Goal: Task Accomplishment & Management: Complete application form

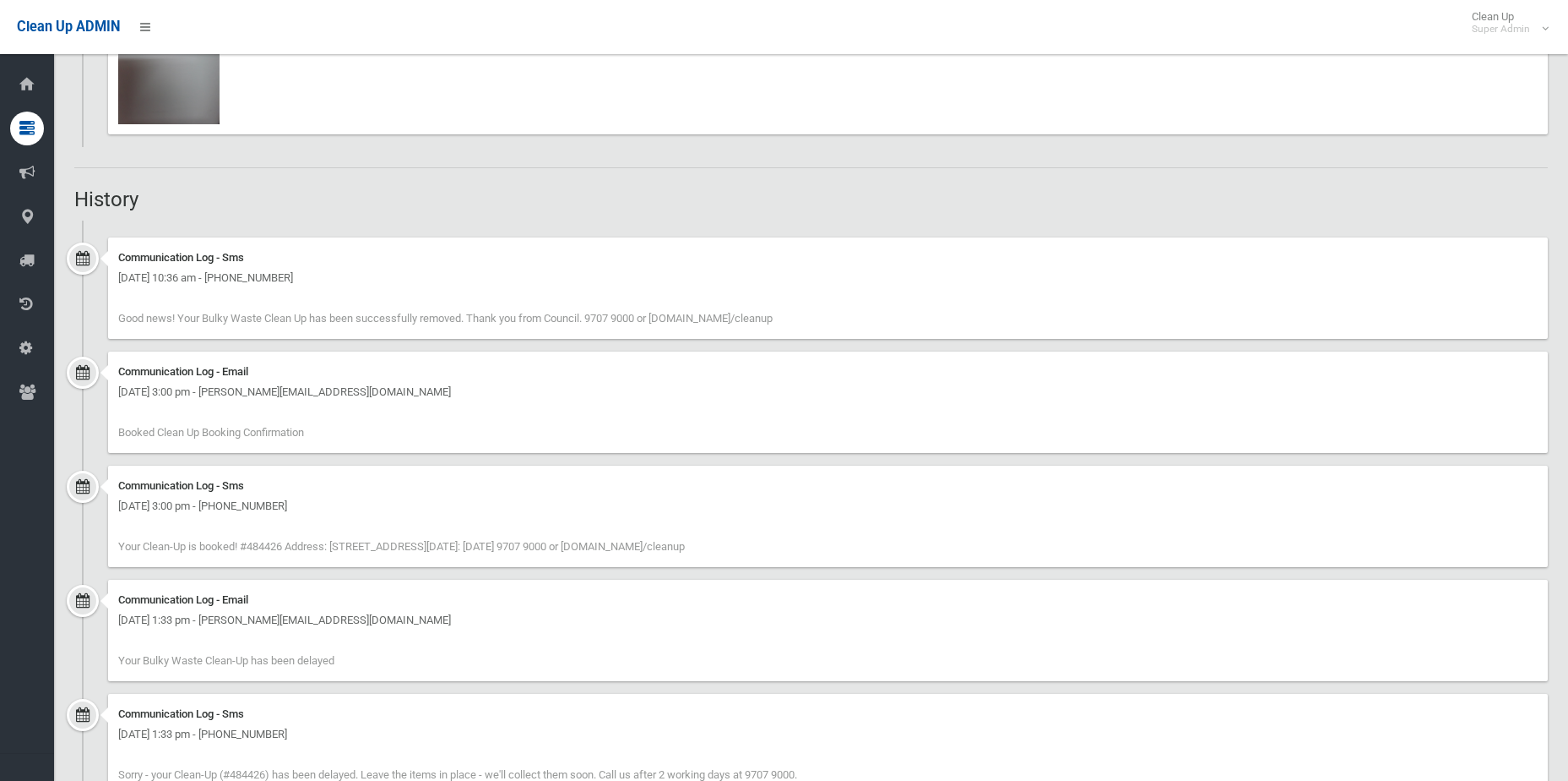
scroll to position [2197, 0]
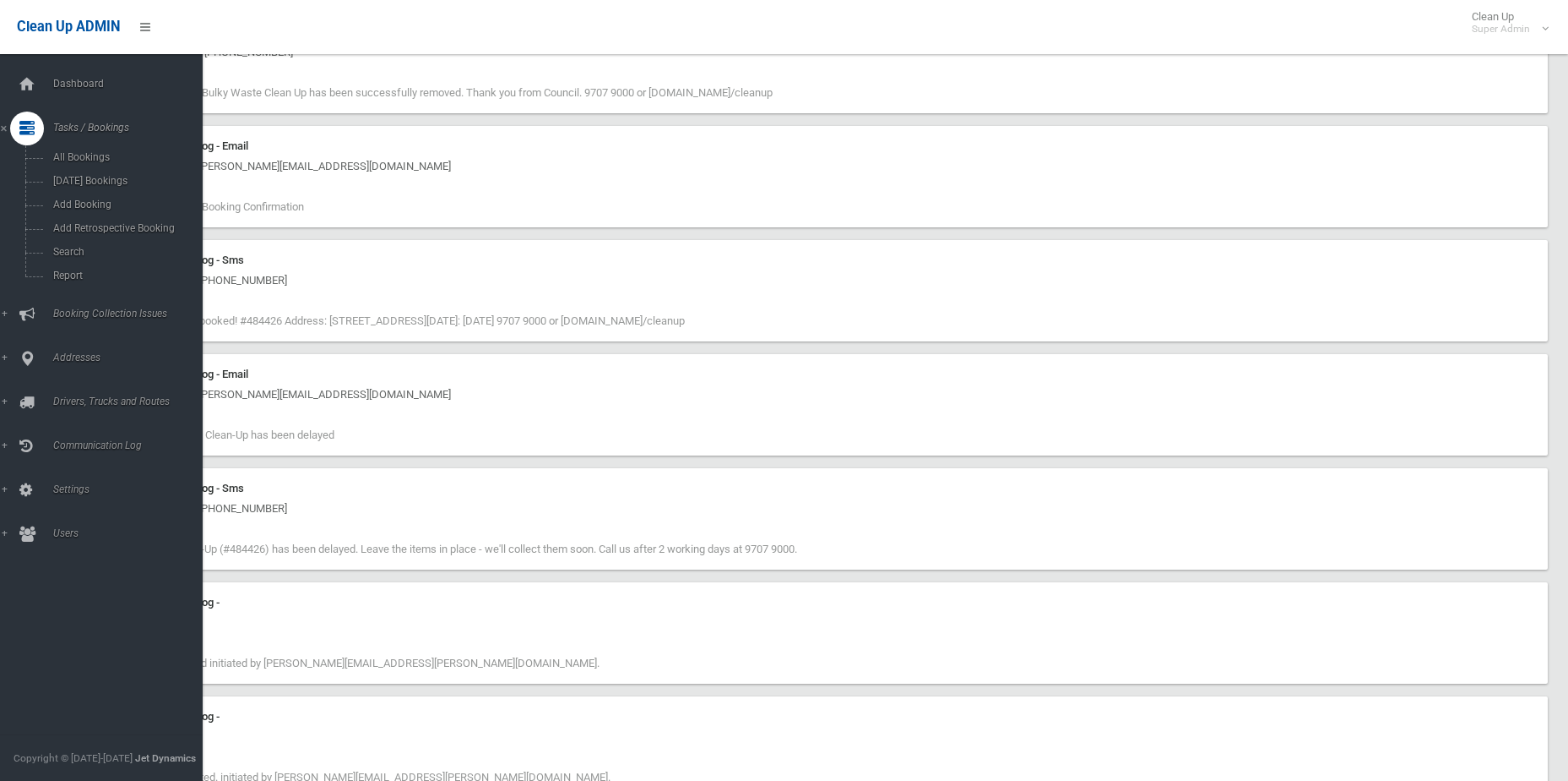
drag, startPoint x: 30, startPoint y: 73, endPoint x: 105, endPoint y: 51, distance: 78.2
click at [30, 73] on icon at bounding box center [27, 85] width 19 height 33
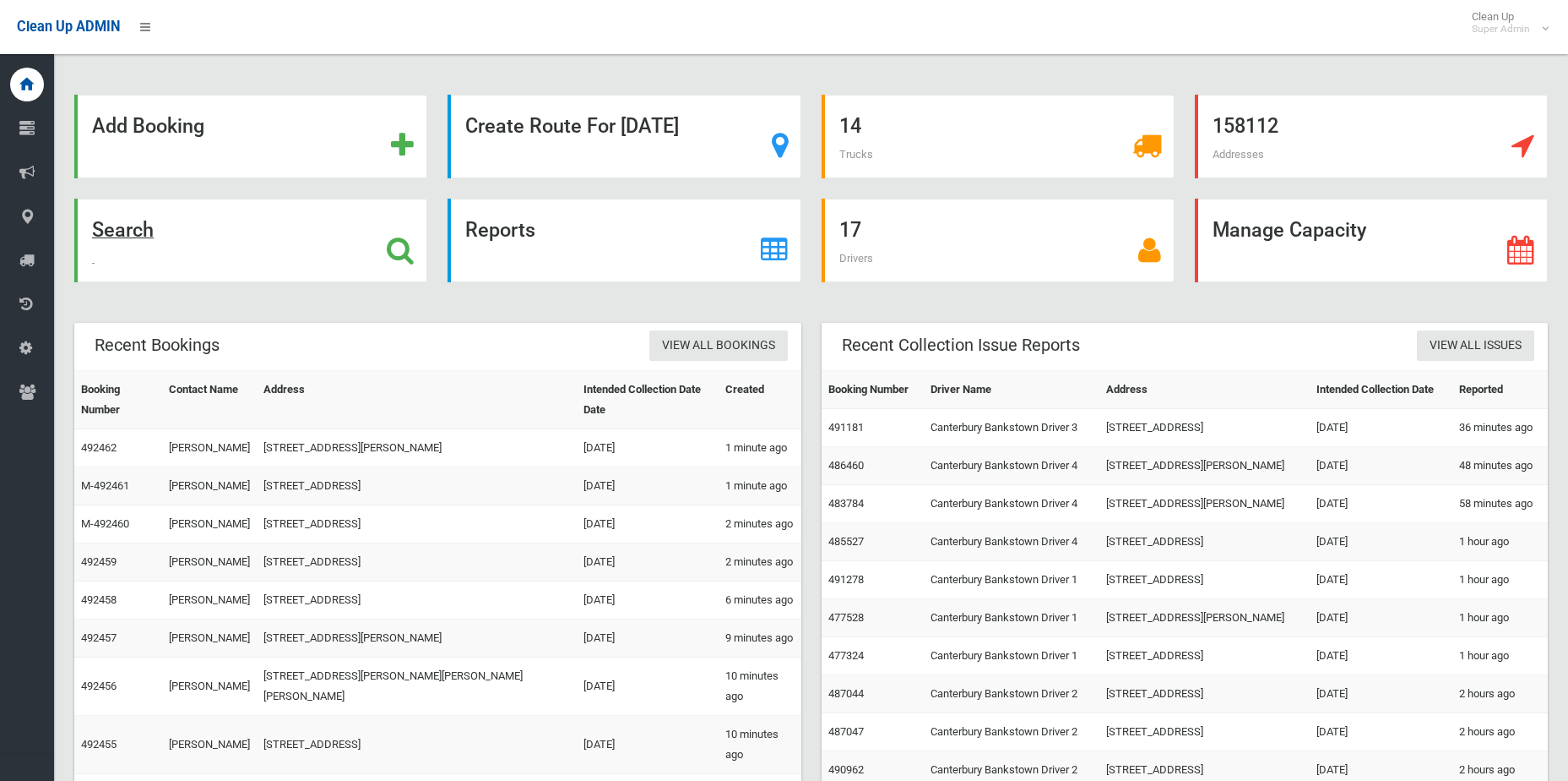
click at [406, 244] on icon at bounding box center [399, 250] width 27 height 29
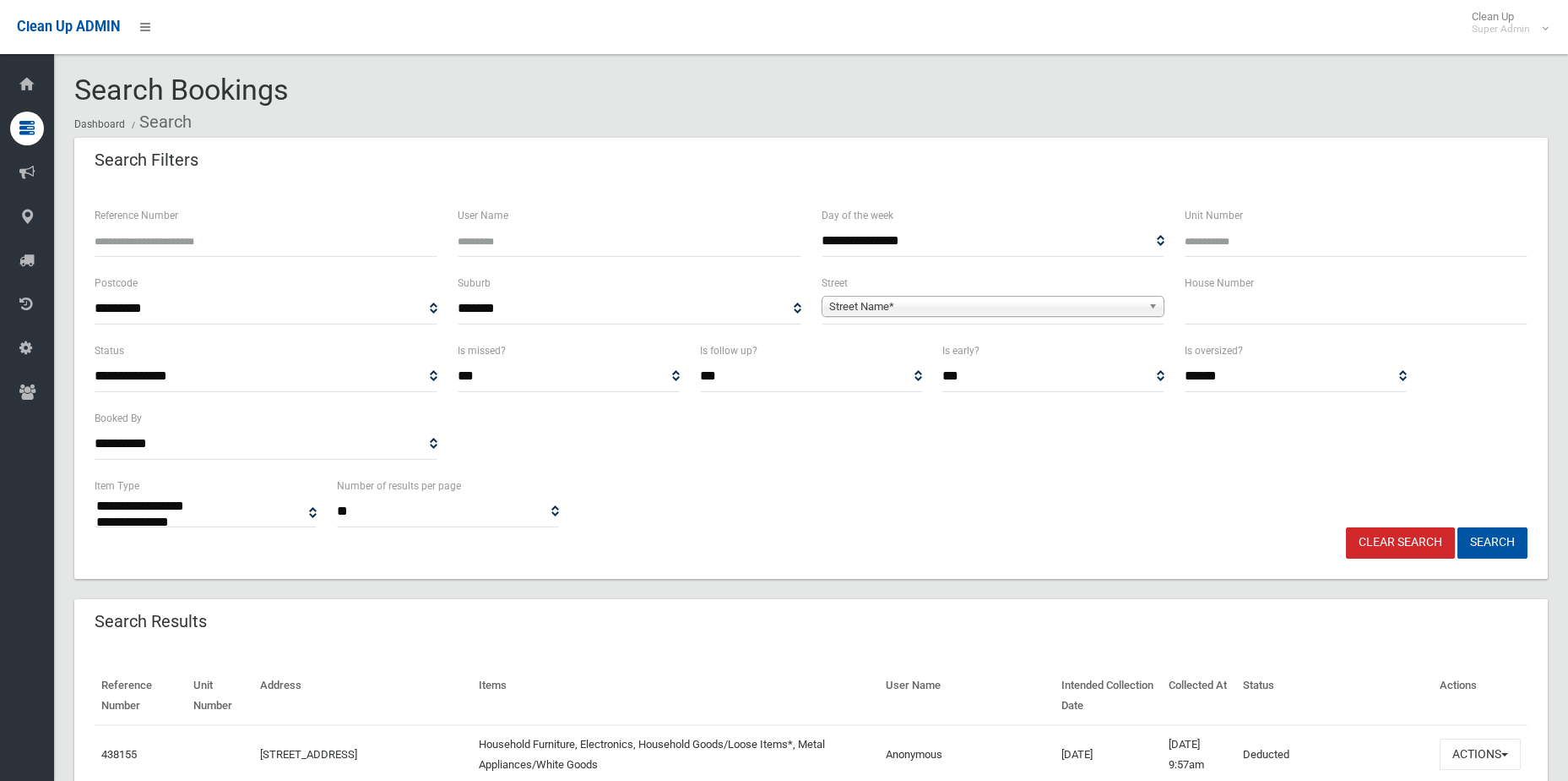
select select
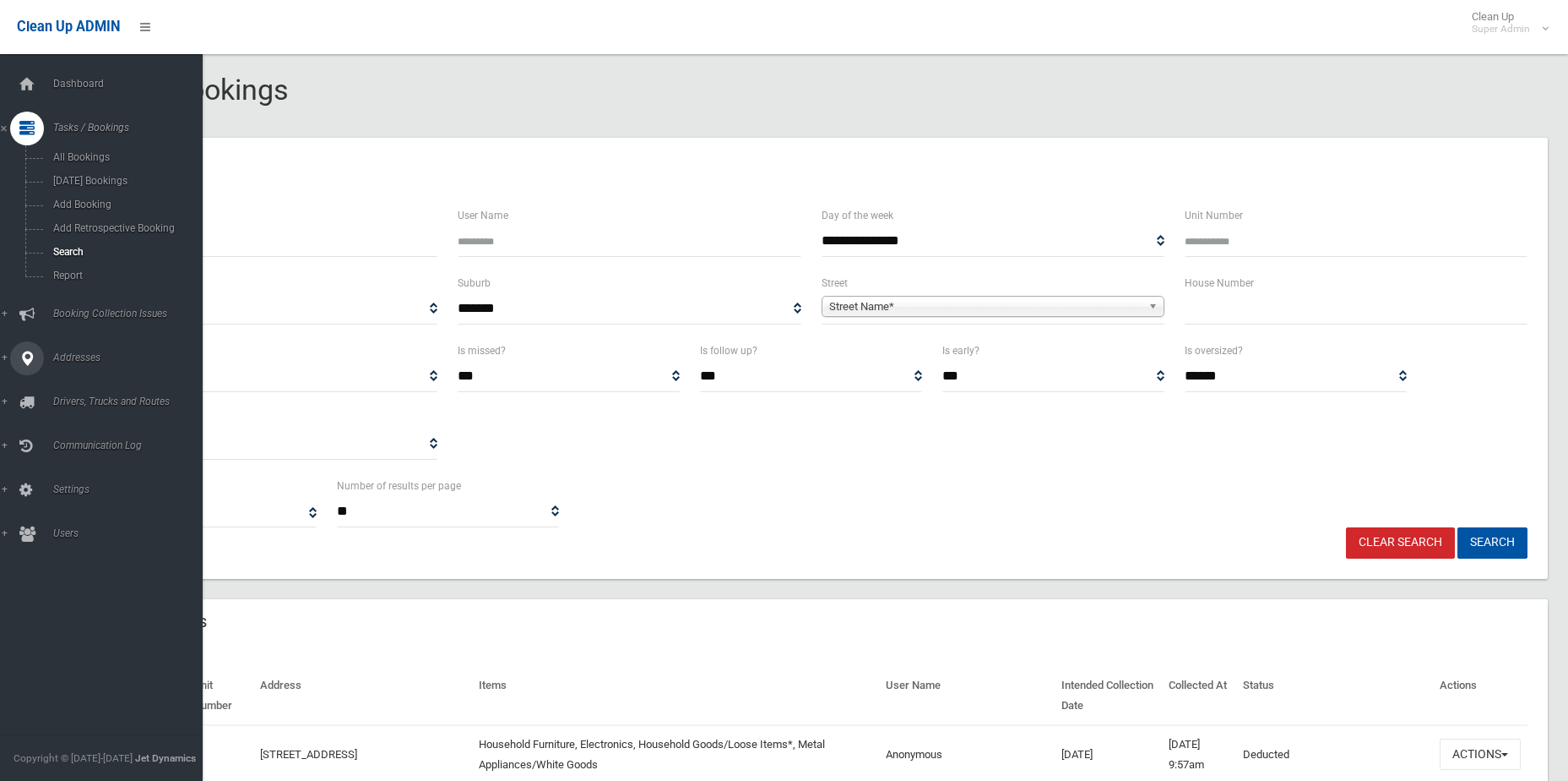
click at [67, 369] on link "Addresses" at bounding box center [107, 358] width 215 height 33
click at [79, 237] on link "All Addresses" at bounding box center [107, 245] width 215 height 24
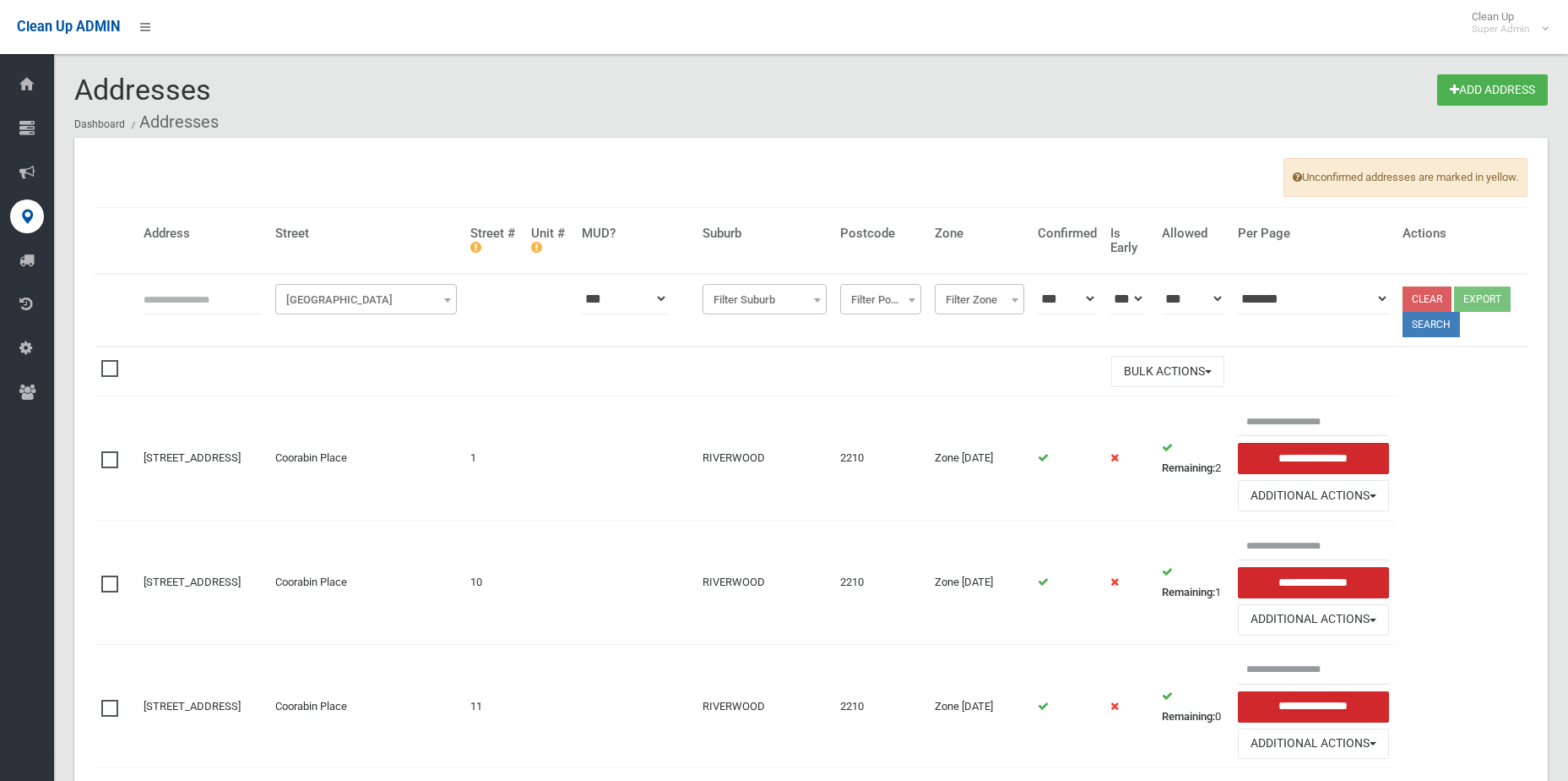
click at [182, 310] on input "text" at bounding box center [203, 299] width 118 height 31
type input "*"
type input "*********"
click button at bounding box center [0, 0] width 0 height 0
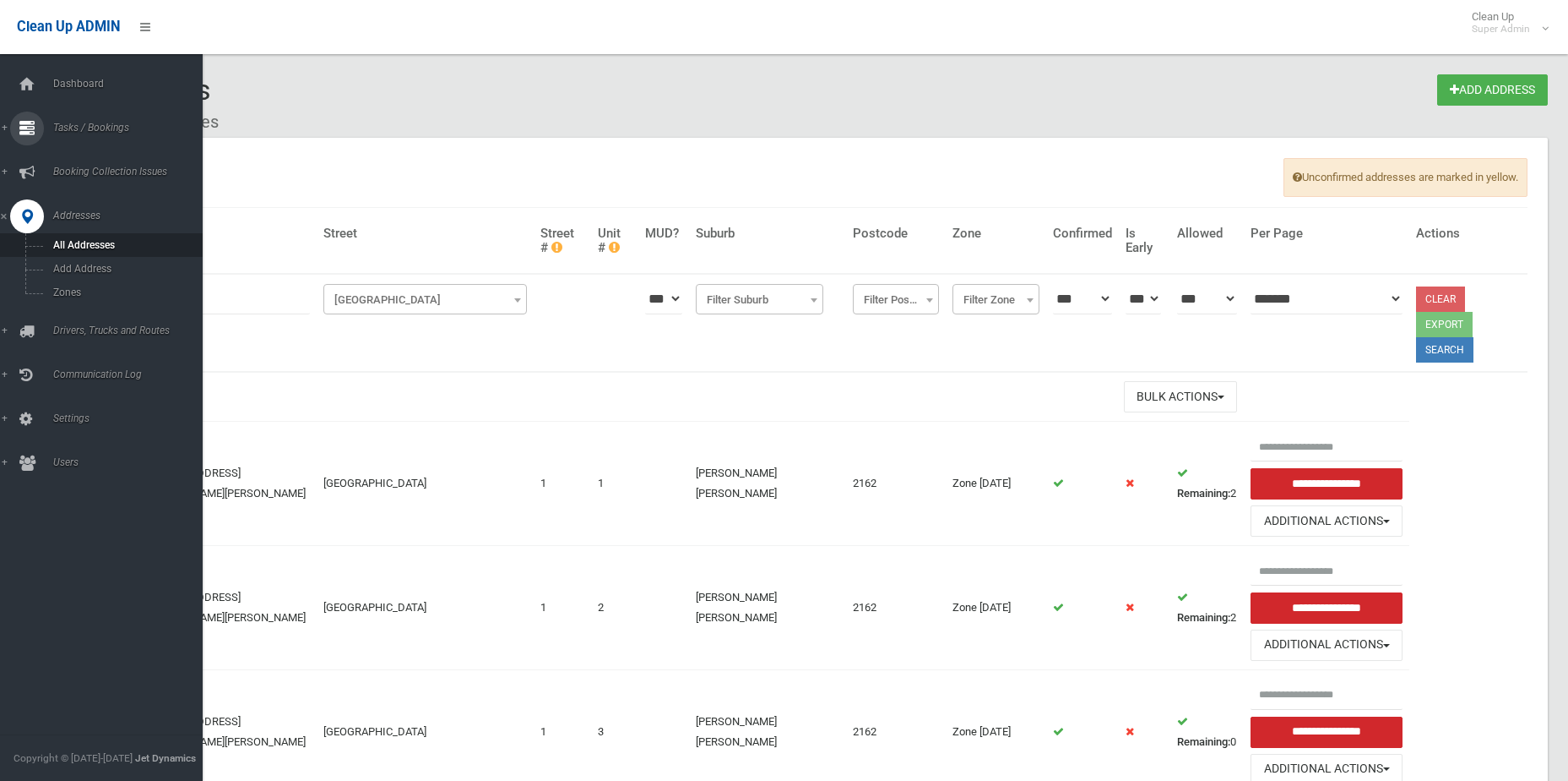
click at [96, 136] on link "Tasks / Bookings" at bounding box center [107, 128] width 215 height 33
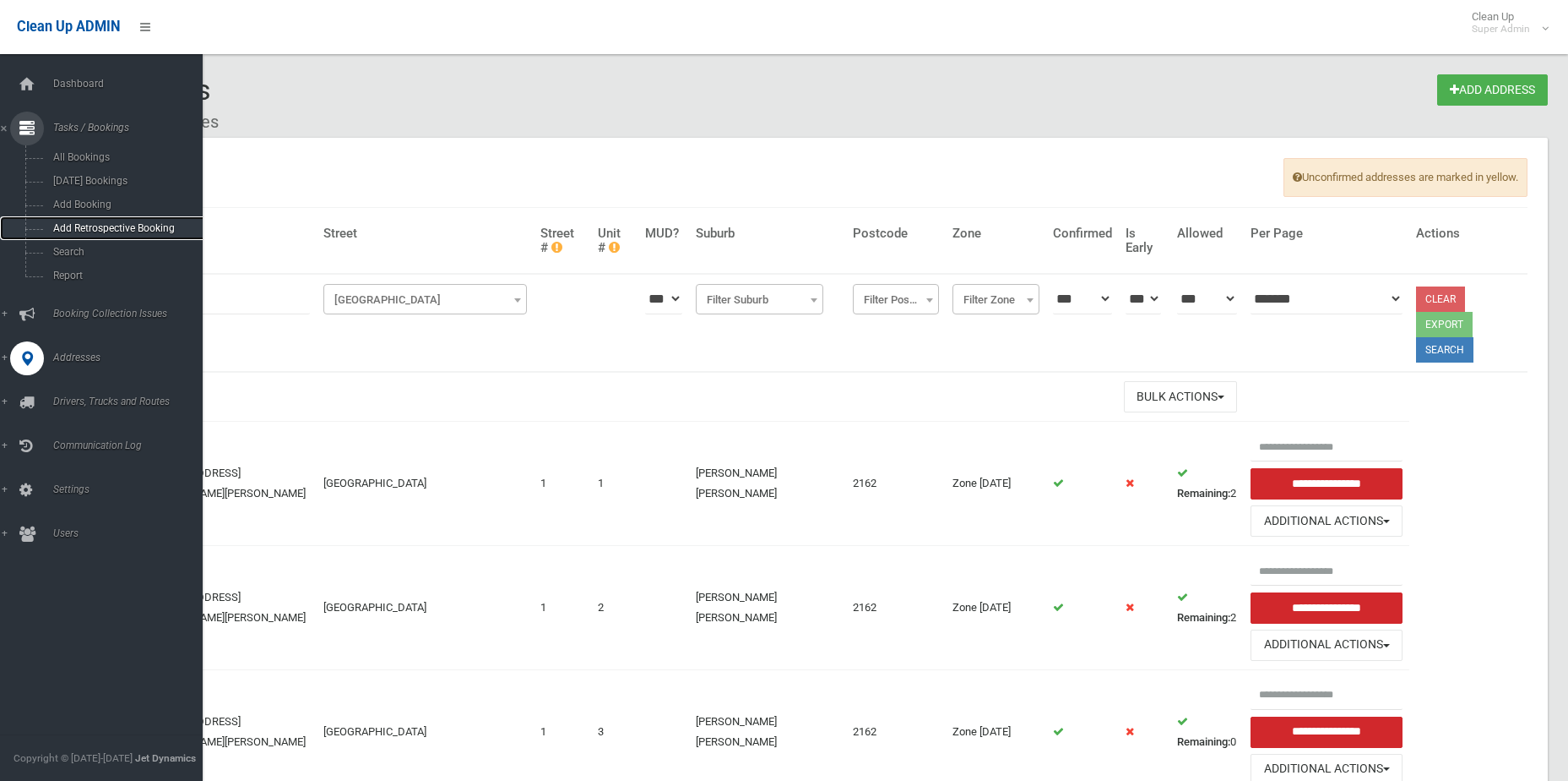
click at [95, 237] on link "Add Retrospective Booking" at bounding box center [107, 228] width 215 height 24
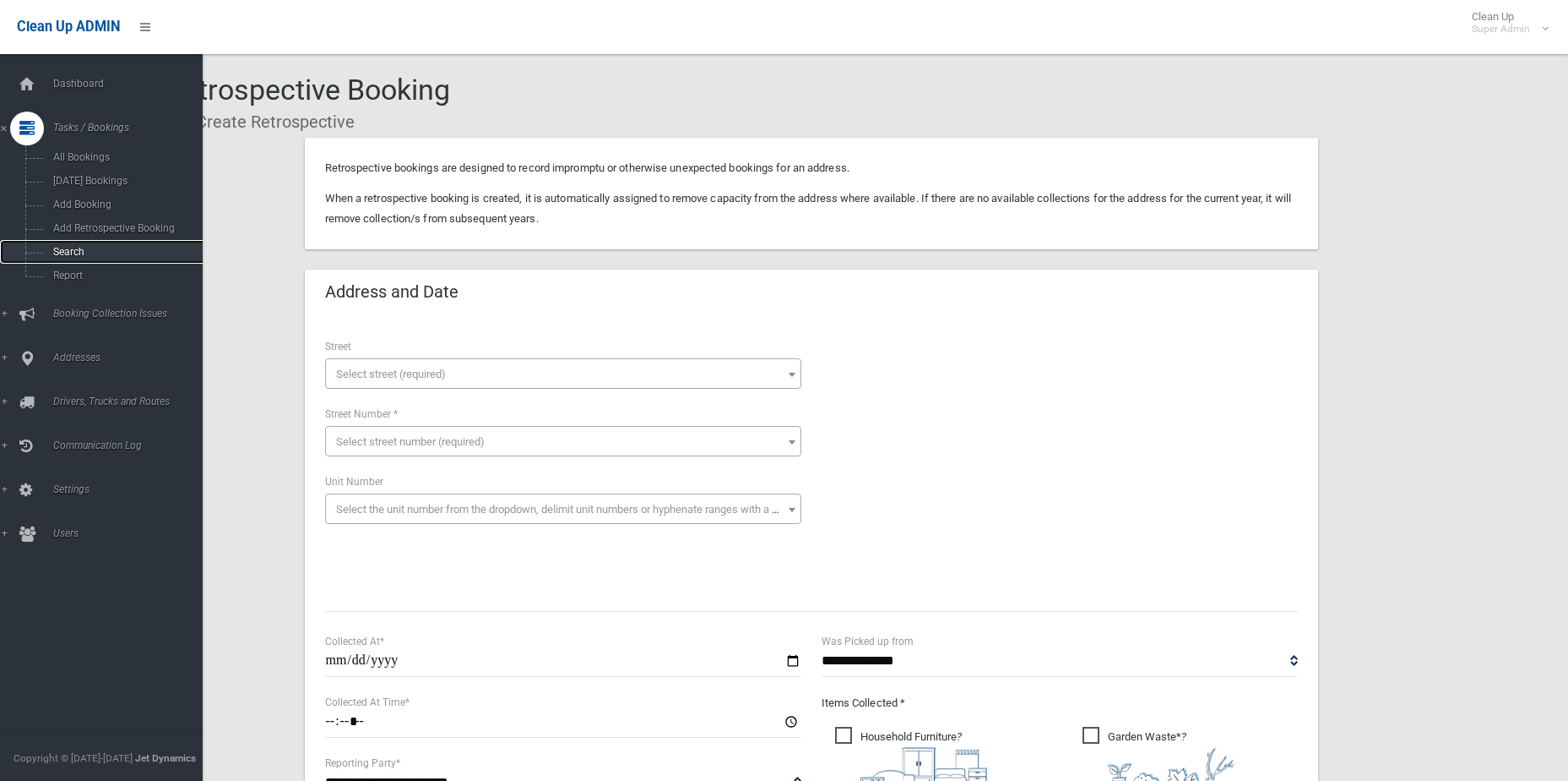
click at [75, 255] on span "Search" at bounding box center [125, 252] width 153 height 12
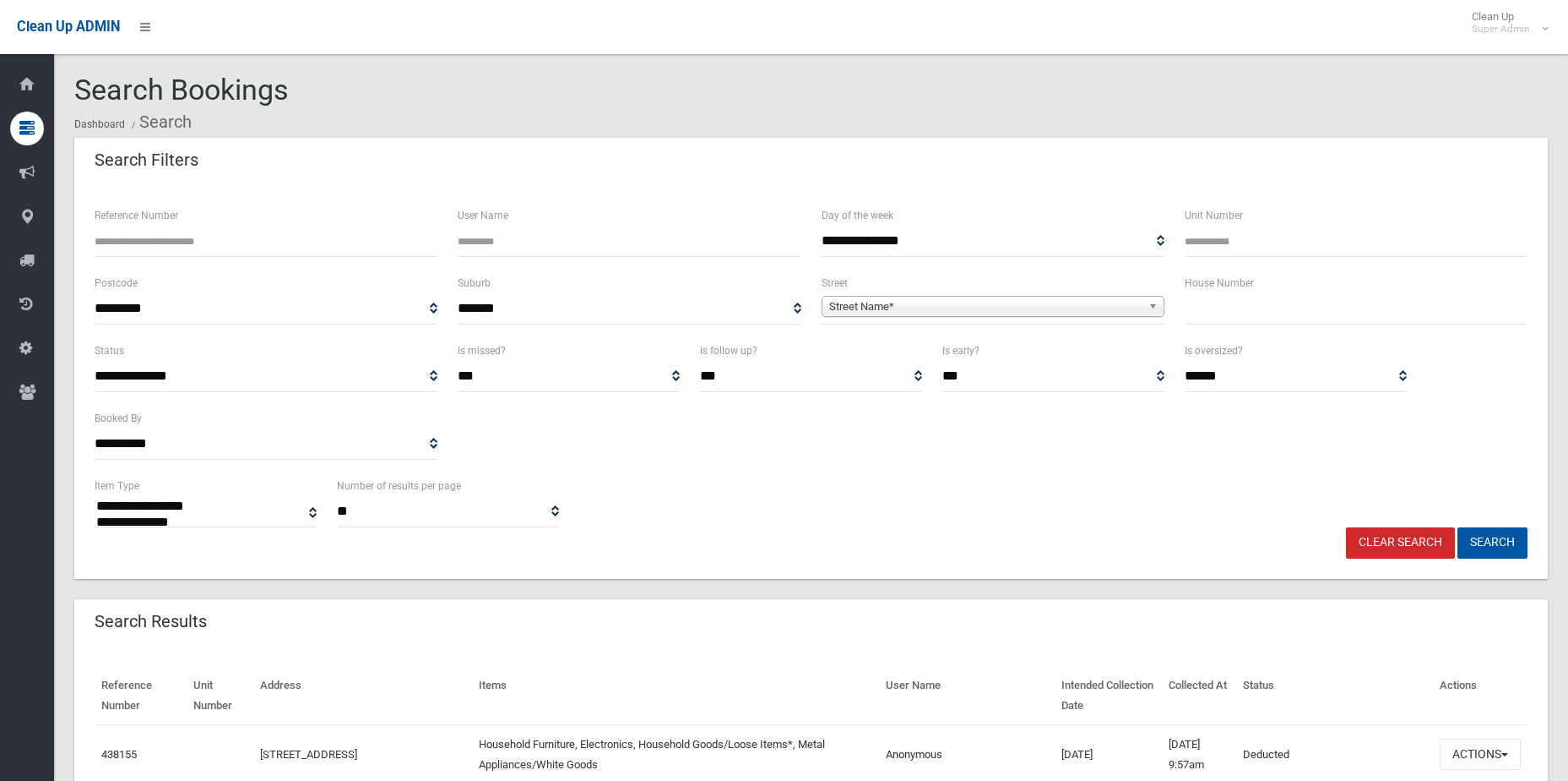
select select
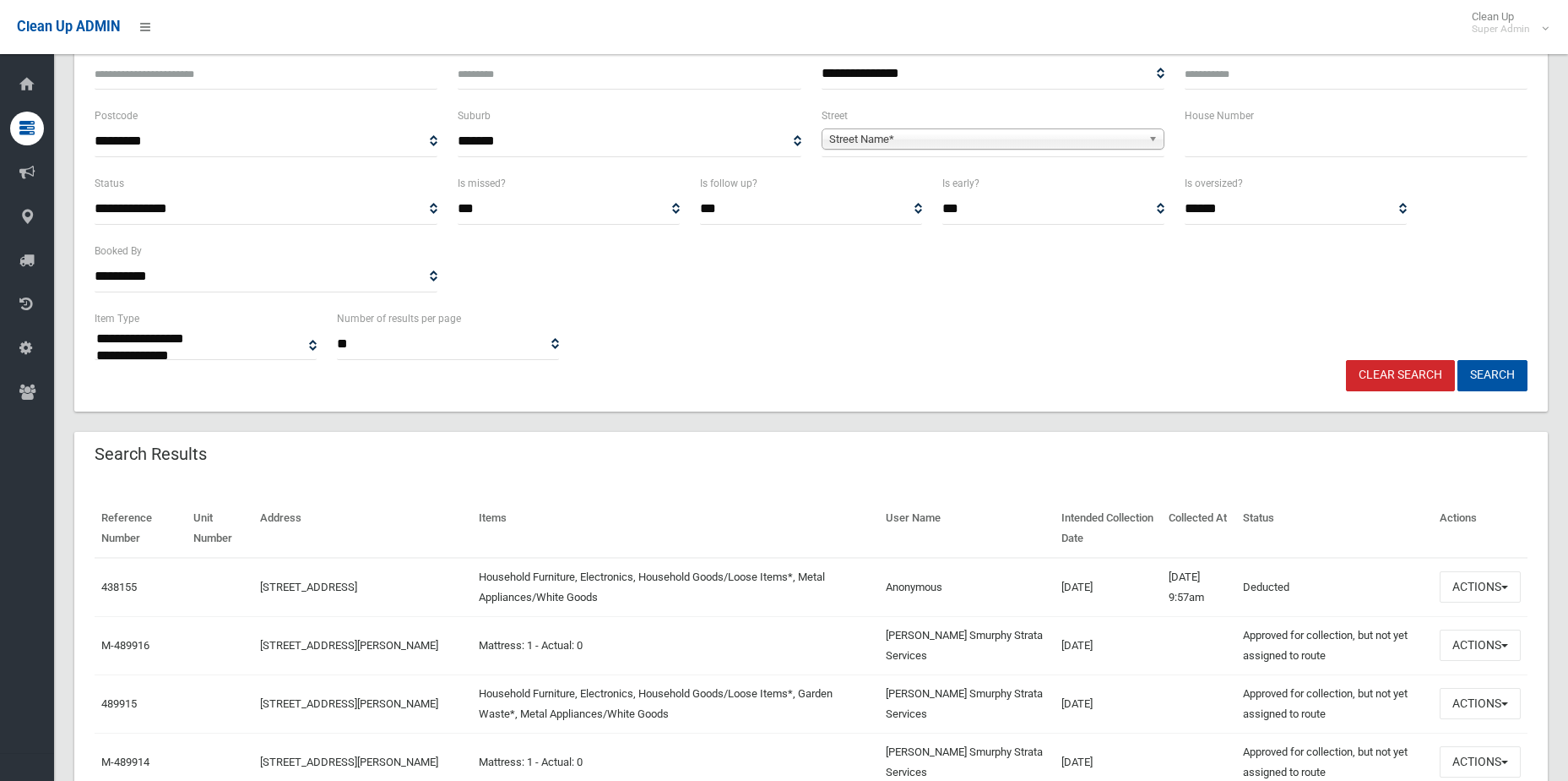
scroll to position [169, 0]
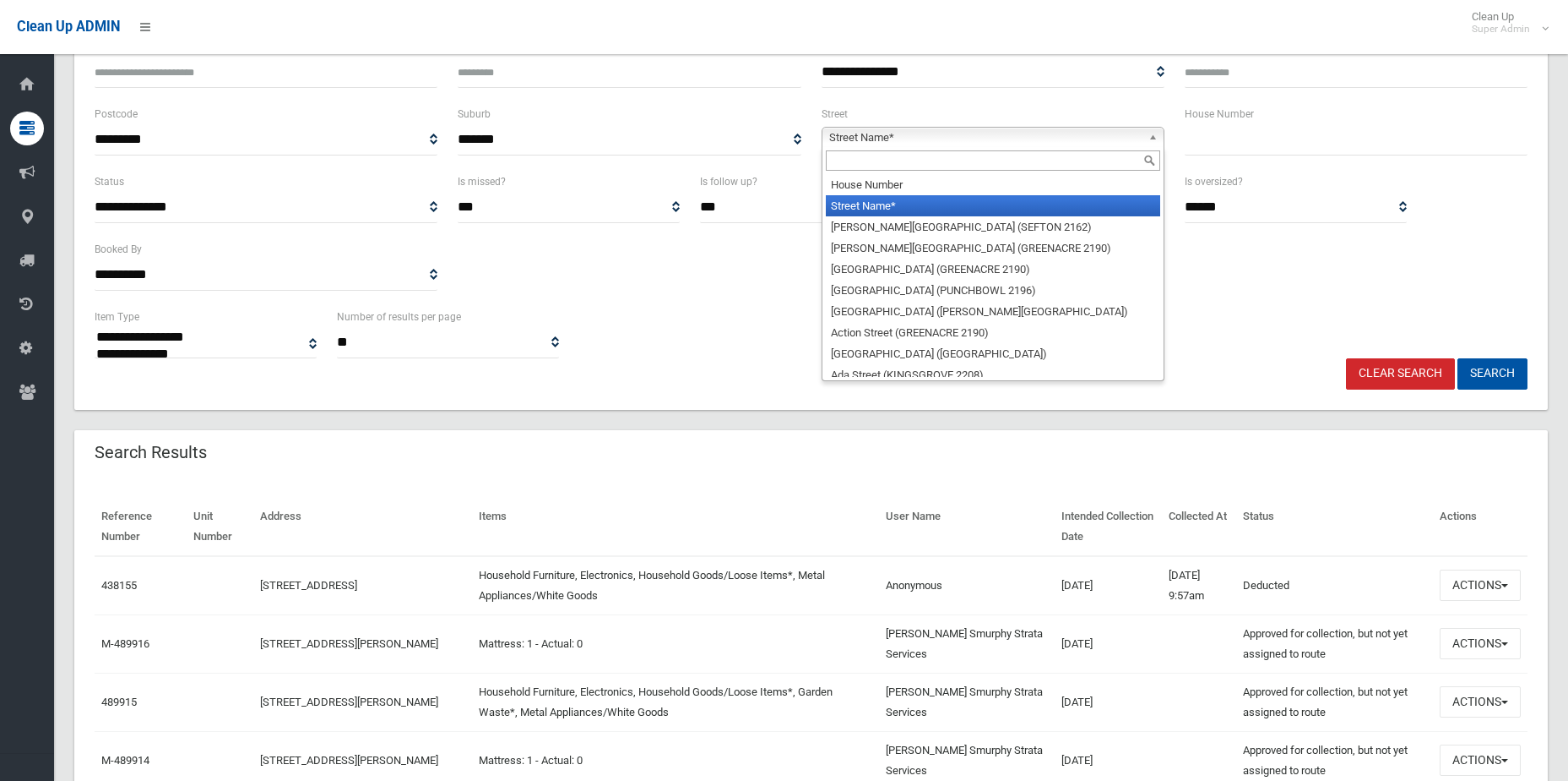
click at [858, 135] on span "Street Name*" at bounding box center [986, 138] width 313 height 21
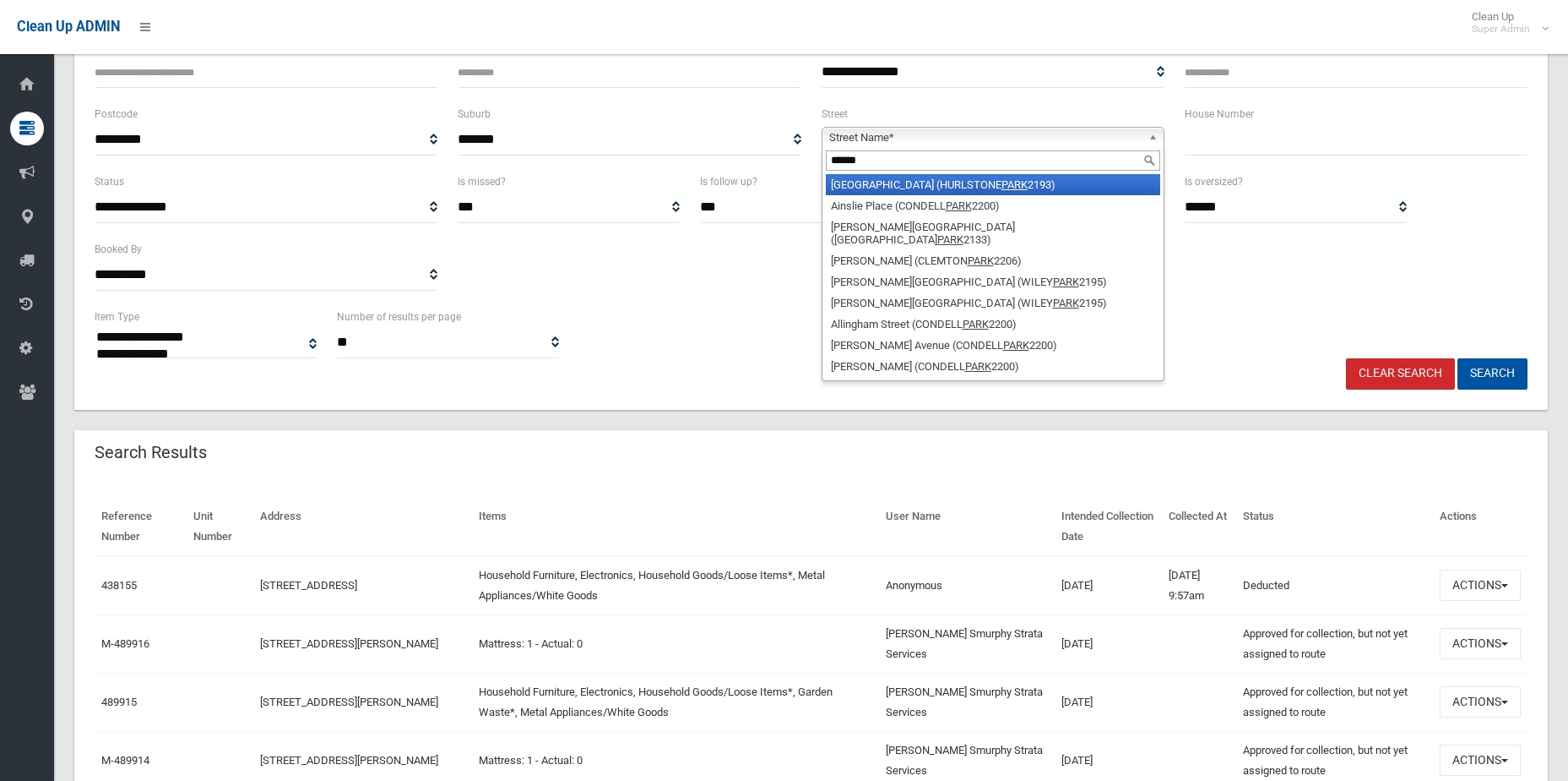
type input "*******"
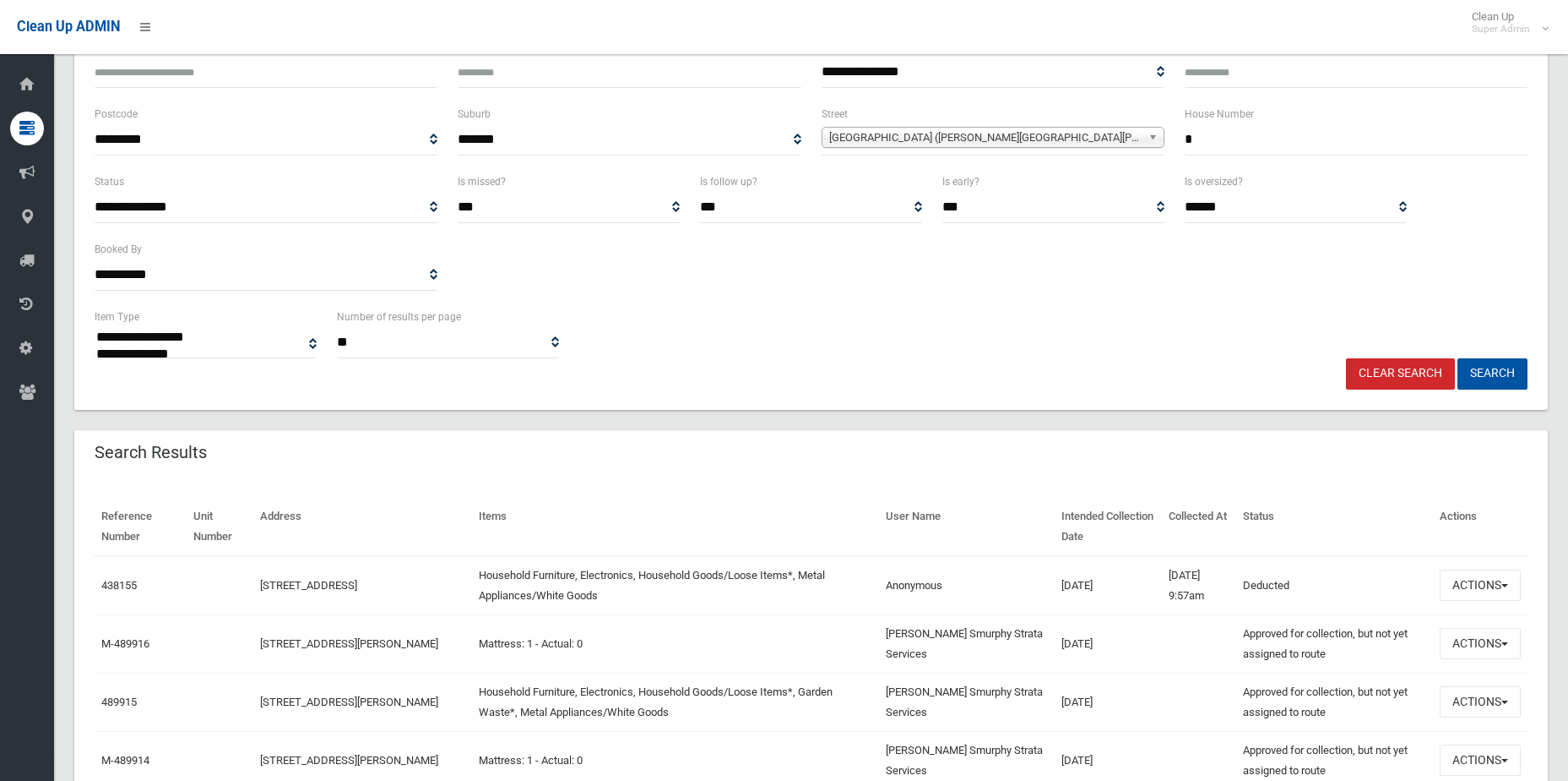
type input "*"
click at [1458, 358] on button "Search" at bounding box center [1492, 374] width 70 height 31
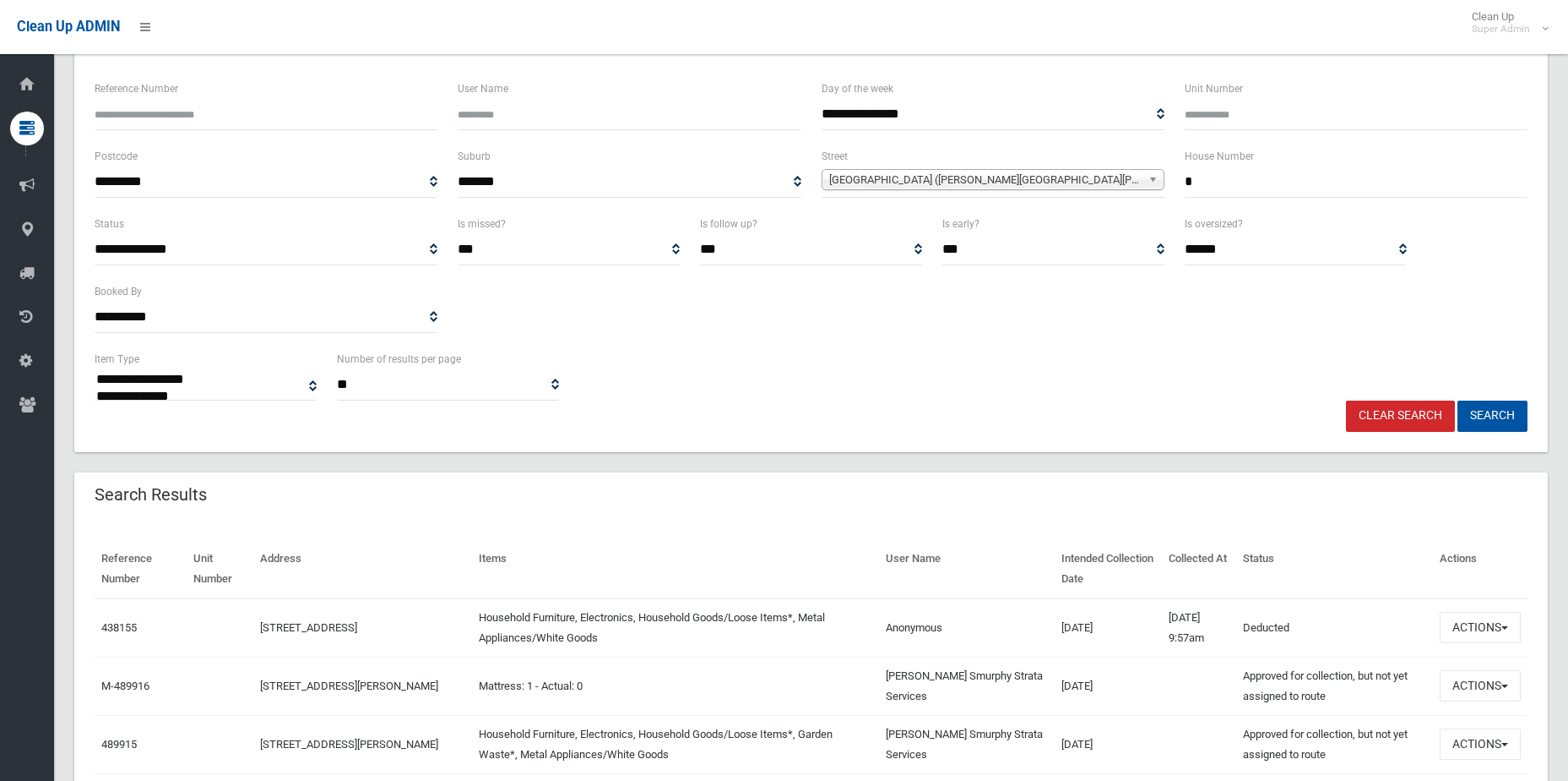
scroll to position [85, 0]
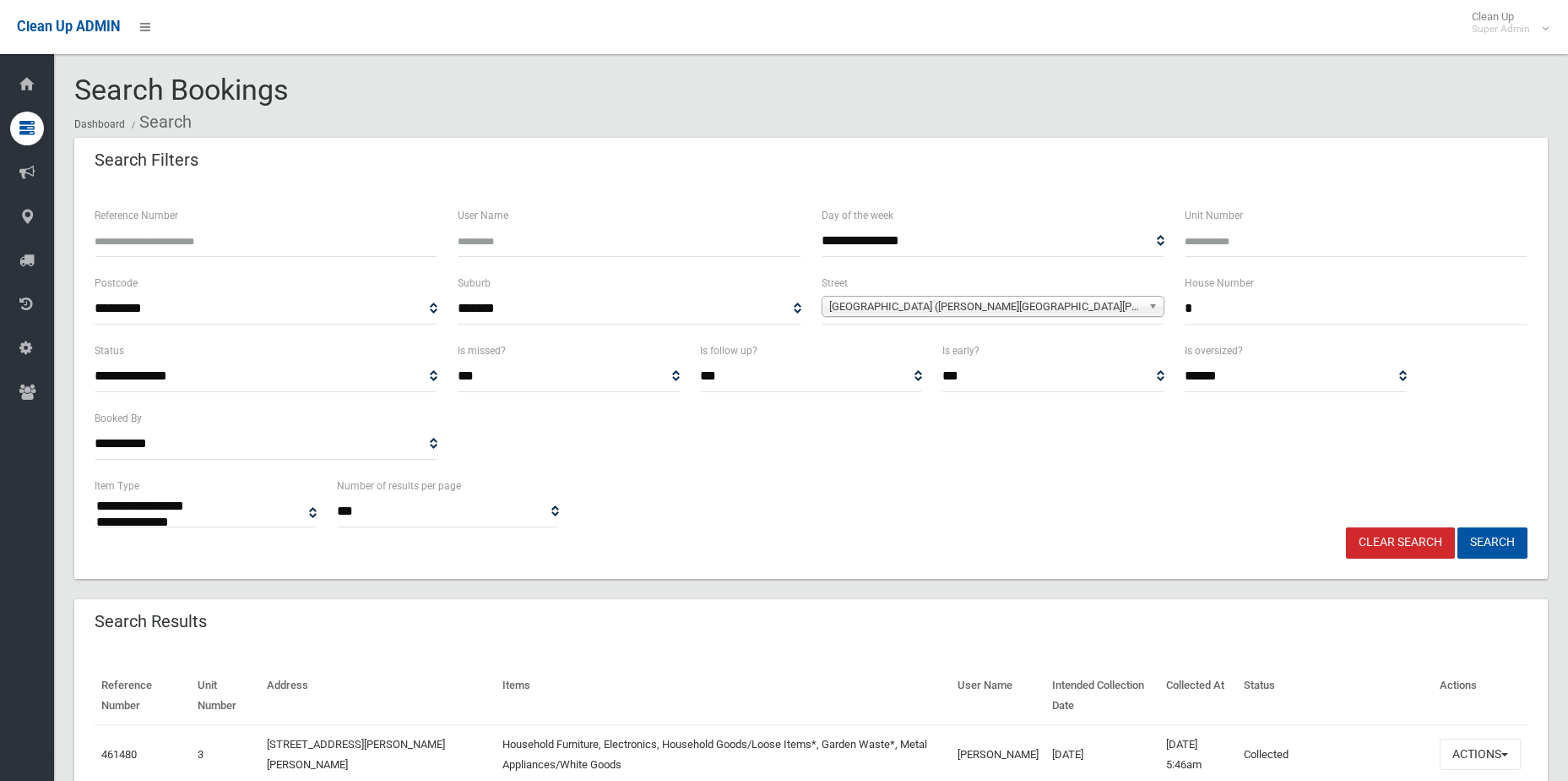
select select
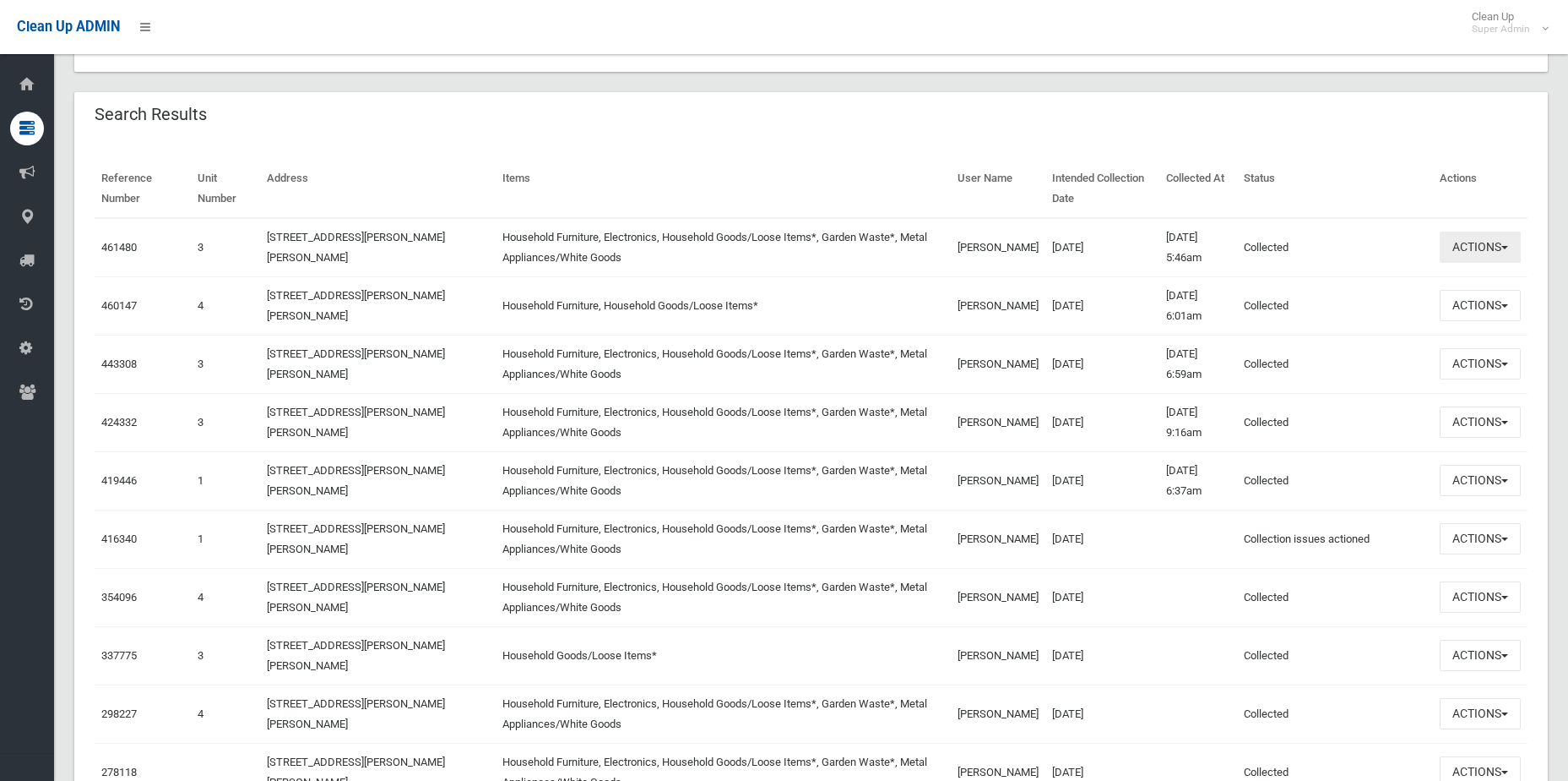
click at [1489, 240] on button "Actions" at bounding box center [1481, 247] width 81 height 31
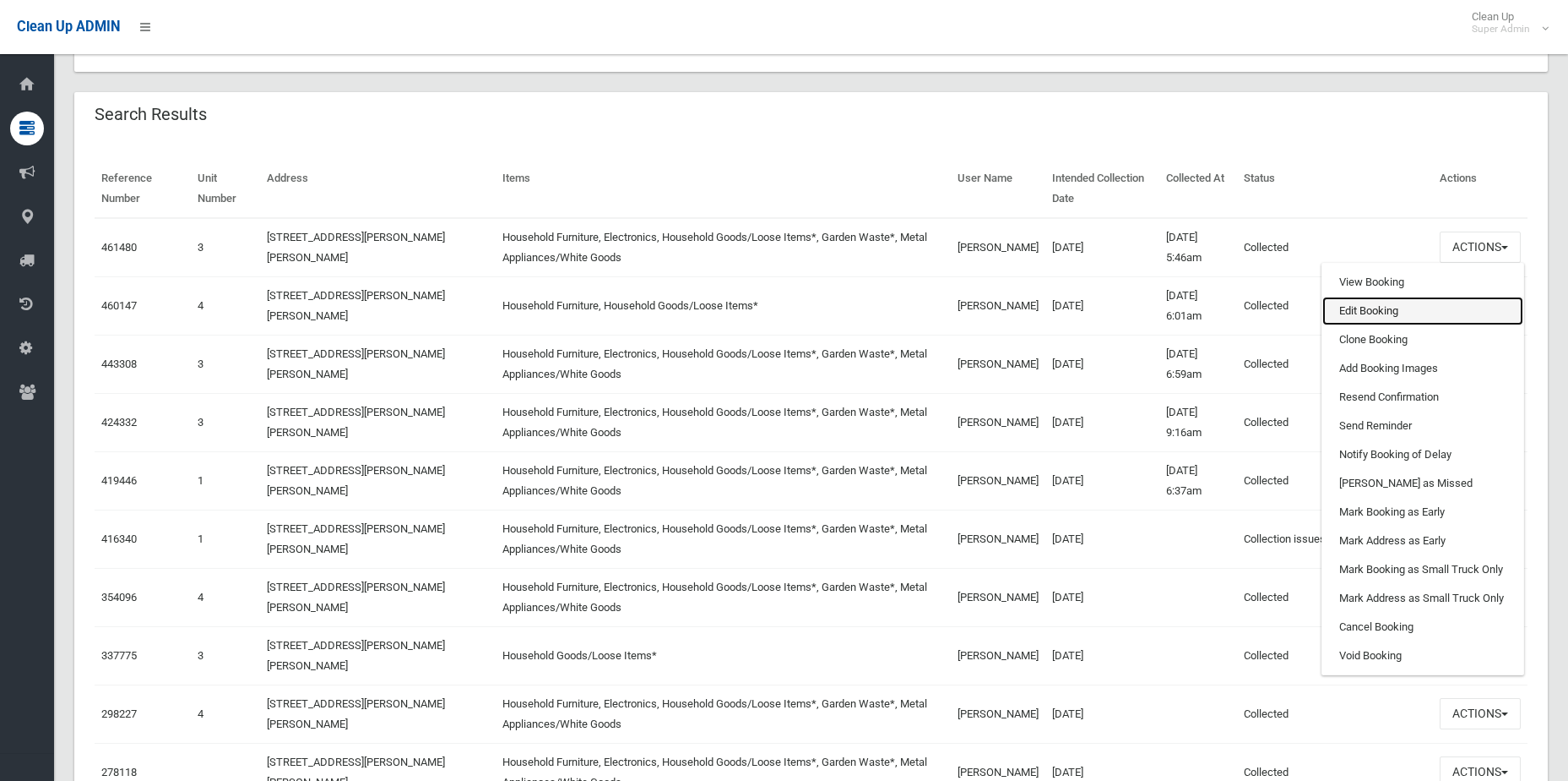
click at [1413, 314] on link "Edit Booking" at bounding box center [1423, 311] width 201 height 29
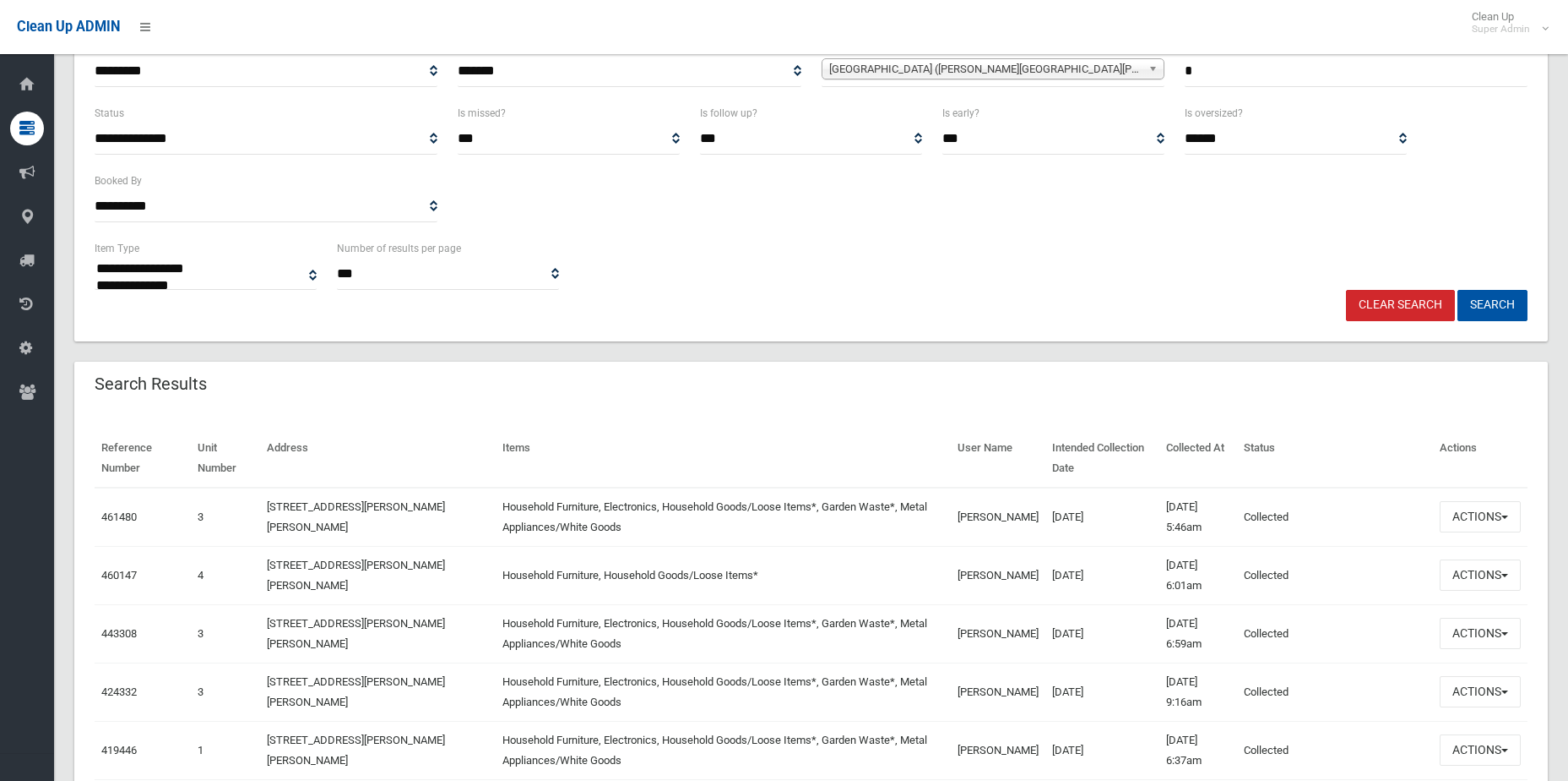
scroll to position [431, 0]
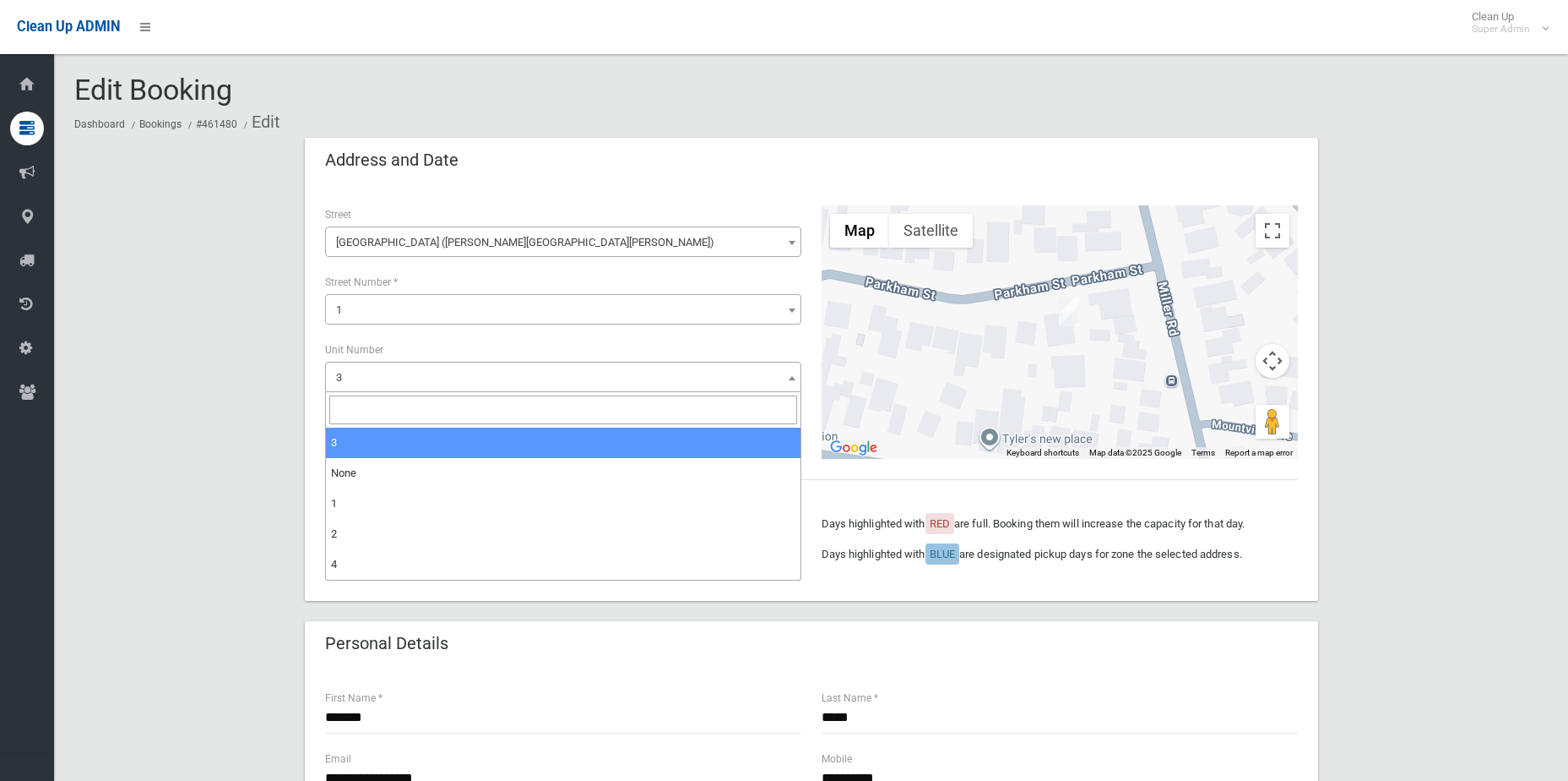
click at [429, 375] on span "3" at bounding box center [563, 378] width 468 height 24
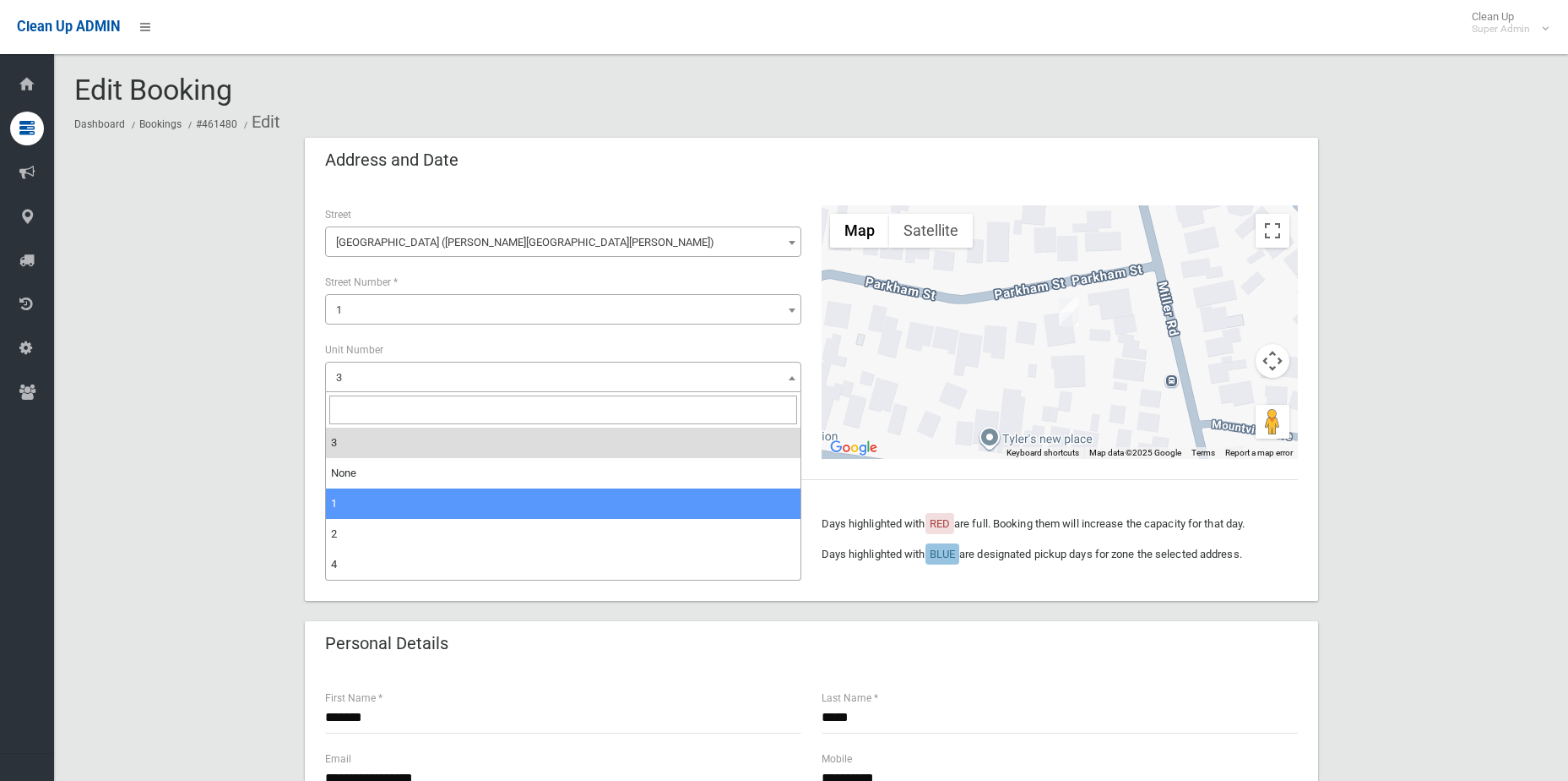
select select "*"
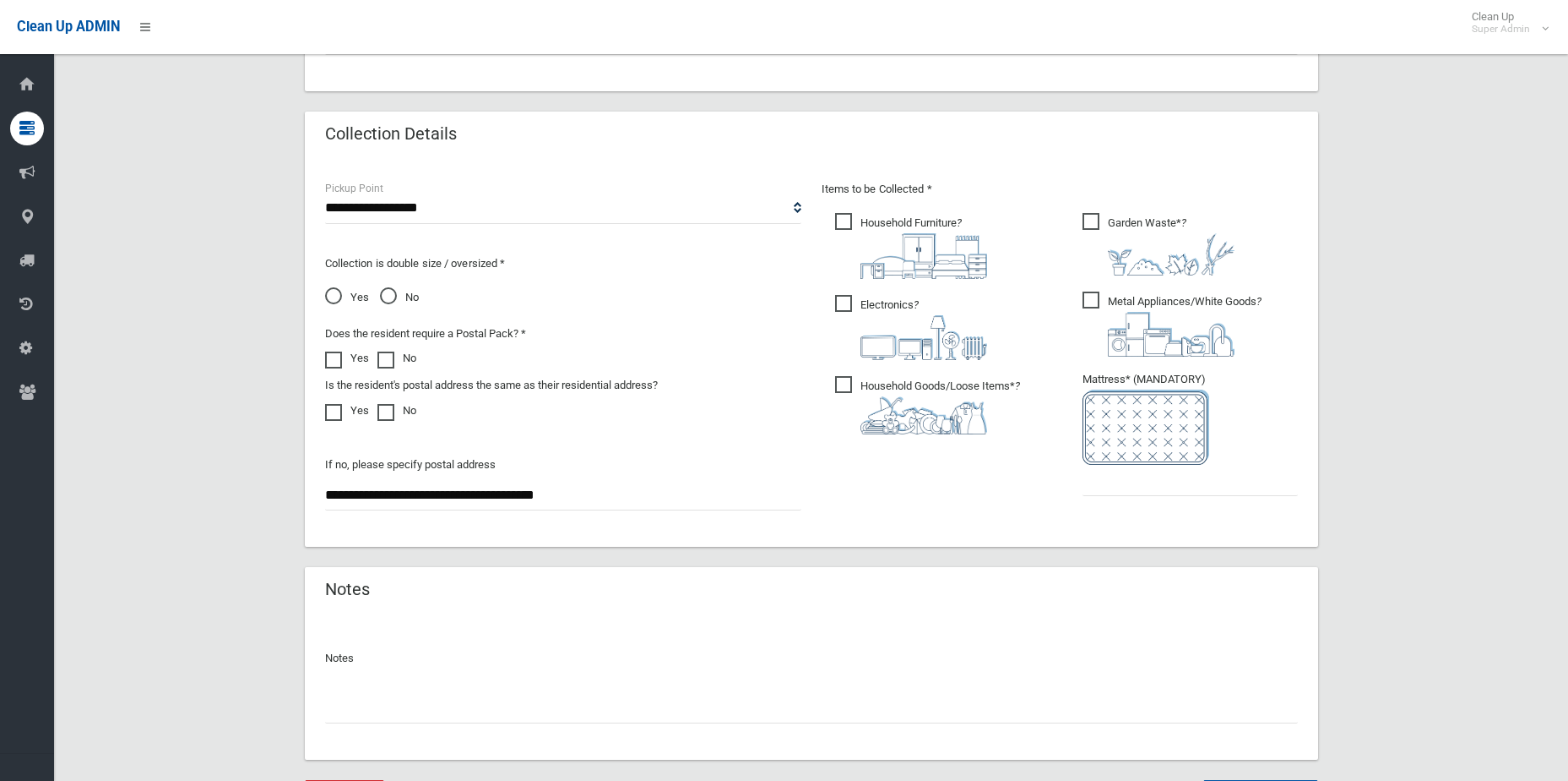
scroll to position [891, 0]
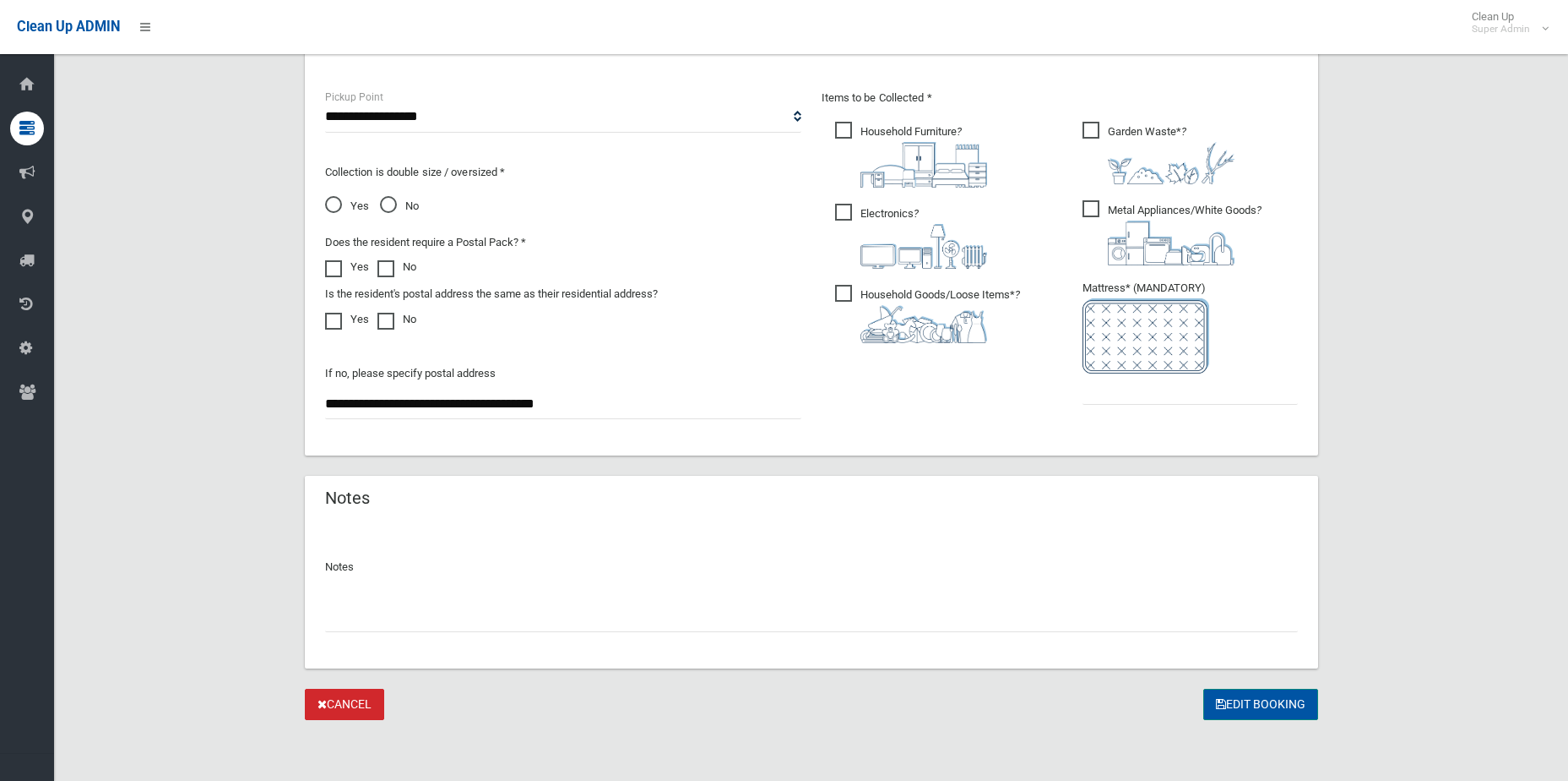
click at [1279, 698] on button "Edit Booking" at bounding box center [1260, 704] width 115 height 31
click at [1152, 402] on input "text" at bounding box center [1190, 390] width 215 height 31
type input "*"
click at [1203, 689] on button "Edit Booking" at bounding box center [1260, 704] width 115 height 31
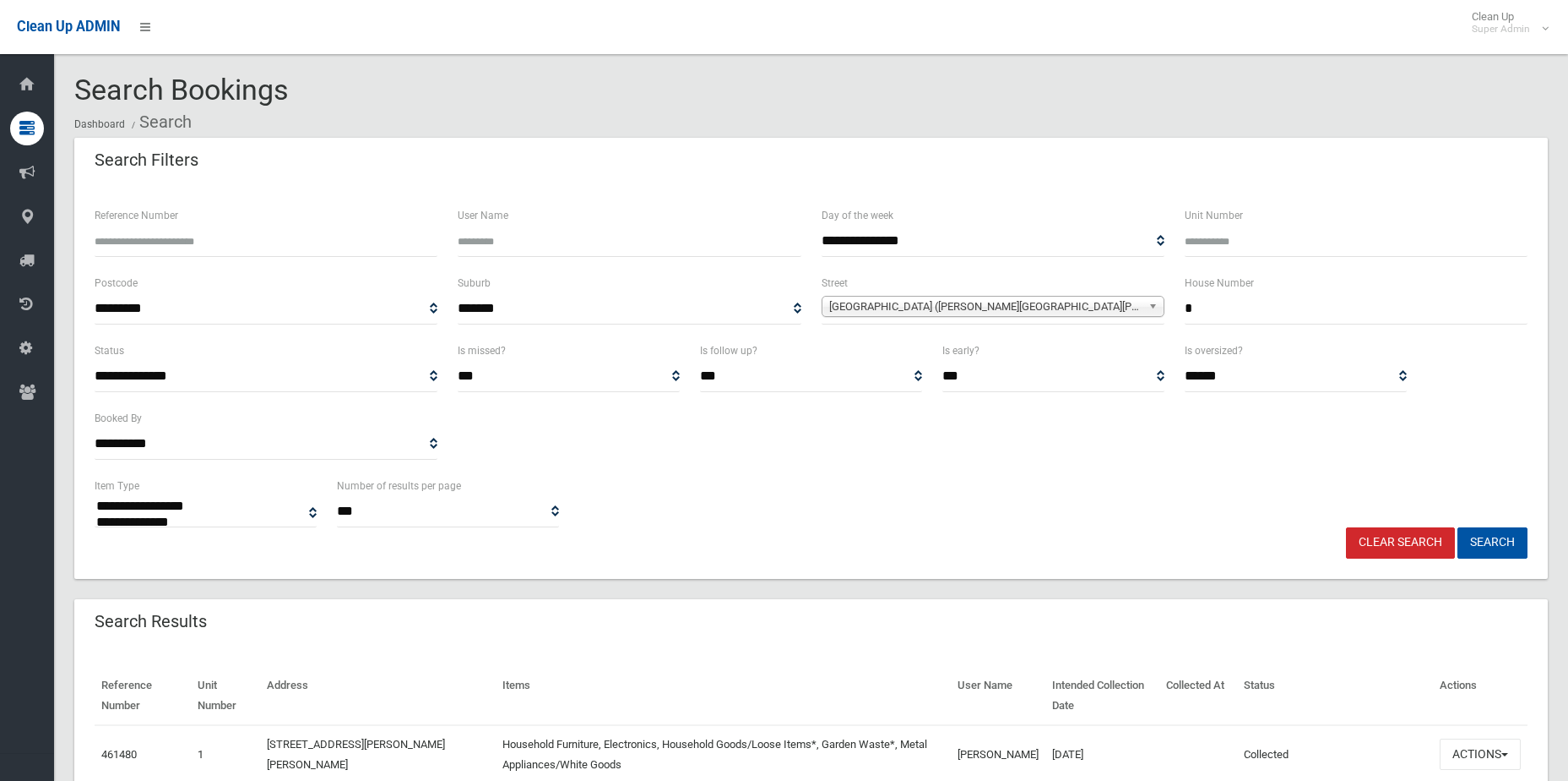
select select
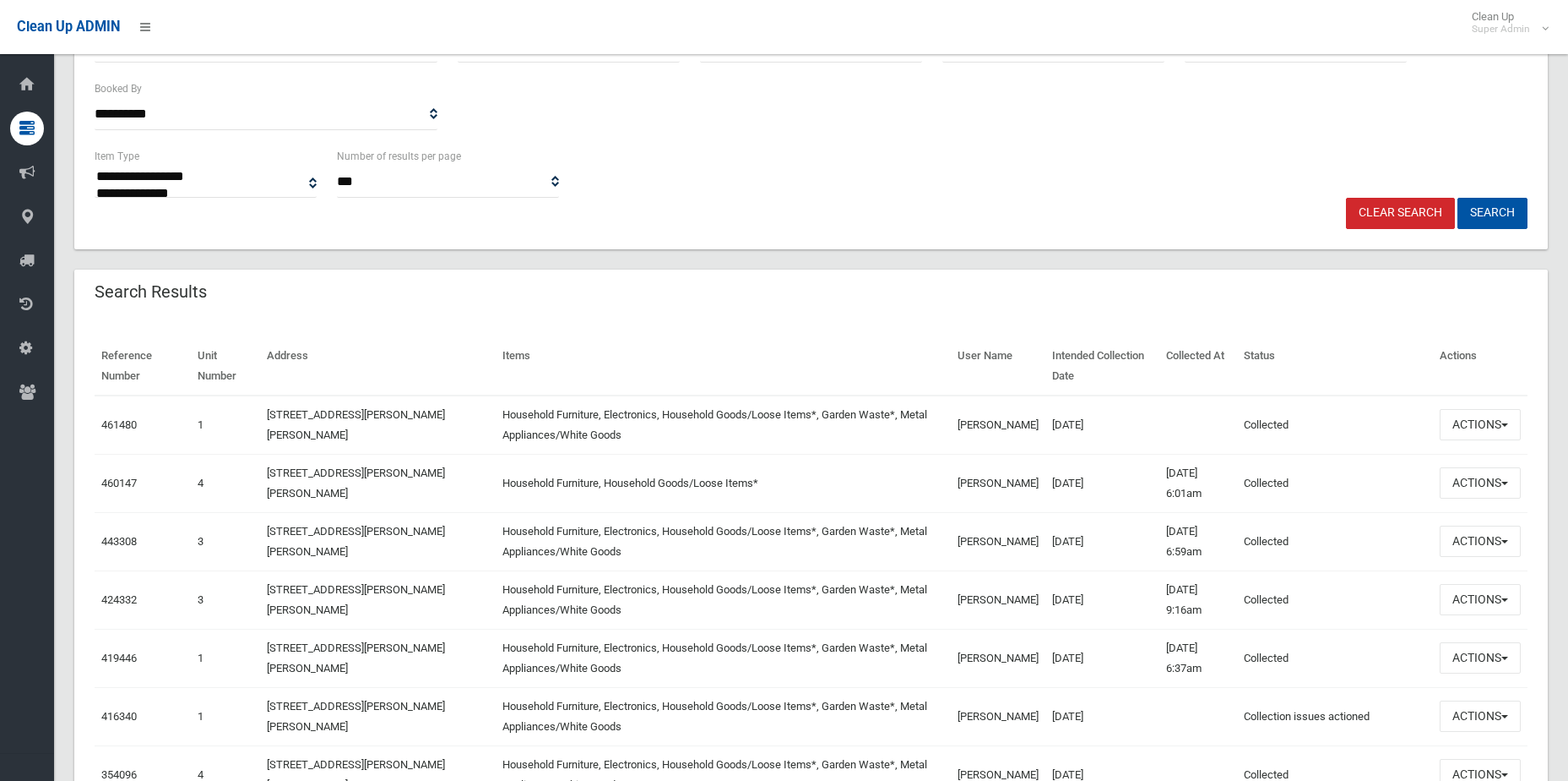
scroll to position [423, 0]
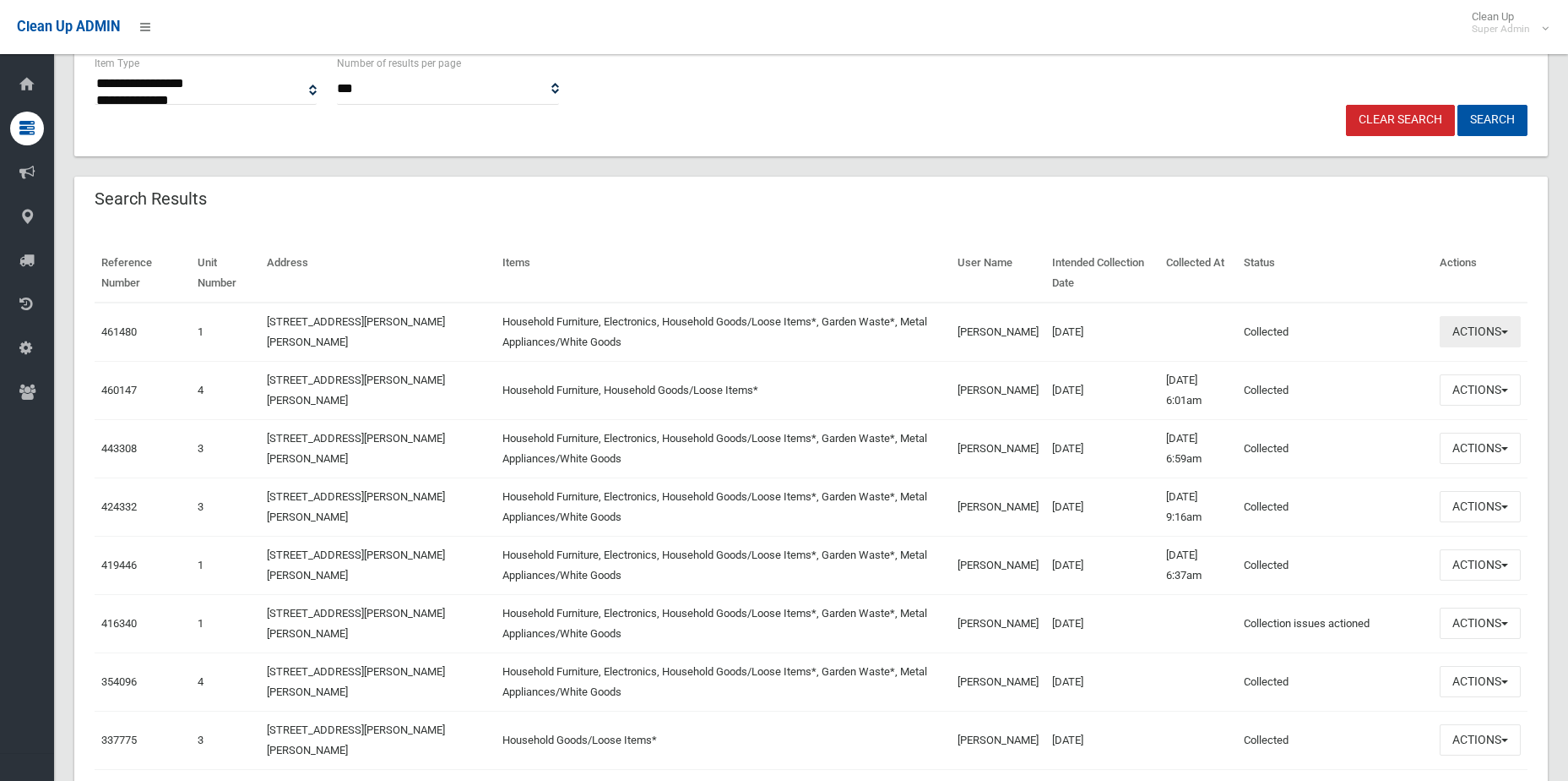
click at [1499, 327] on button "Actions" at bounding box center [1481, 331] width 81 height 31
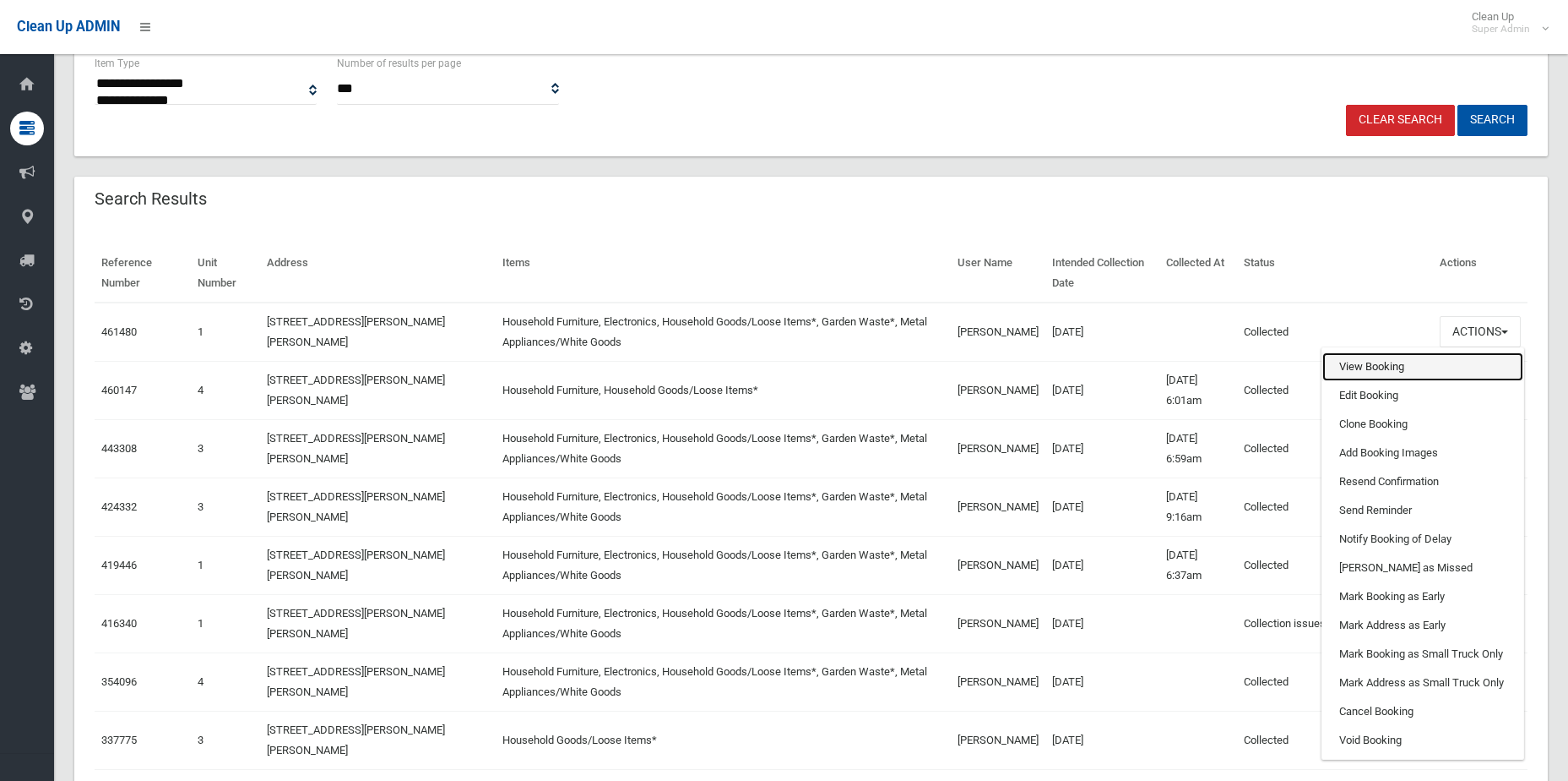
click at [1369, 375] on link "View Booking" at bounding box center [1423, 366] width 201 height 29
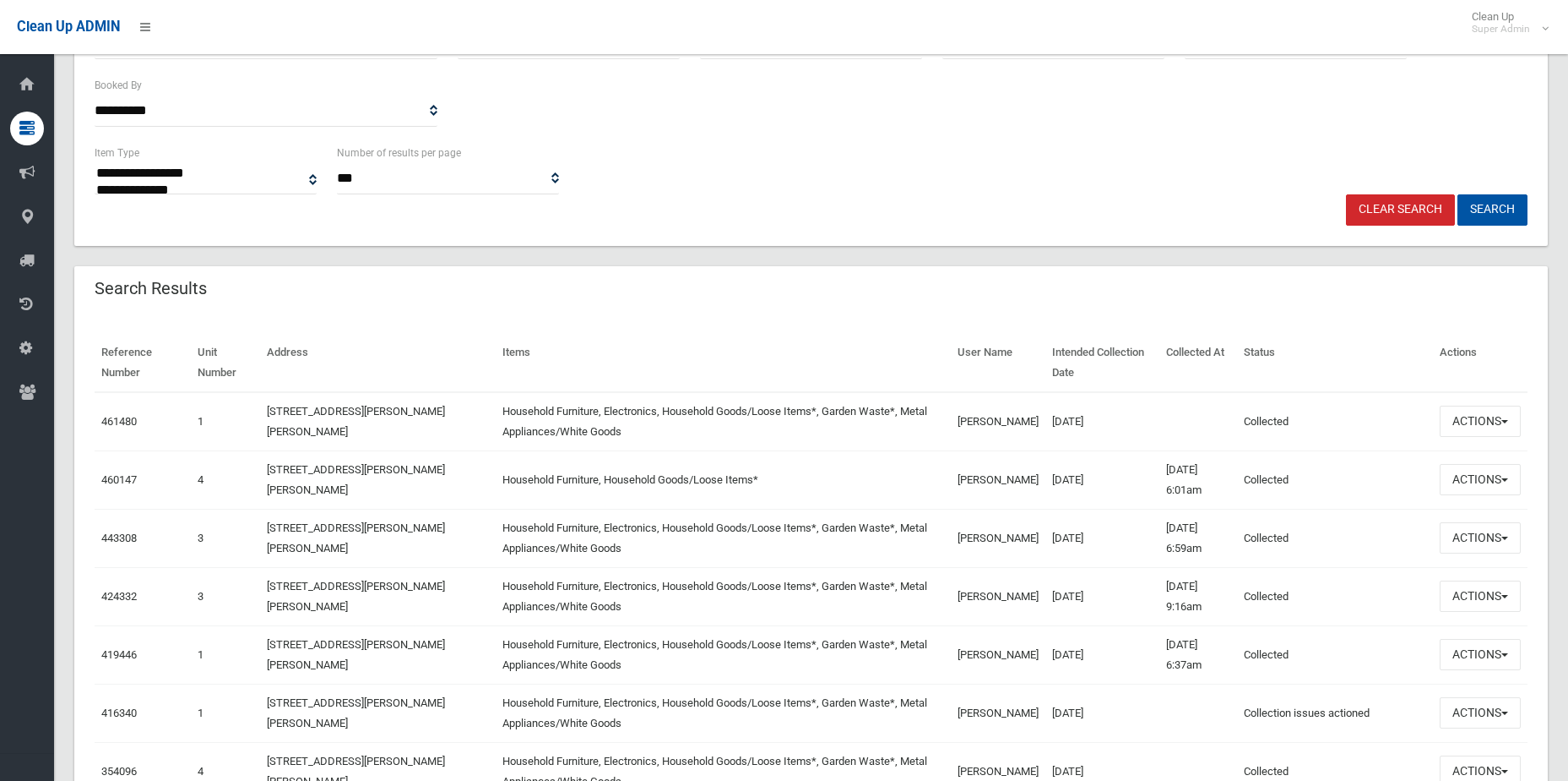
scroll to position [591, 0]
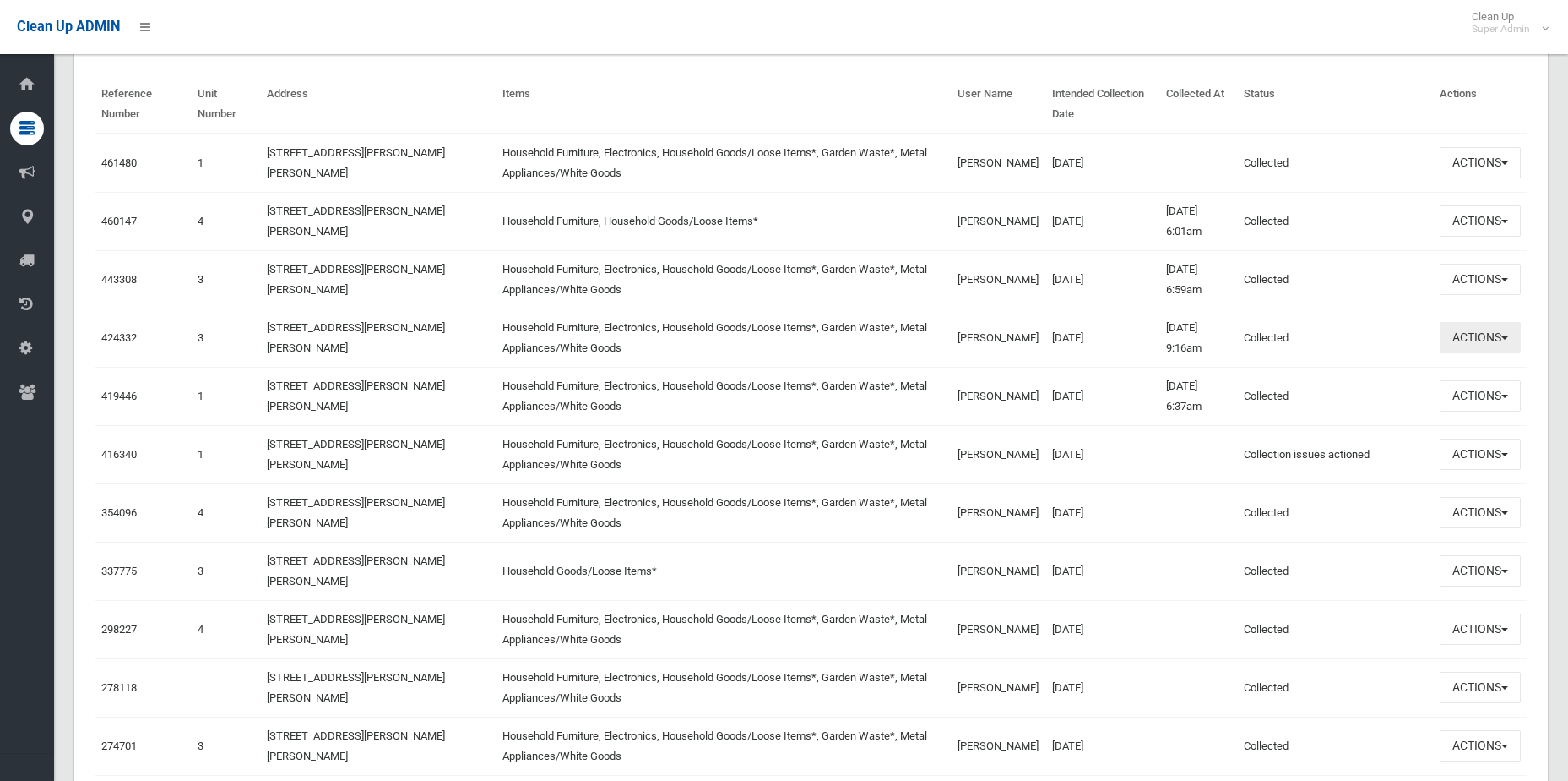
click at [1480, 341] on button "Actions" at bounding box center [1481, 337] width 81 height 31
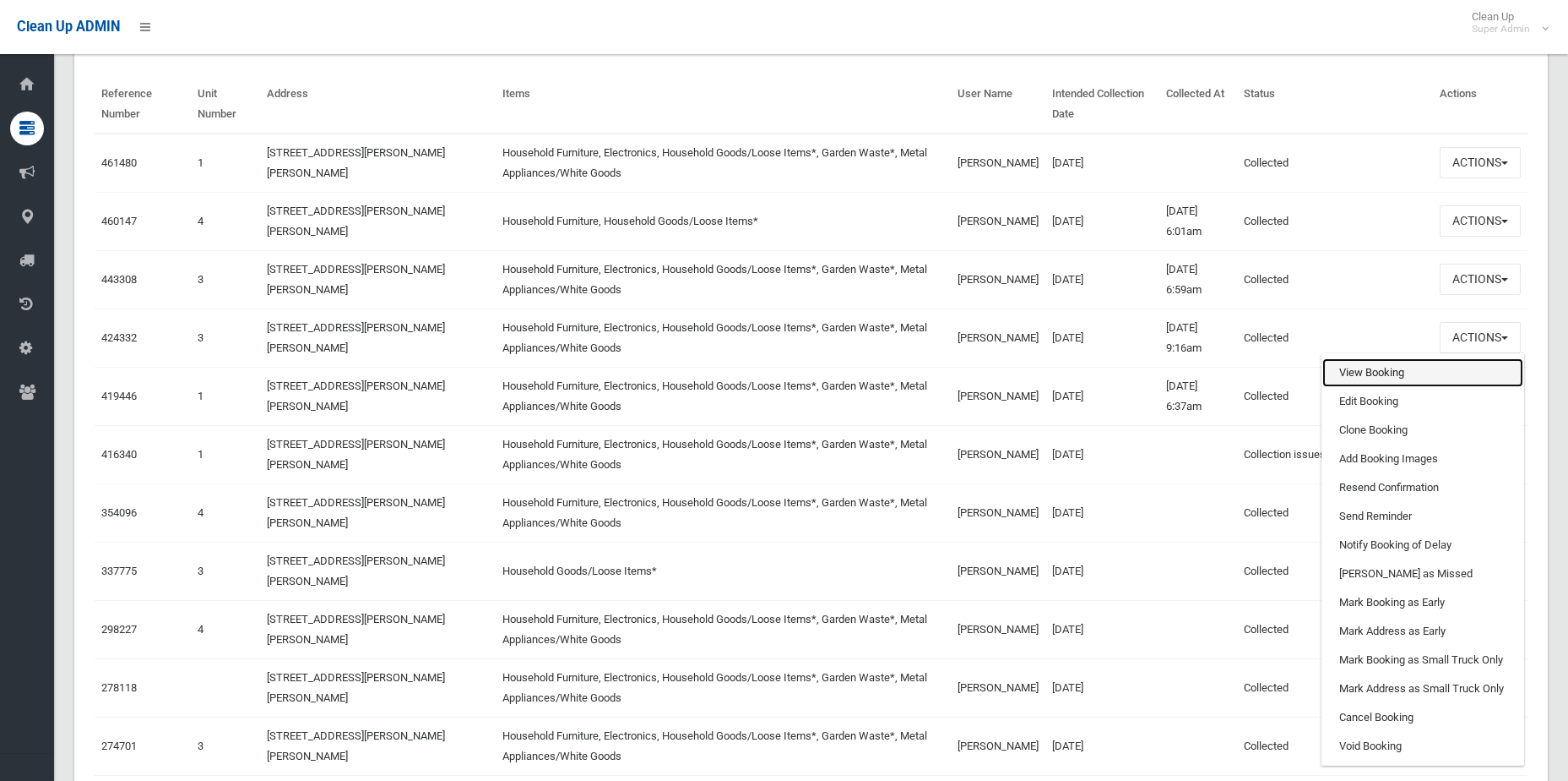
click at [1418, 369] on link "View Booking" at bounding box center [1423, 372] width 201 height 29
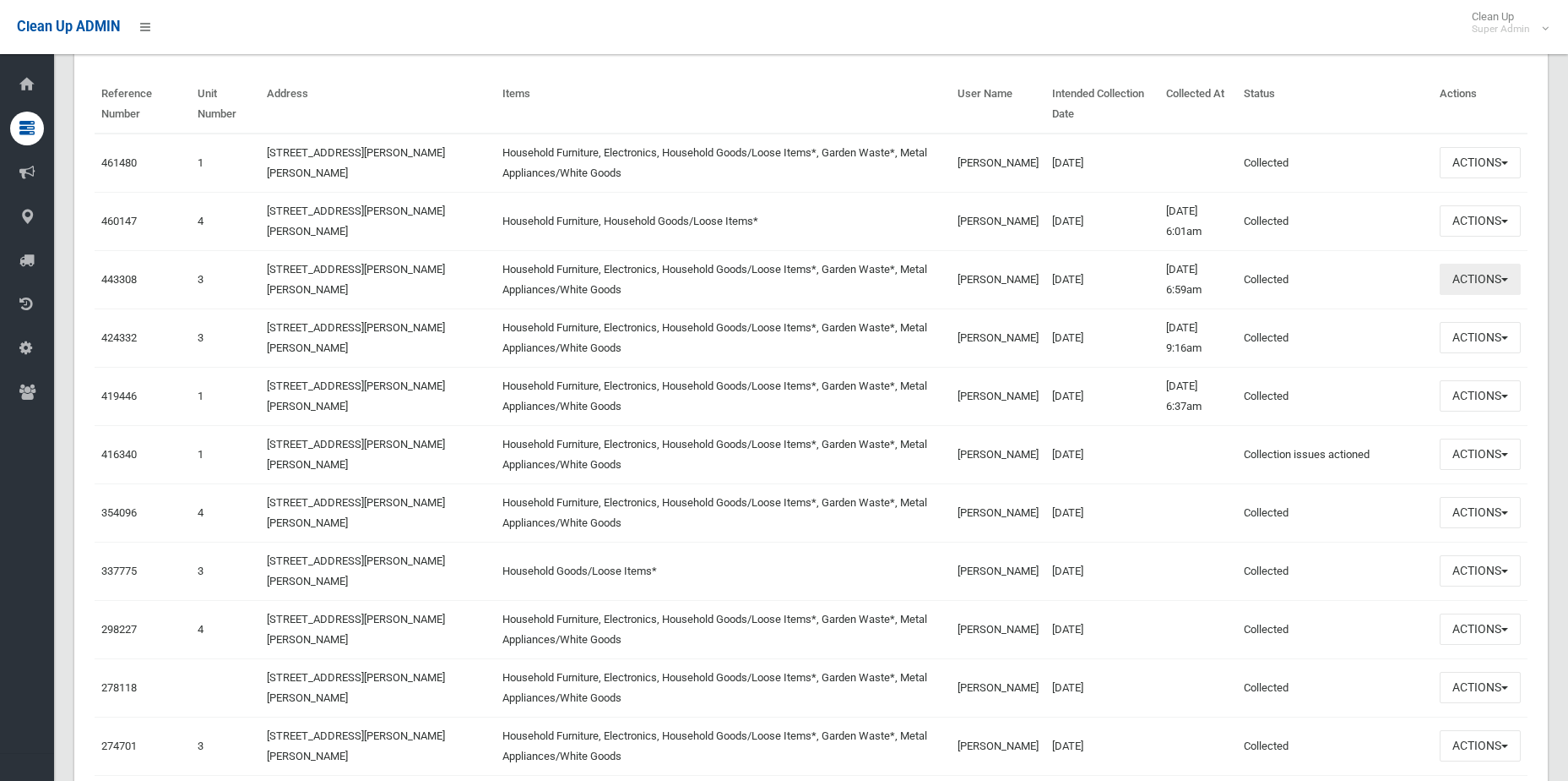
click at [1494, 273] on button "Actions" at bounding box center [1481, 279] width 81 height 31
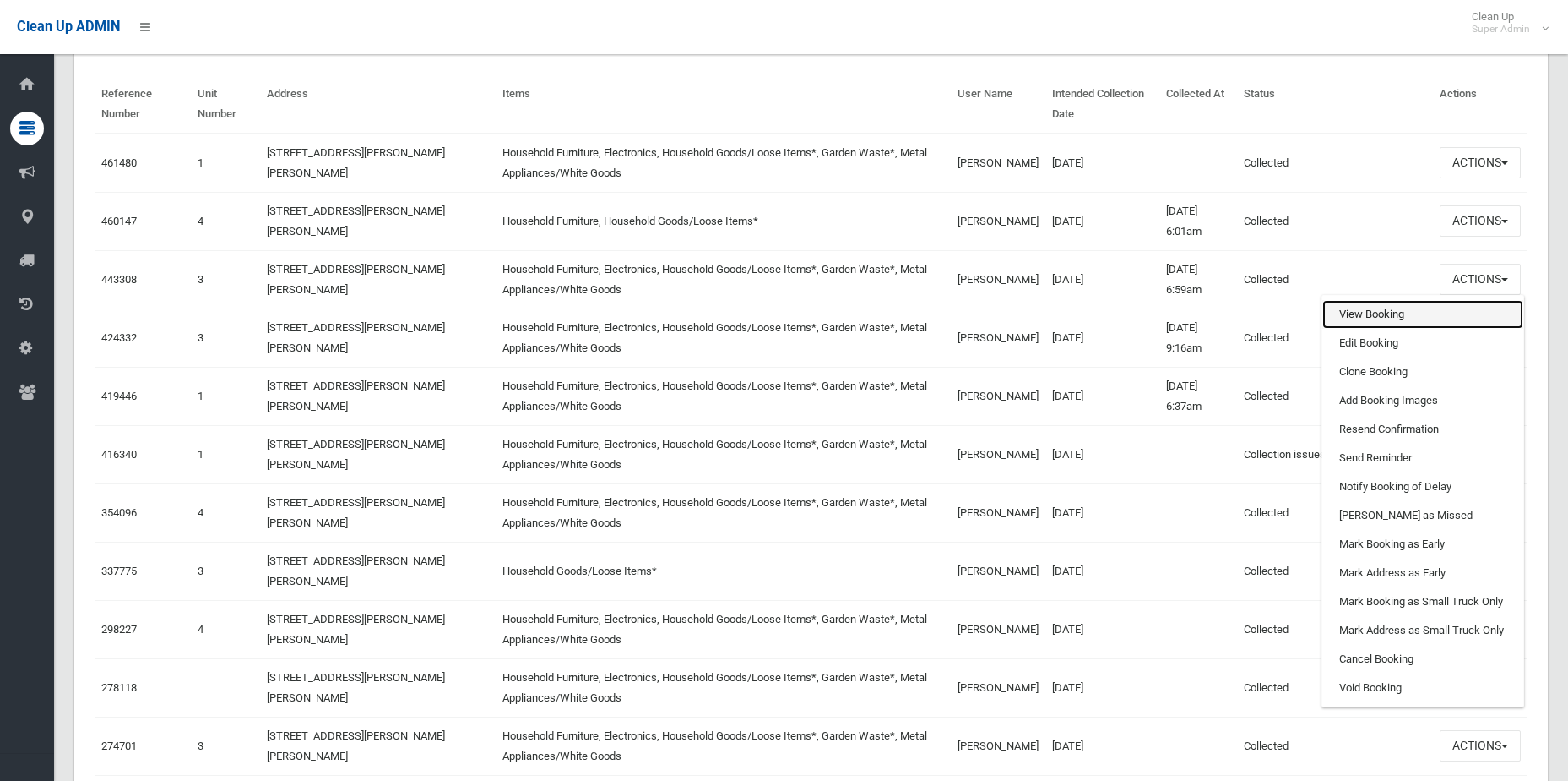
click at [1409, 314] on link "View Booking" at bounding box center [1423, 314] width 201 height 29
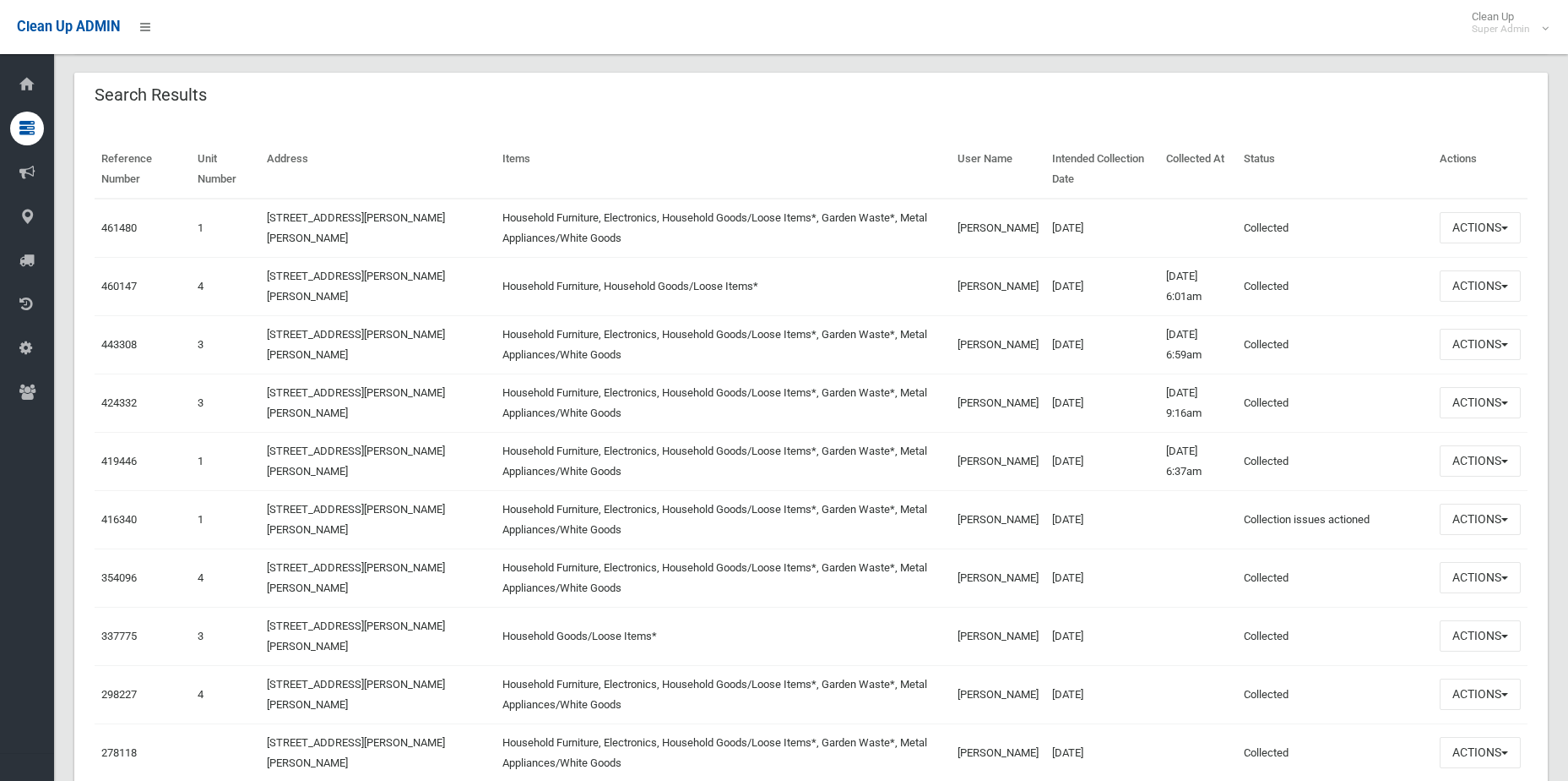
scroll to position [507, 0]
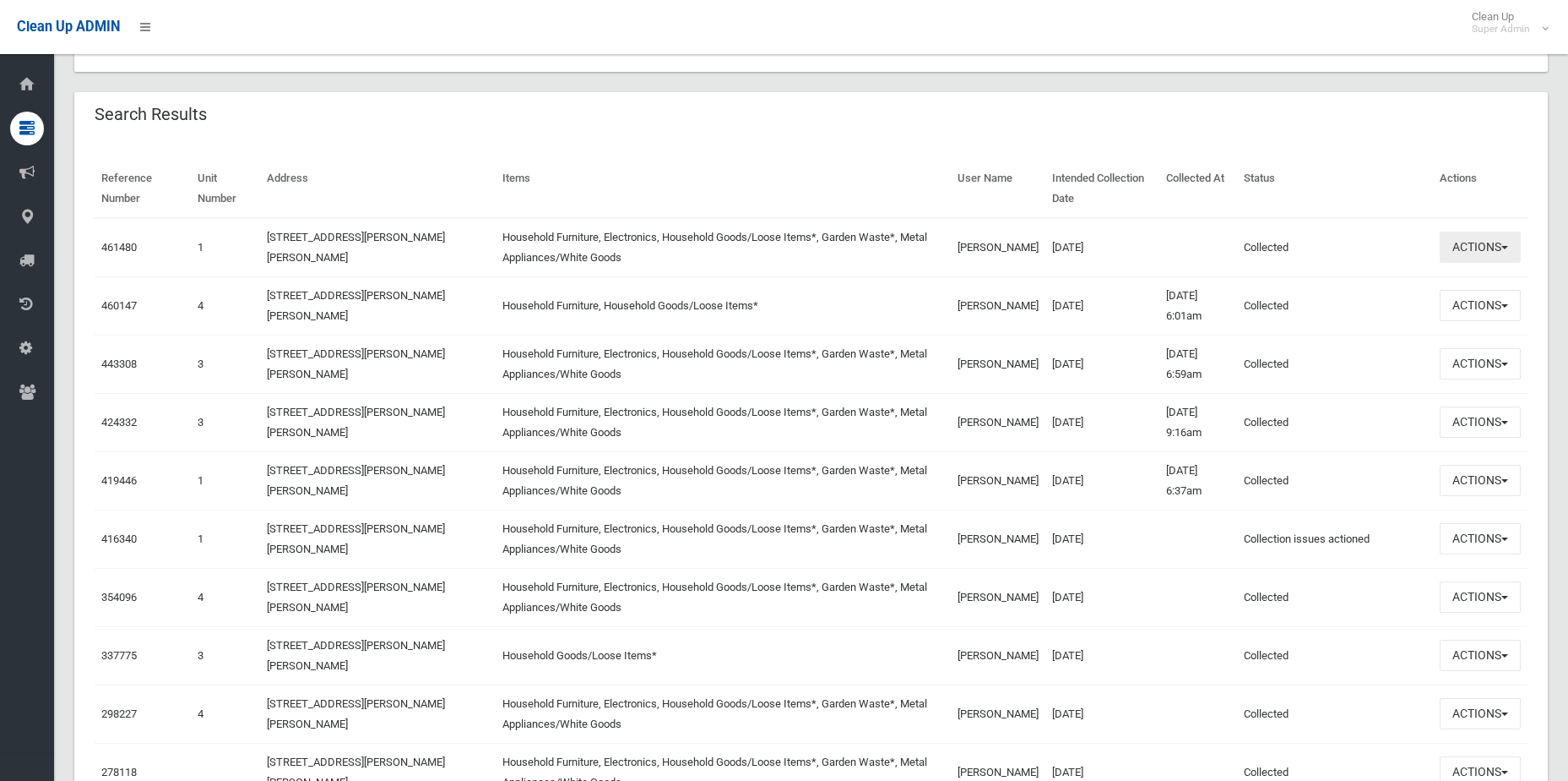
click at [1464, 238] on button "Actions" at bounding box center [1481, 247] width 81 height 31
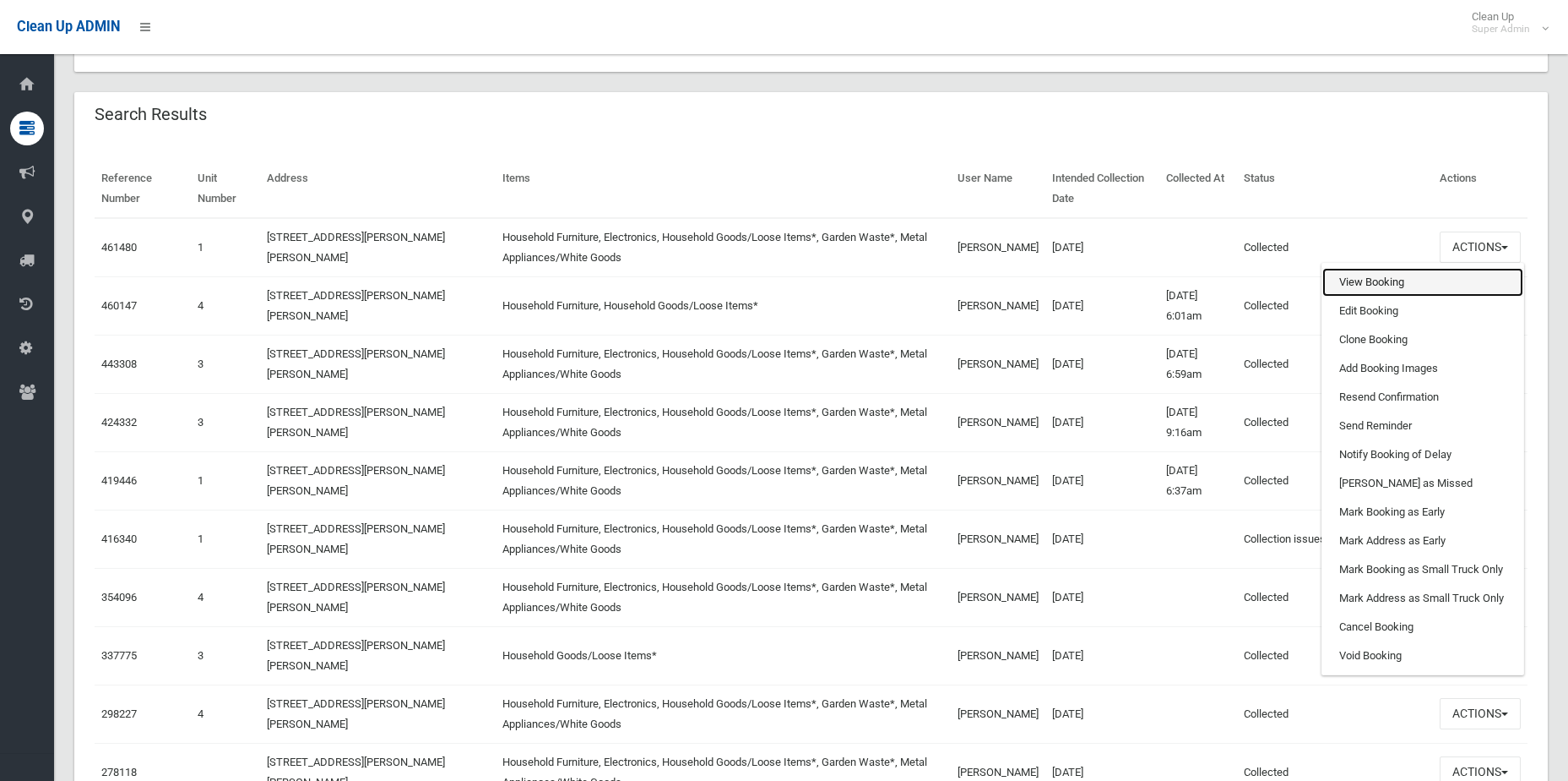
click at [1377, 284] on link "View Booking" at bounding box center [1423, 281] width 201 height 29
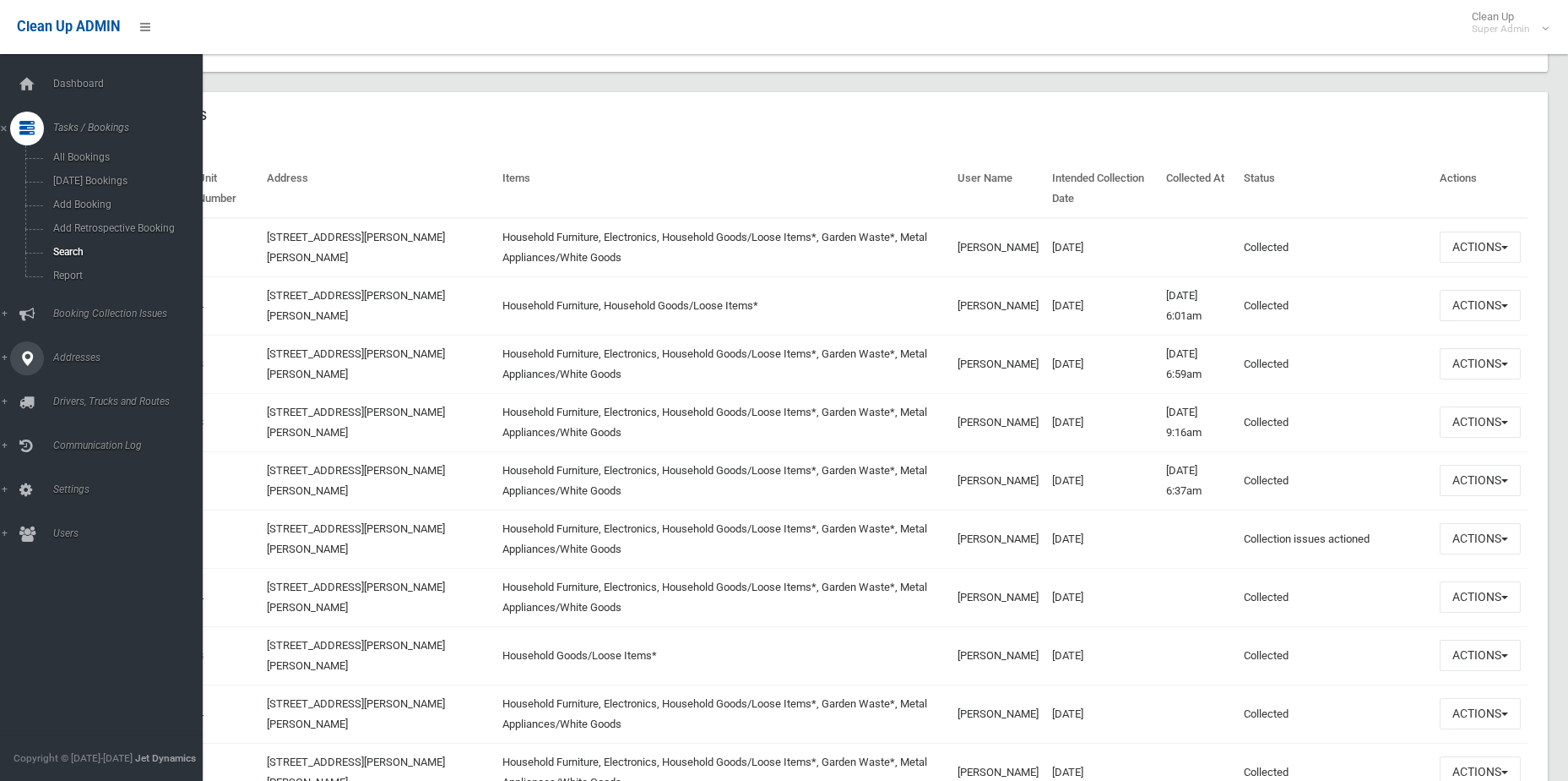
click at [78, 353] on span "Addresses" at bounding box center [132, 357] width 167 height 12
click at [81, 243] on span "All Addresses" at bounding box center [125, 245] width 153 height 12
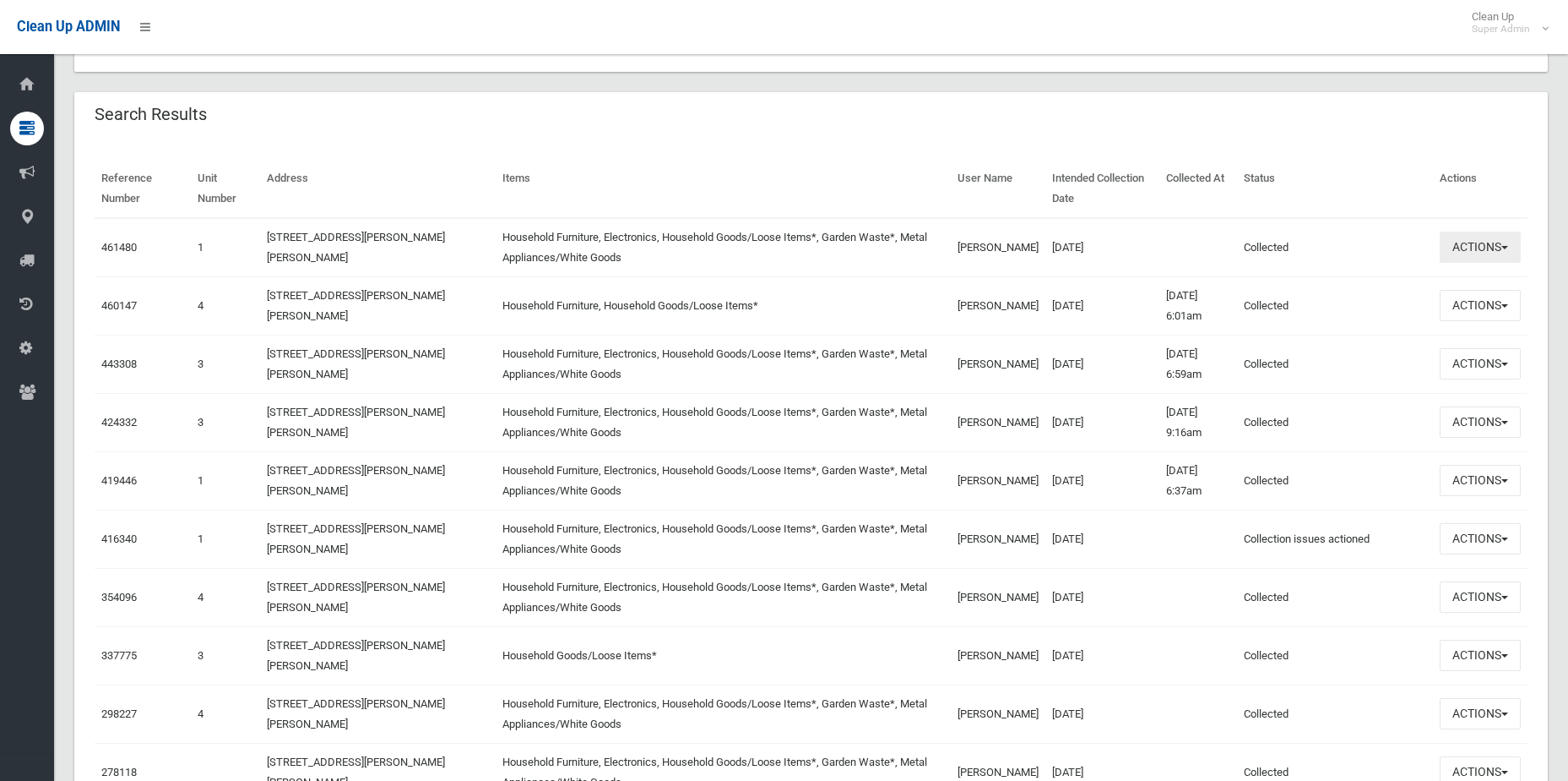
click at [1475, 261] on button "Actions" at bounding box center [1481, 247] width 81 height 31
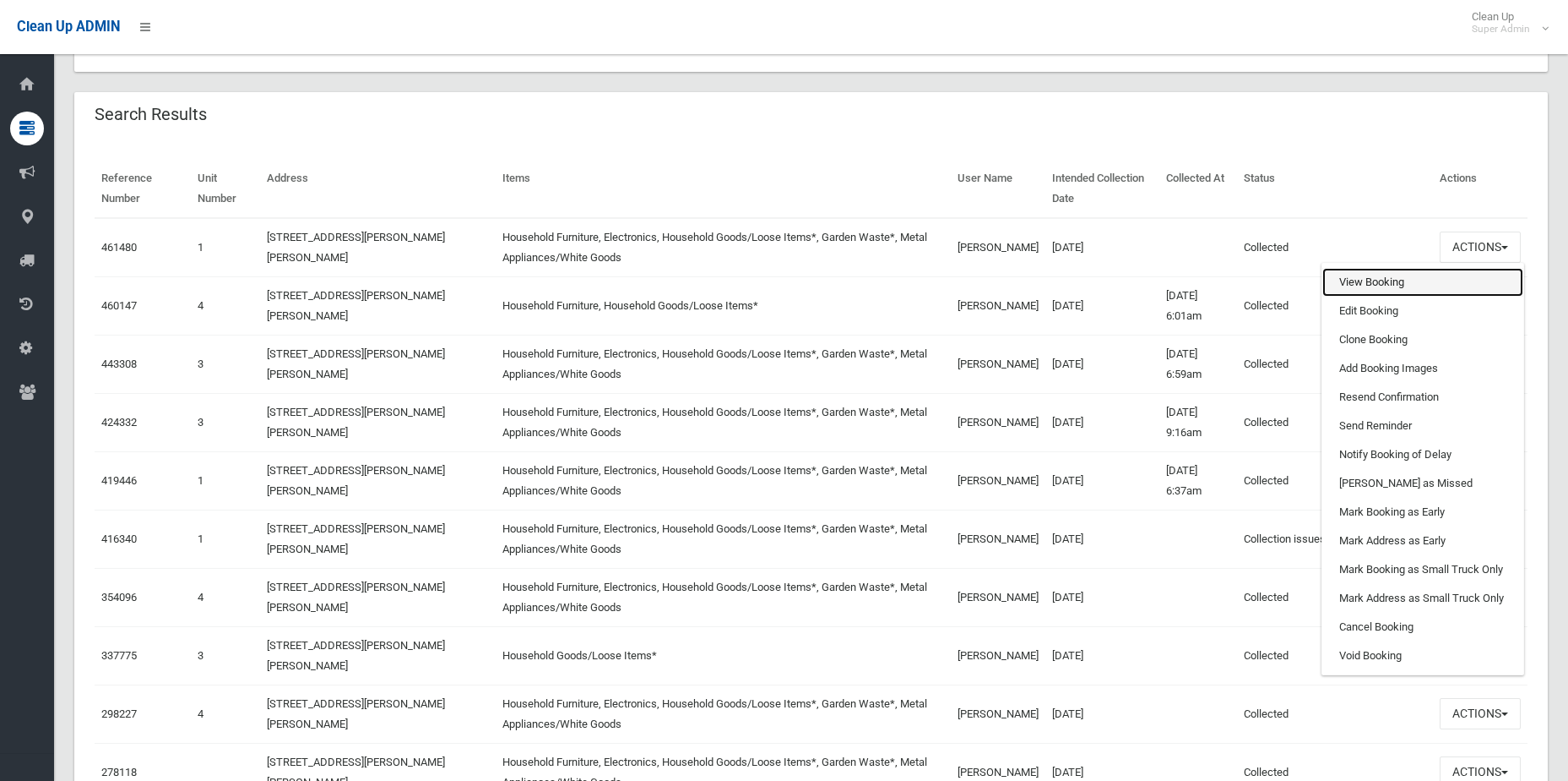
click at [1430, 291] on link "View Booking" at bounding box center [1423, 281] width 201 height 29
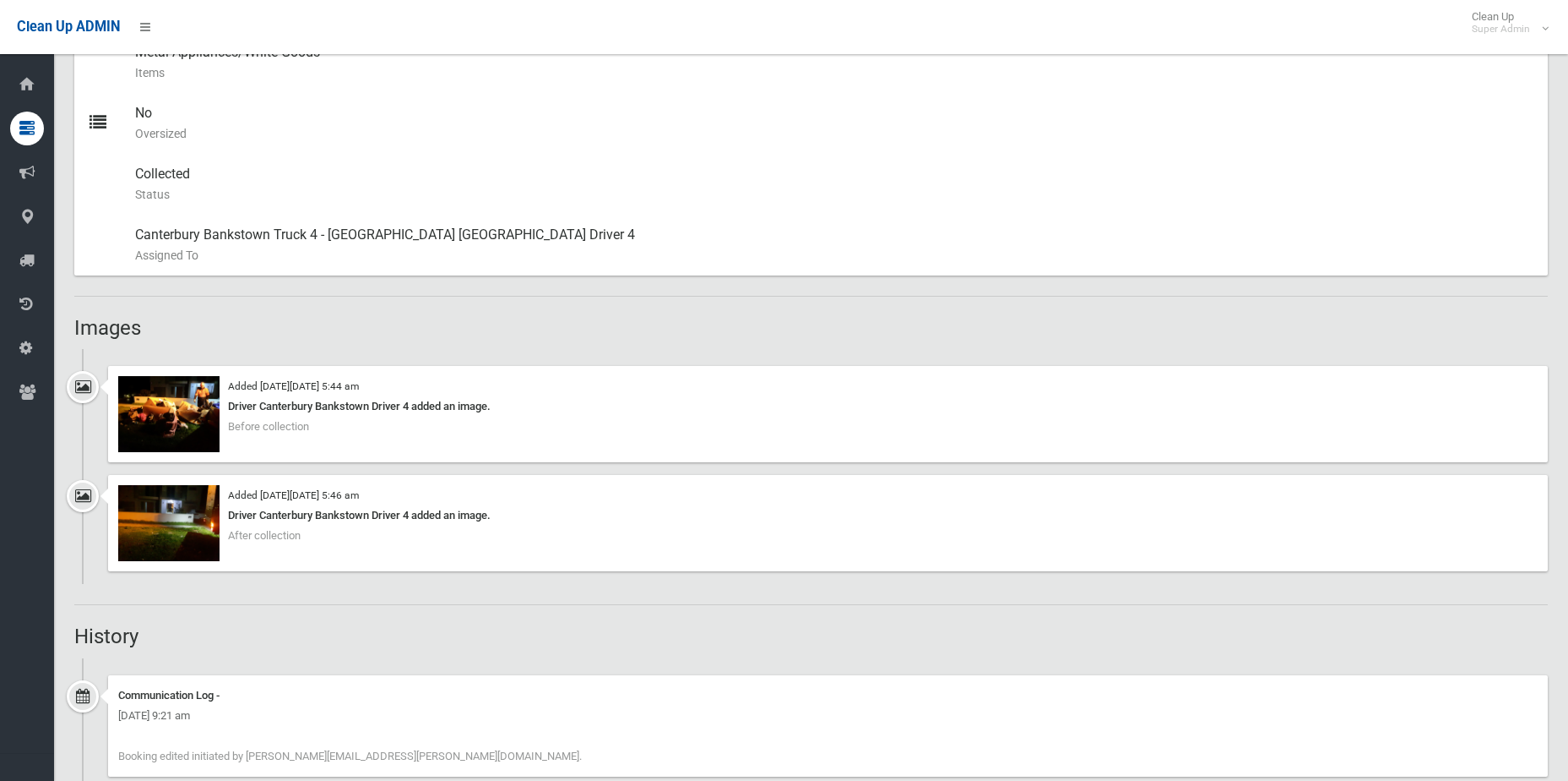
scroll to position [845, 0]
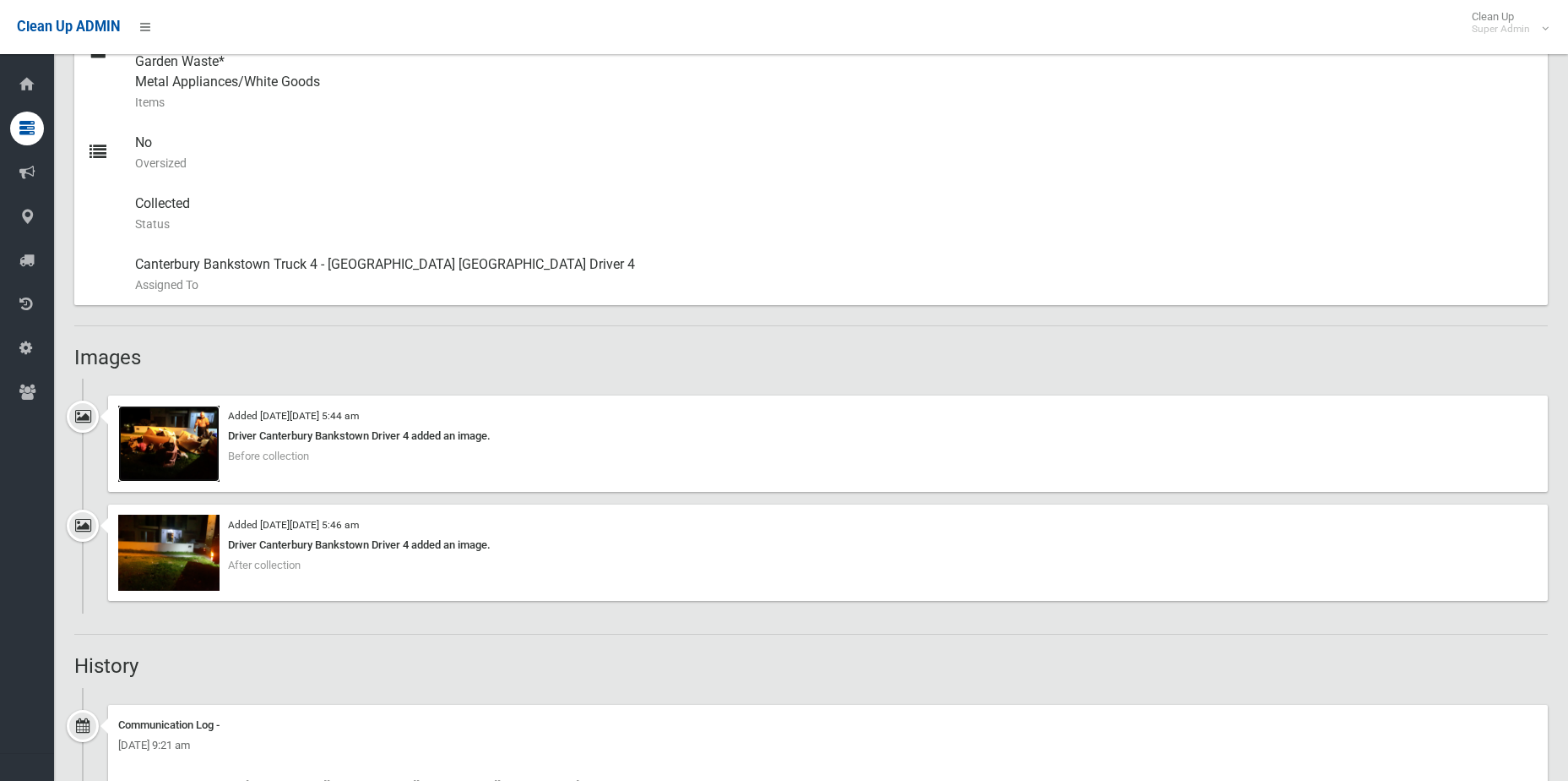
click at [193, 456] on img at bounding box center [168, 443] width 101 height 76
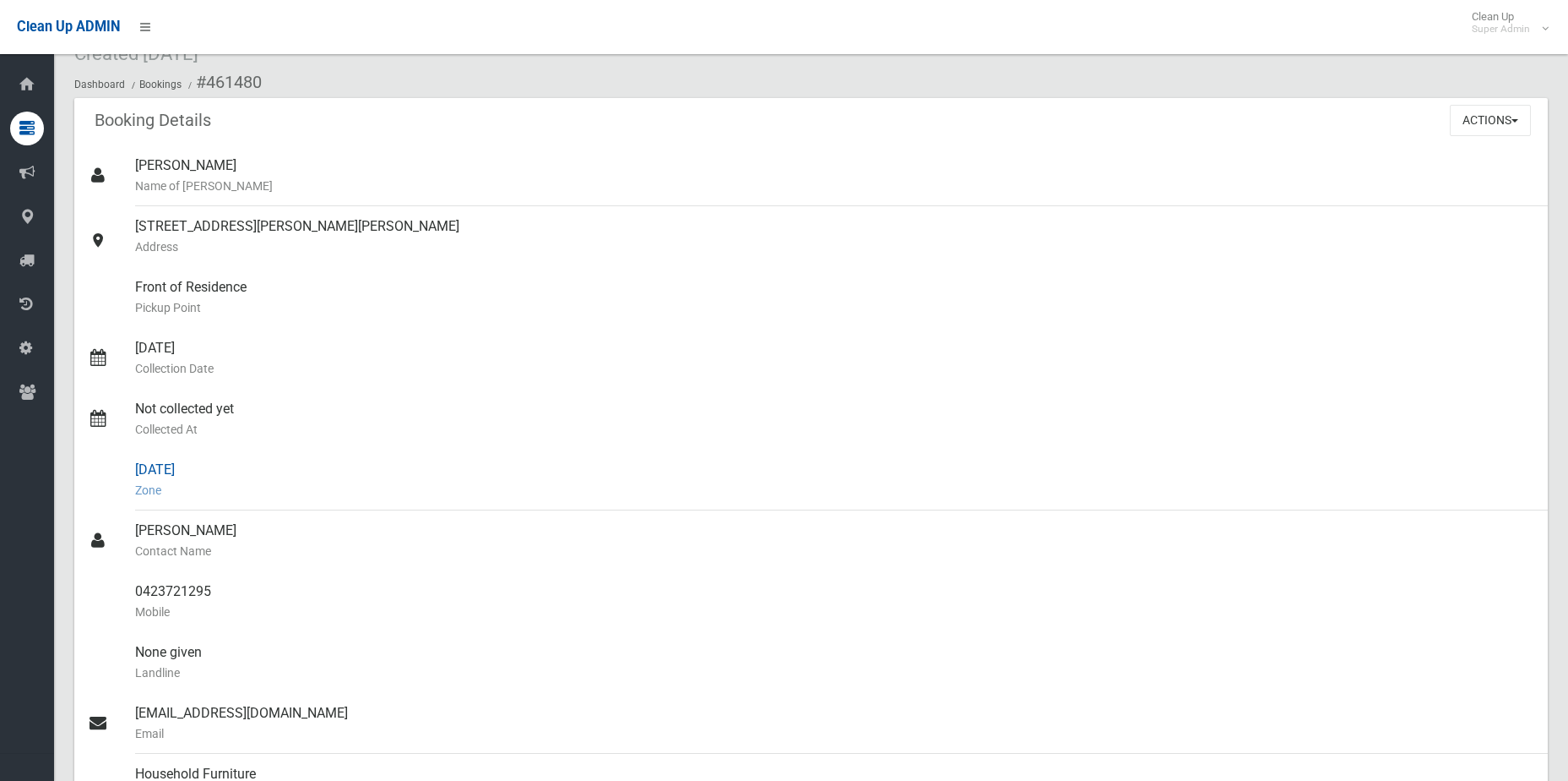
scroll to position [0, 0]
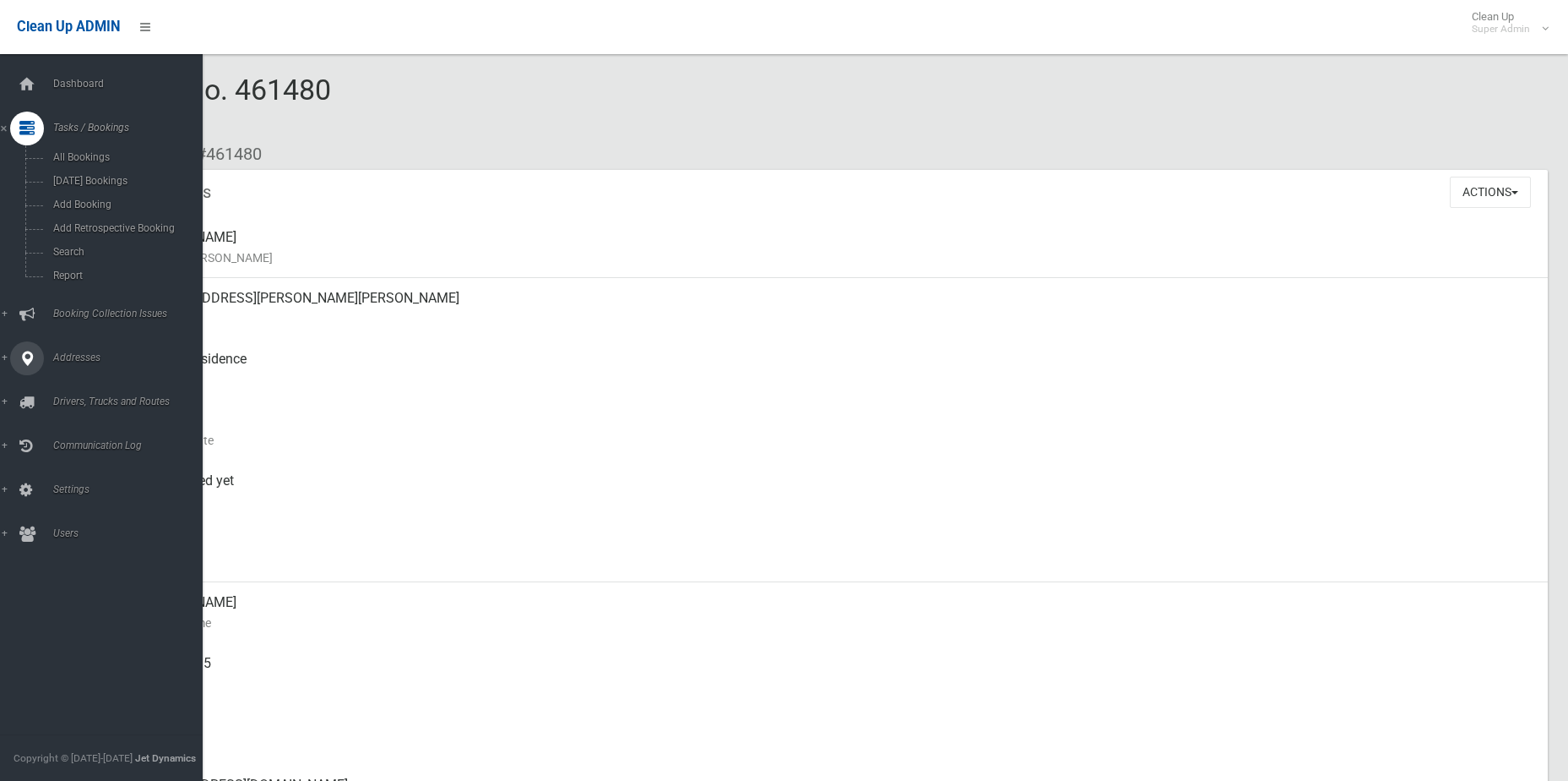
click at [57, 348] on link "Addresses" at bounding box center [107, 358] width 215 height 33
click at [86, 239] on span "All Addresses" at bounding box center [125, 245] width 153 height 12
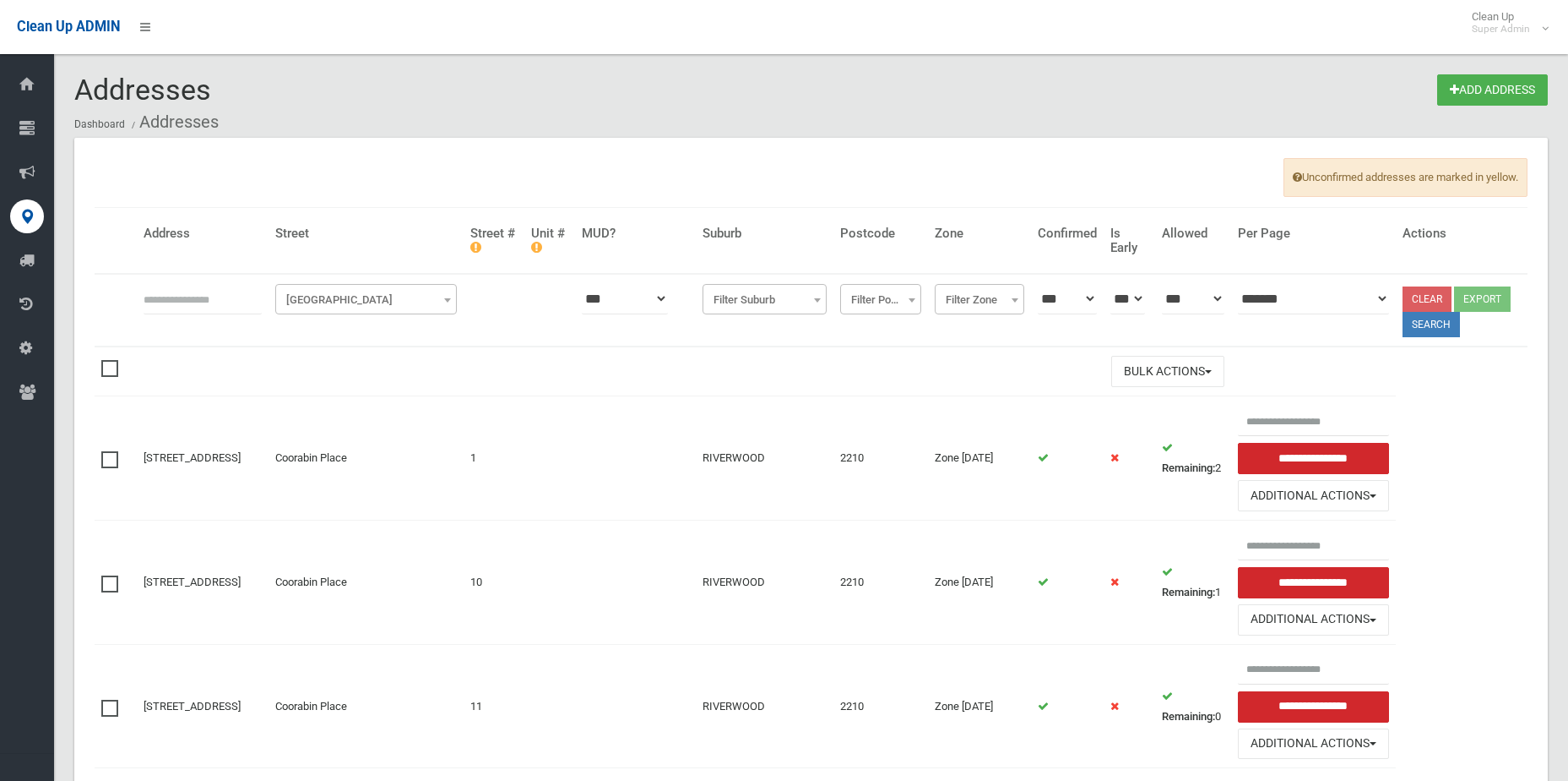
click at [209, 293] on input "text" at bounding box center [203, 299] width 118 height 31
type input "*********"
click button at bounding box center [0, 0] width 0 height 0
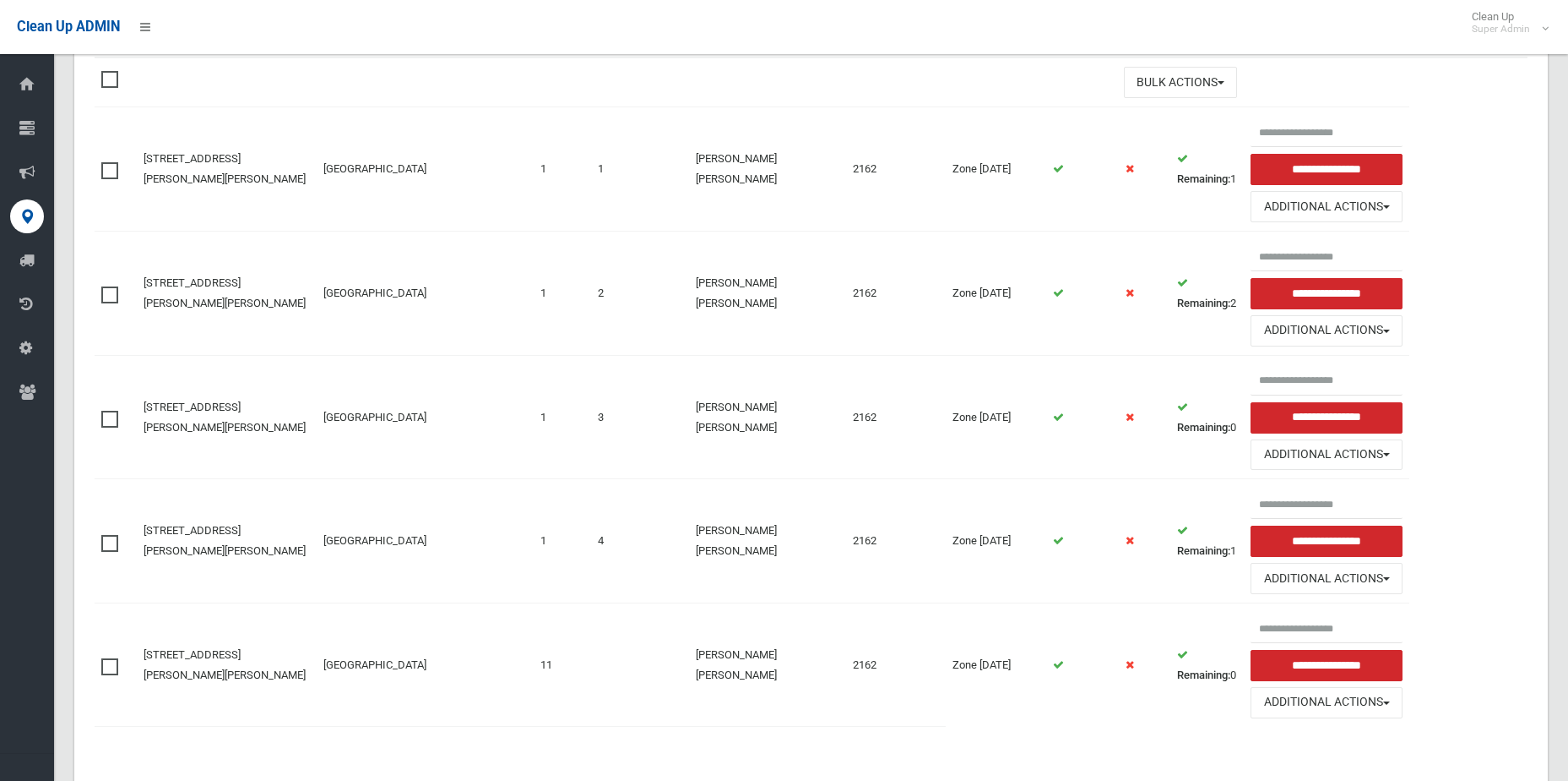
scroll to position [333, 0]
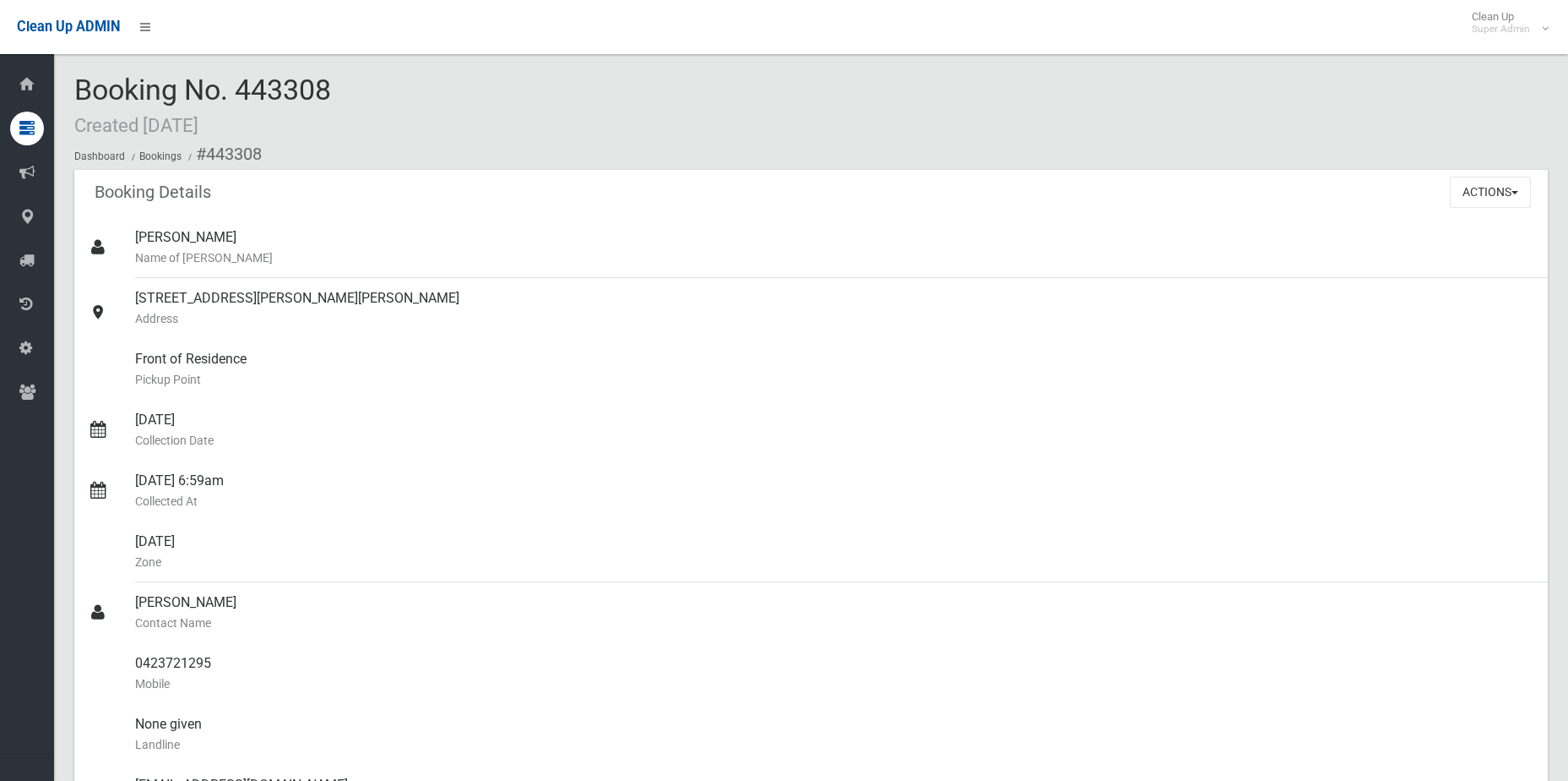
scroll to position [591, 0]
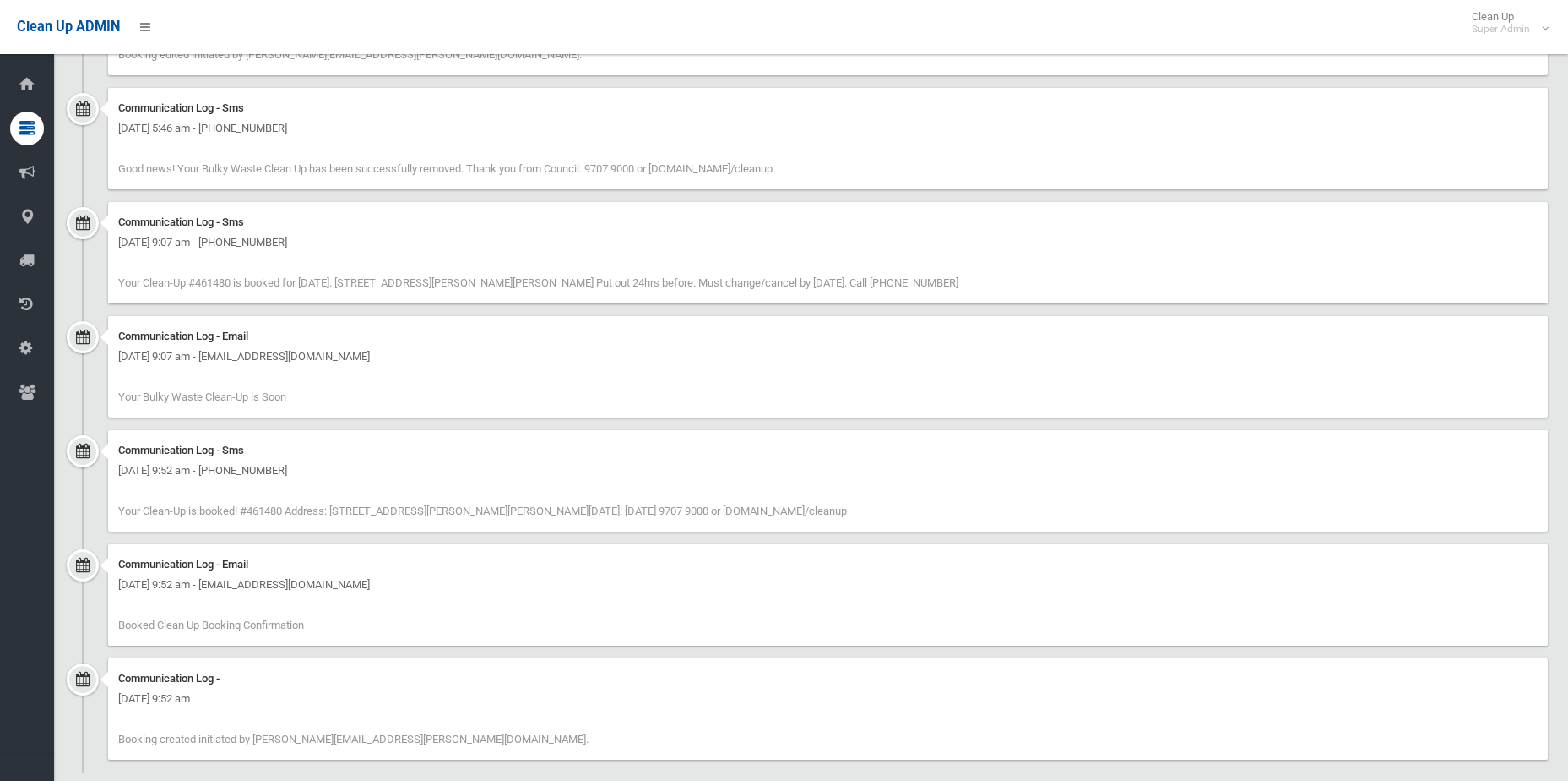
scroll to position [1598, 0]
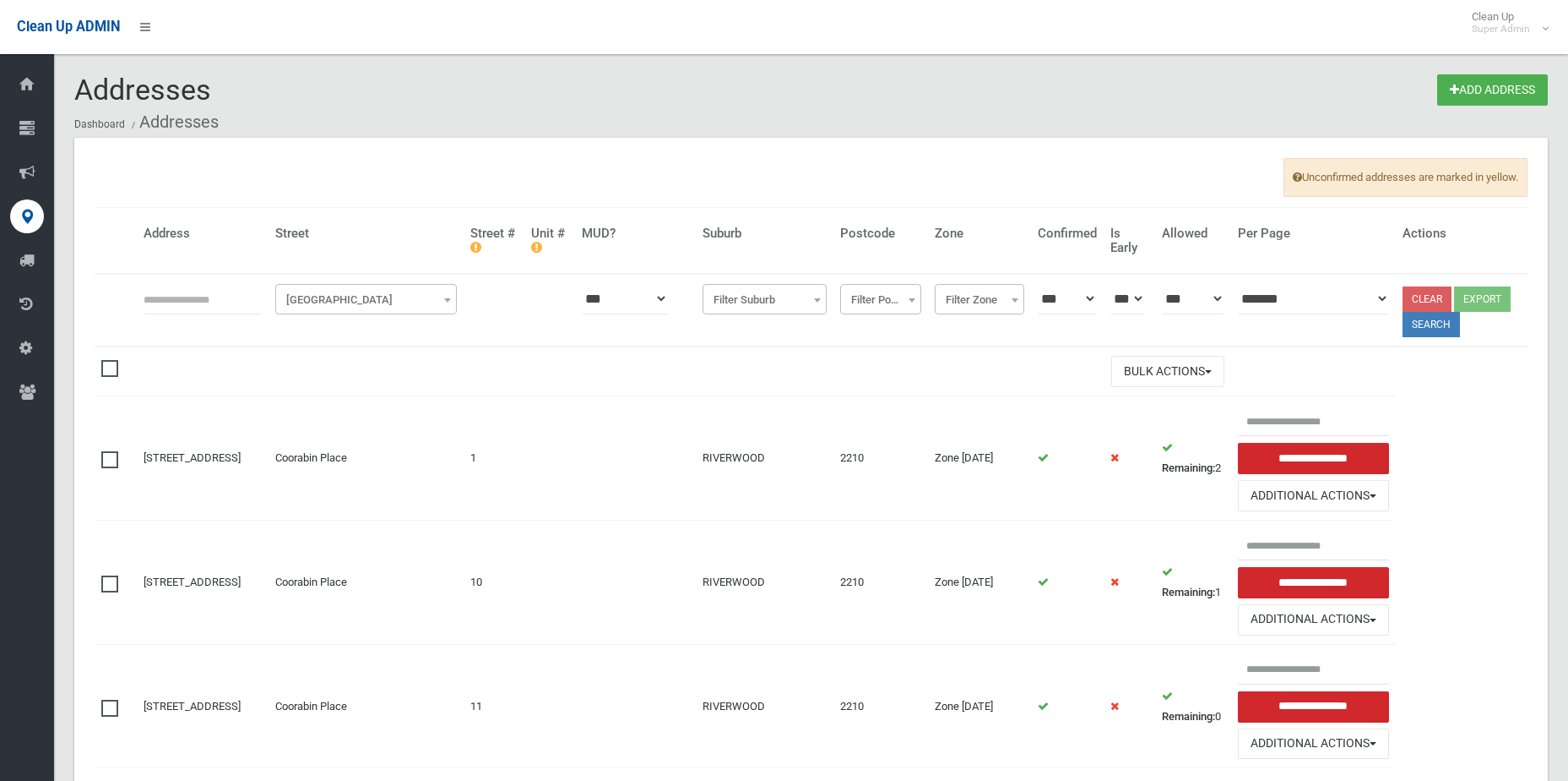
click at [128, 292] on th at bounding box center [115, 310] width 42 height 73
click at [129, 297] on th at bounding box center [115, 310] width 42 height 73
click at [169, 293] on input "text" at bounding box center [203, 299] width 118 height 31
type input "*********"
click button at bounding box center [0, 0] width 0 height 0
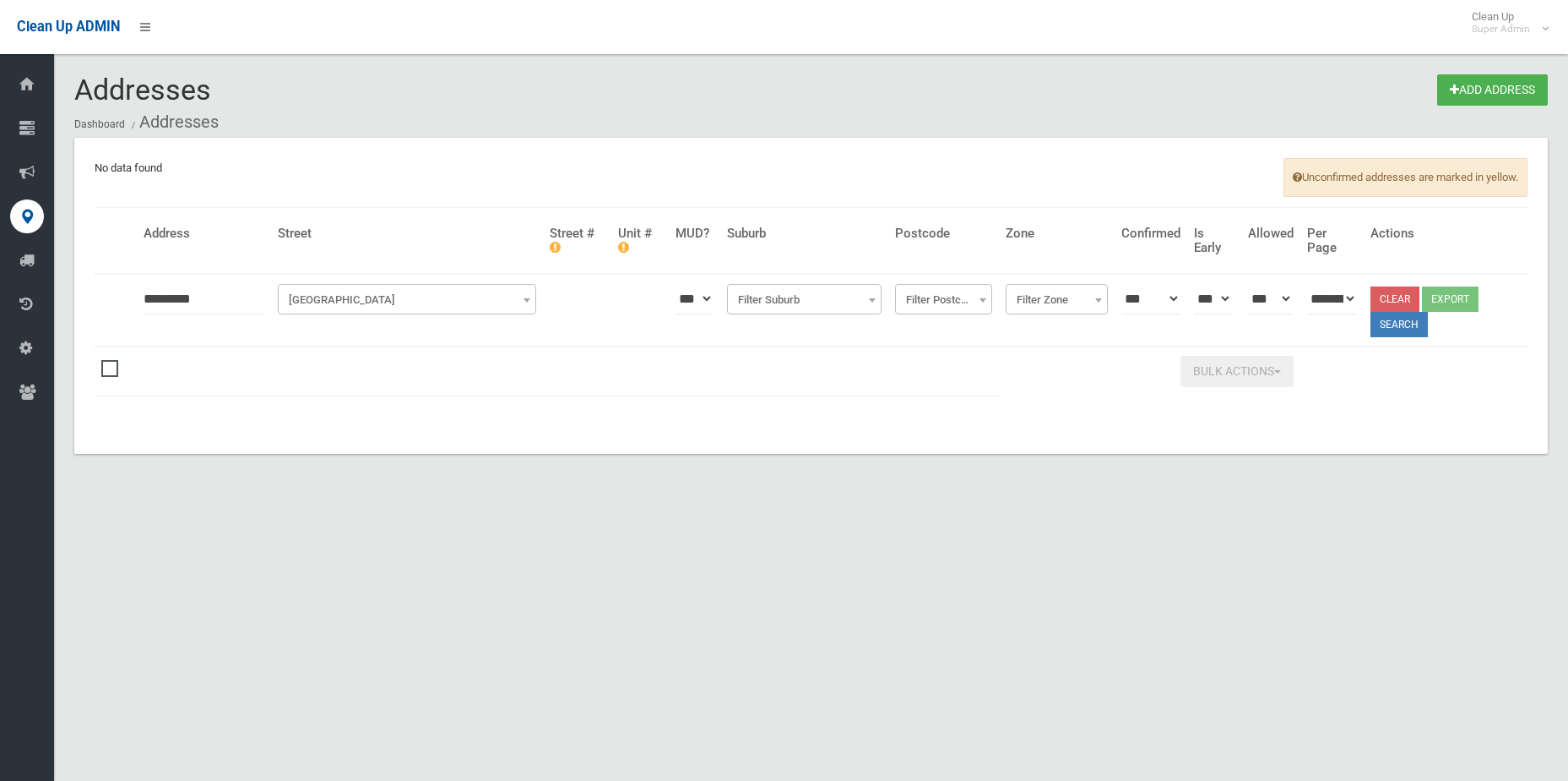
click at [239, 297] on input "*********" at bounding box center [203, 299] width 121 height 31
type input "*********"
click button at bounding box center [0, 0] width 0 height 0
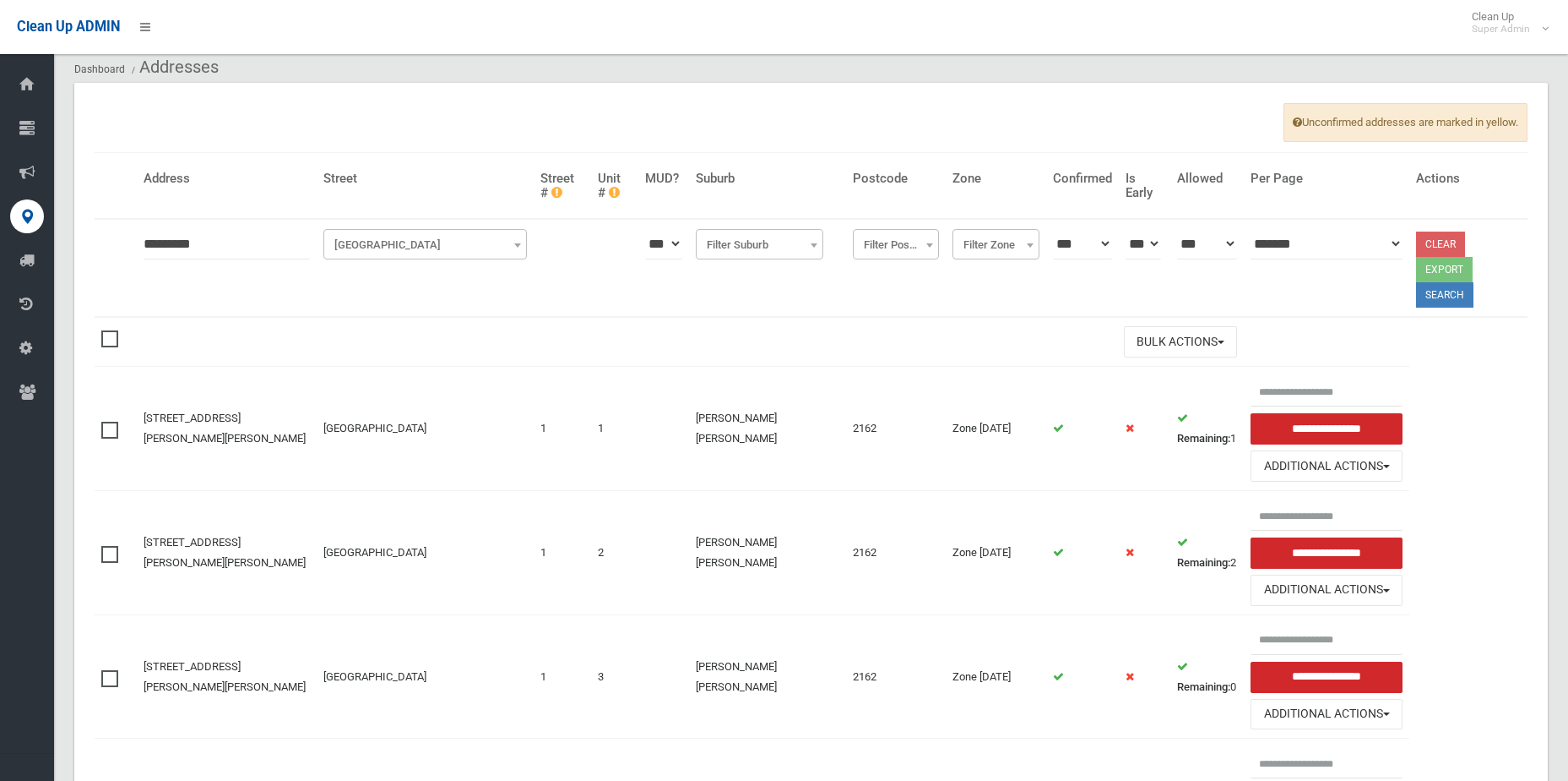
scroll to position [85, 0]
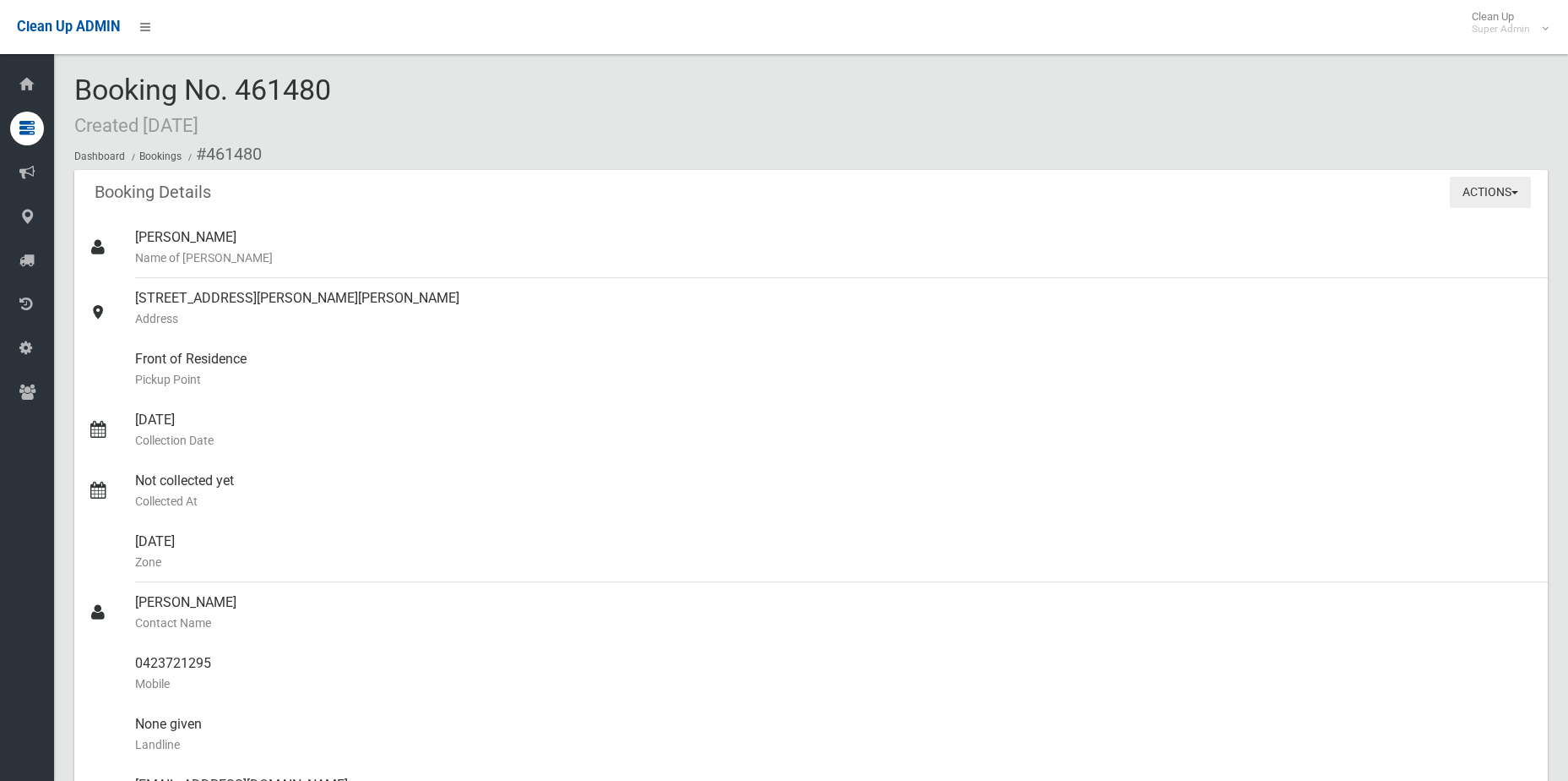
click at [1488, 201] on button "Actions" at bounding box center [1490, 193] width 81 height 31
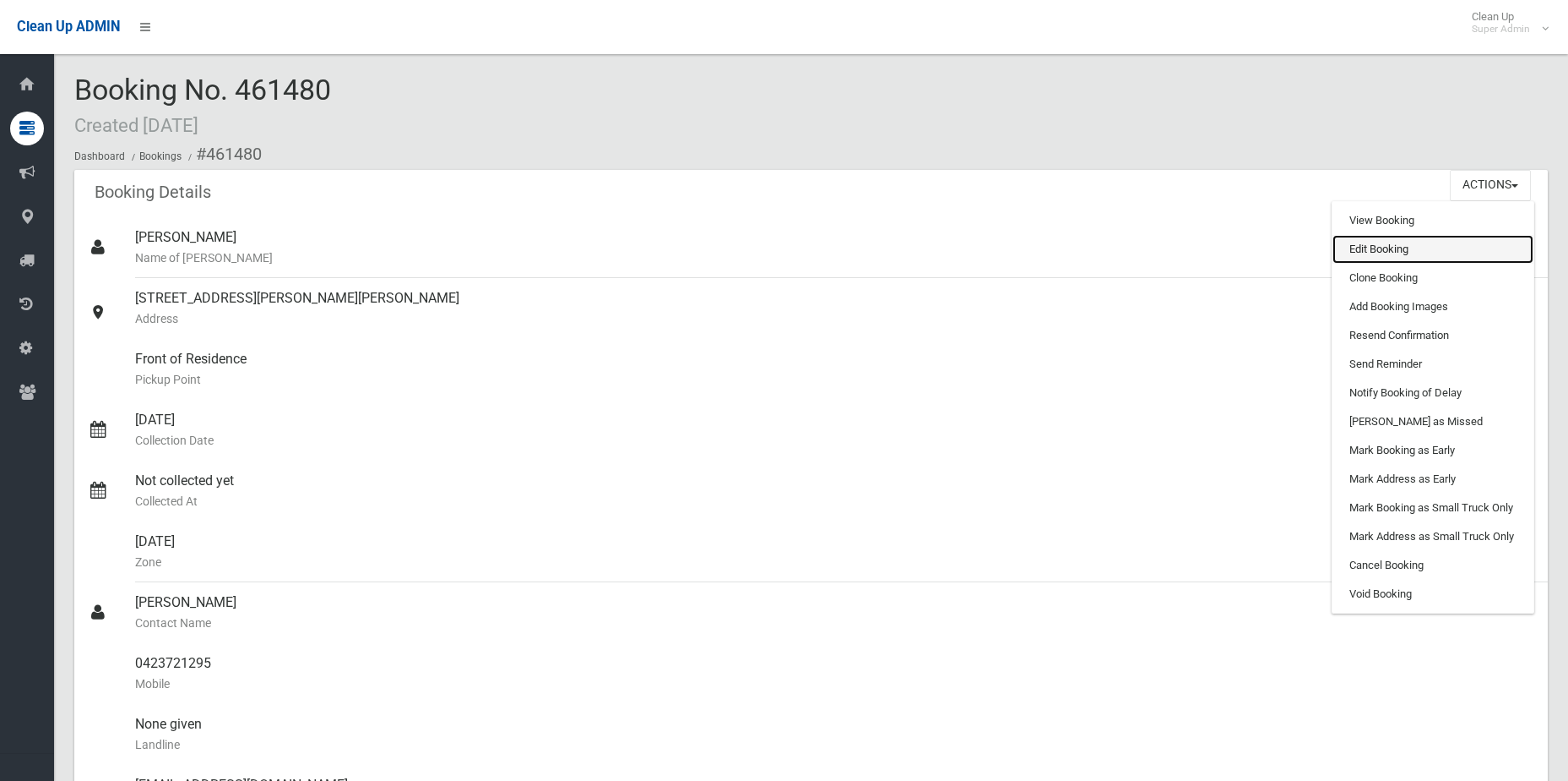
click at [1467, 244] on link "Edit Booking" at bounding box center [1433, 249] width 201 height 29
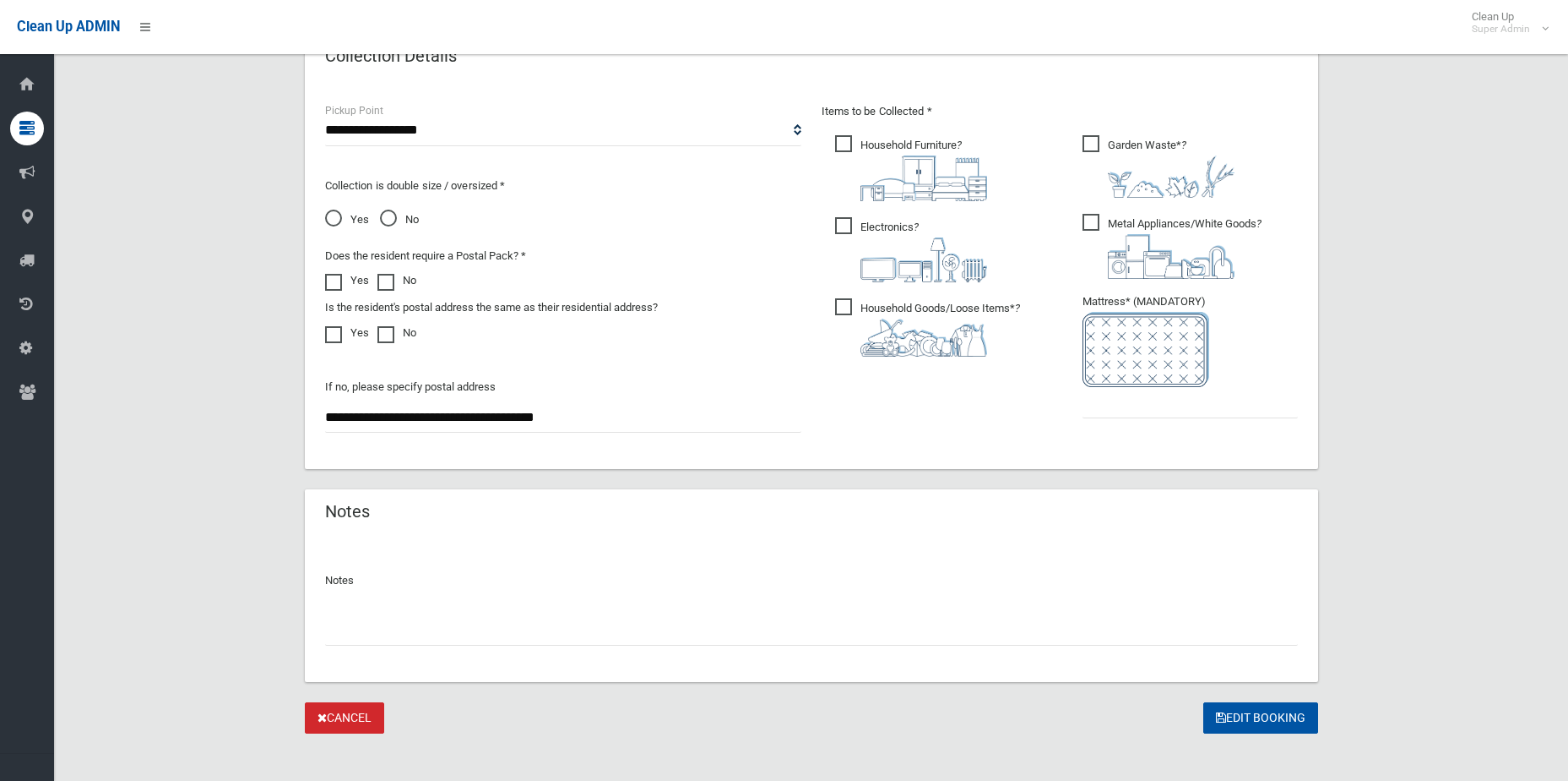
scroll to position [891, 0]
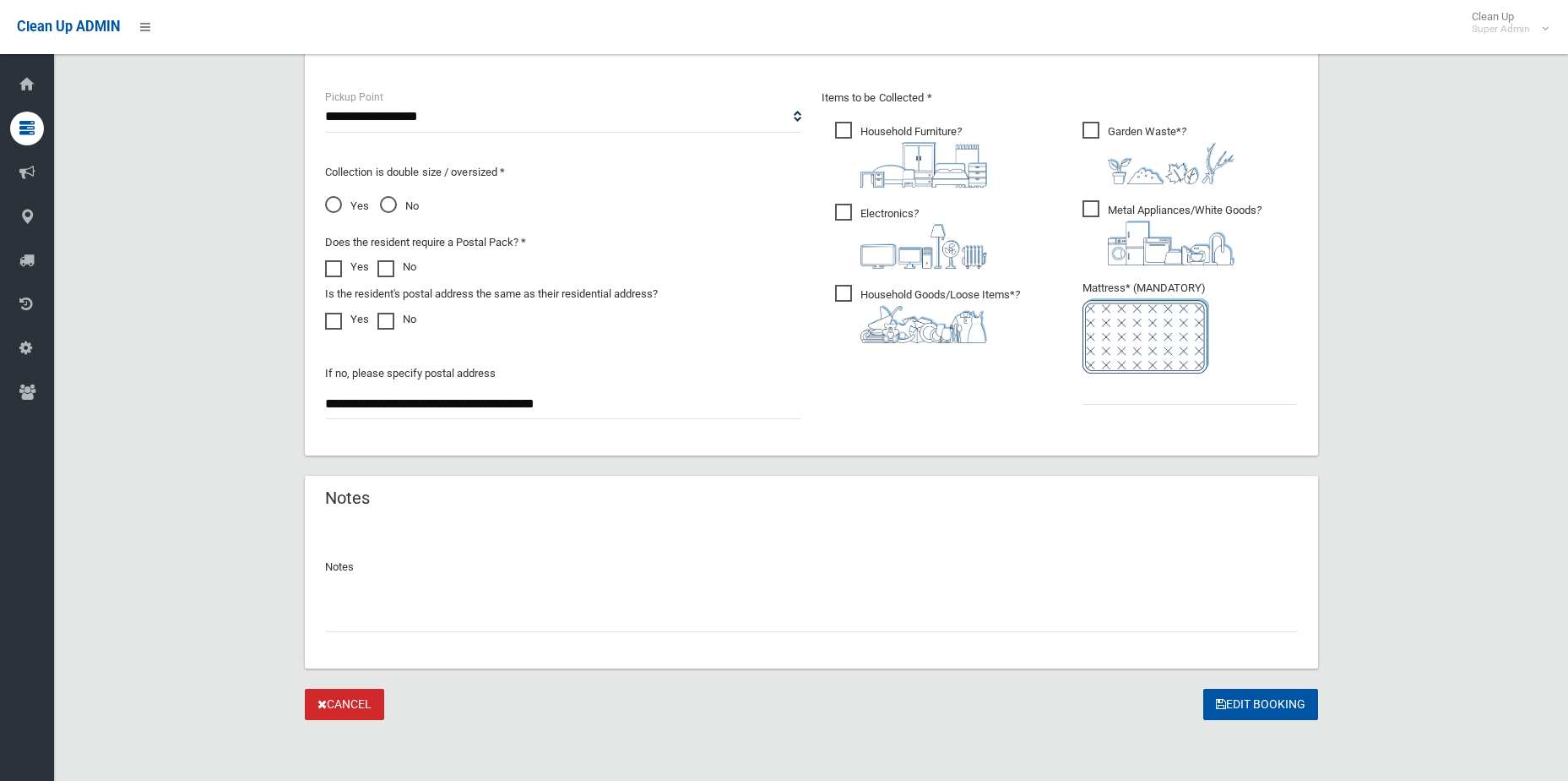
click at [1158, 371] on img at bounding box center [1145, 335] width 127 height 75
click at [1160, 391] on input "text" at bounding box center [1190, 390] width 215 height 31
type input "*"
click at [1257, 705] on button "Edit Booking" at bounding box center [1260, 704] width 115 height 31
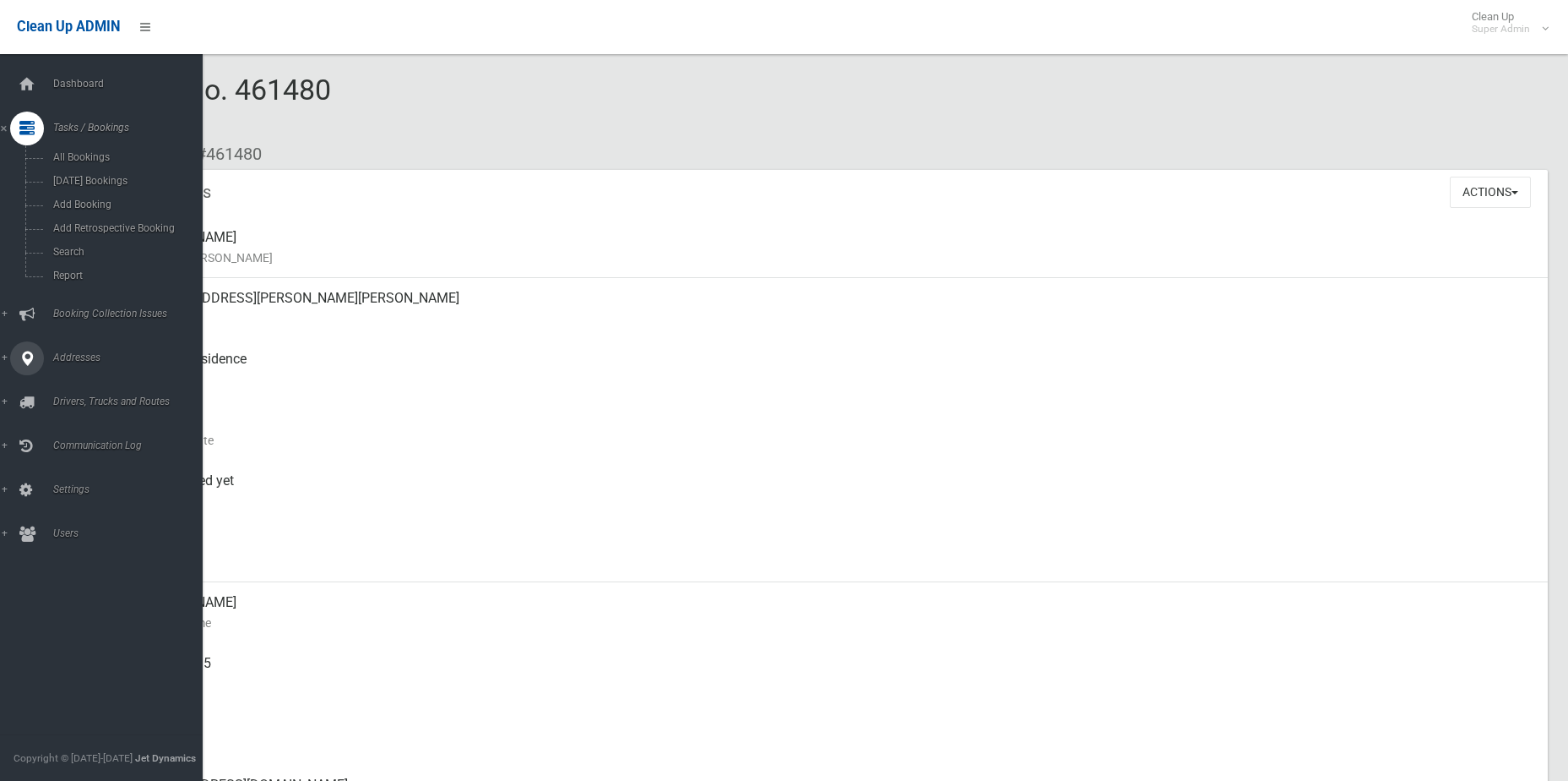
click at [69, 361] on span "Addresses" at bounding box center [132, 357] width 167 height 12
click at [61, 240] on span "All Addresses" at bounding box center [125, 245] width 153 height 12
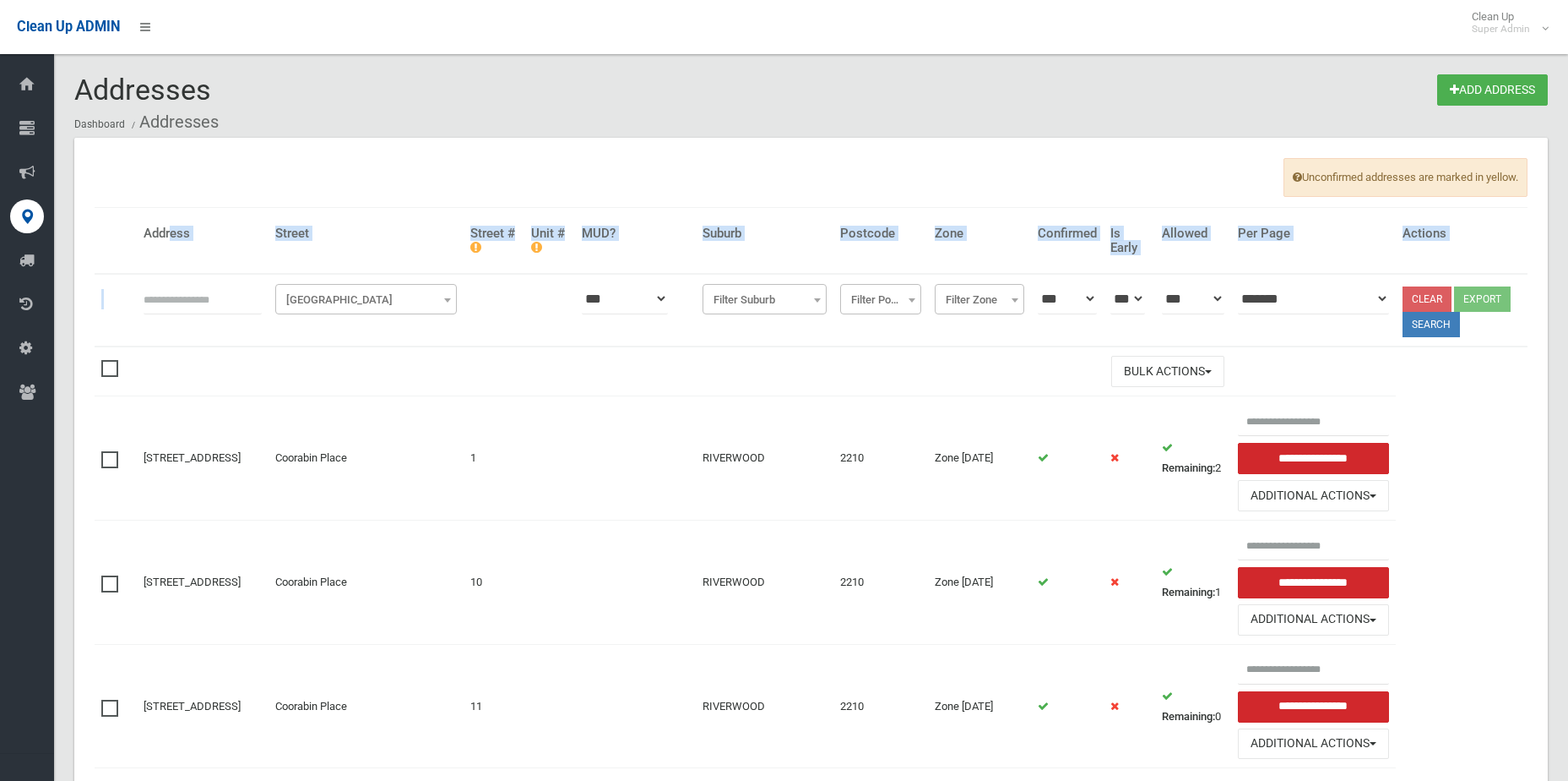
click at [173, 292] on thead "Address [GEOGRAPHIC_DATA] Unit # MUD? Suburb Postcode Zone Confirmed Is Early A…" at bounding box center [811, 277] width 1433 height 140
click at [177, 299] on input "text" at bounding box center [203, 299] width 118 height 31
type input "*********"
click button at bounding box center [0, 0] width 0 height 0
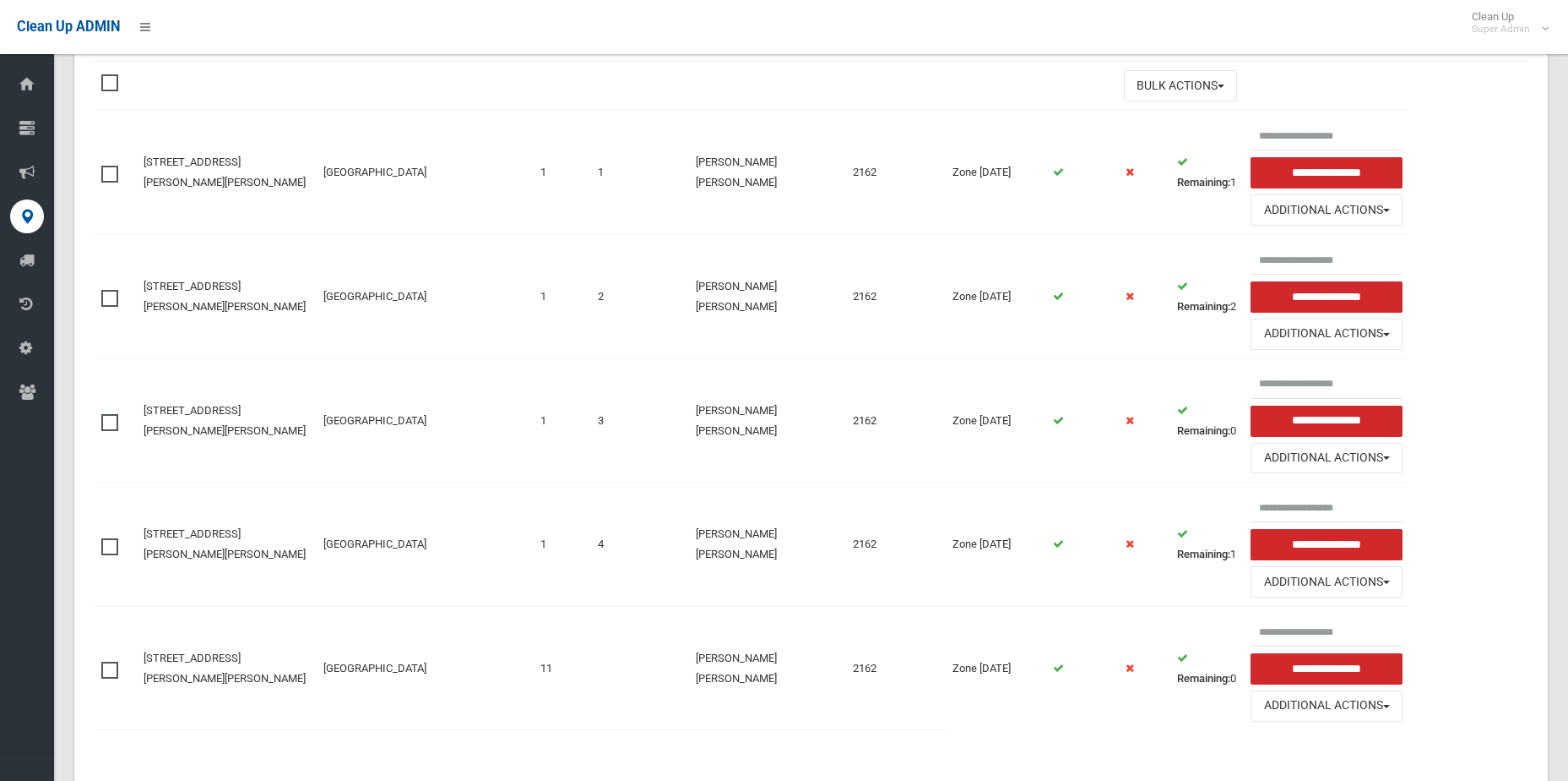
scroll to position [333, 0]
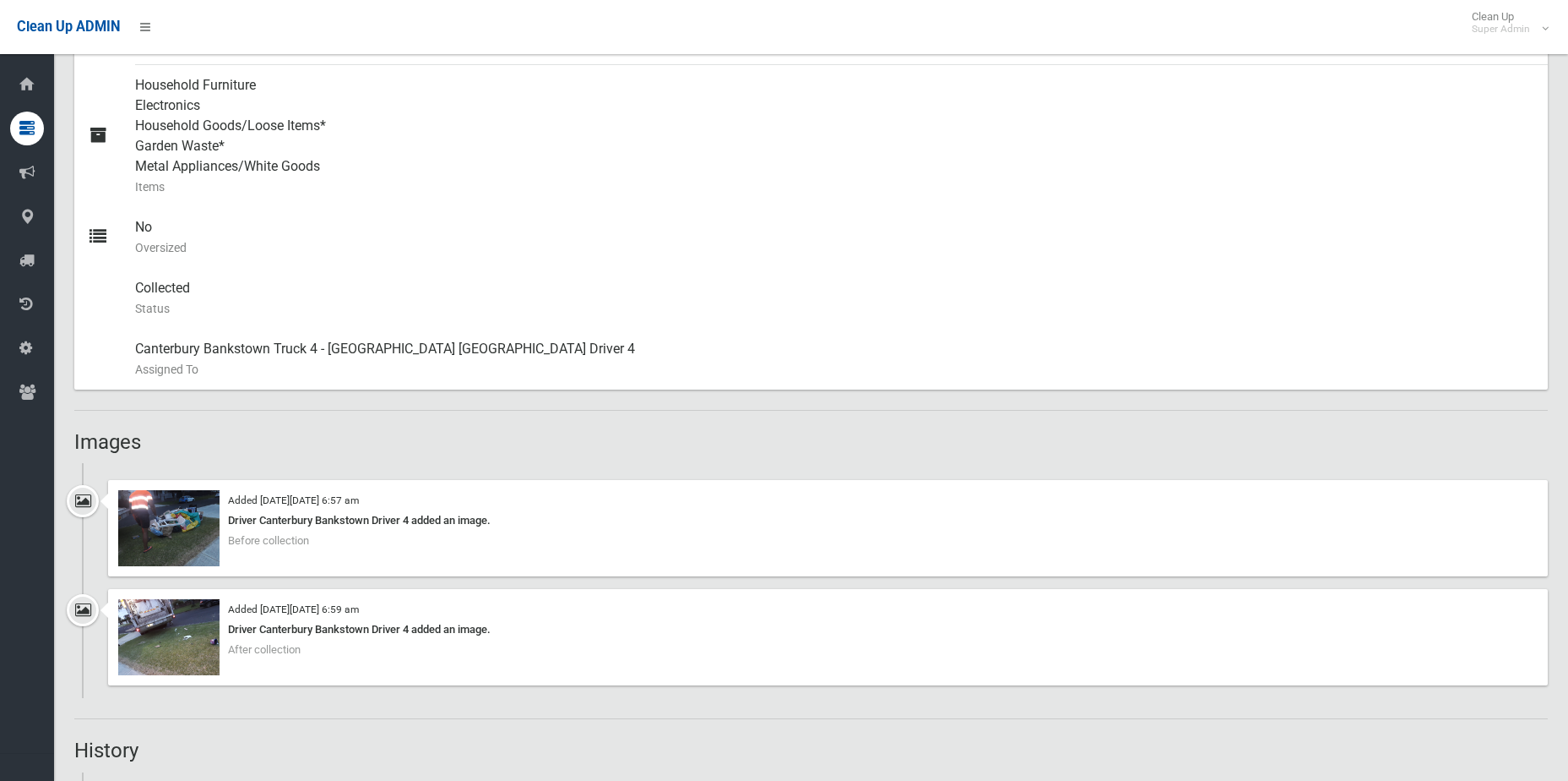
scroll to position [254, 0]
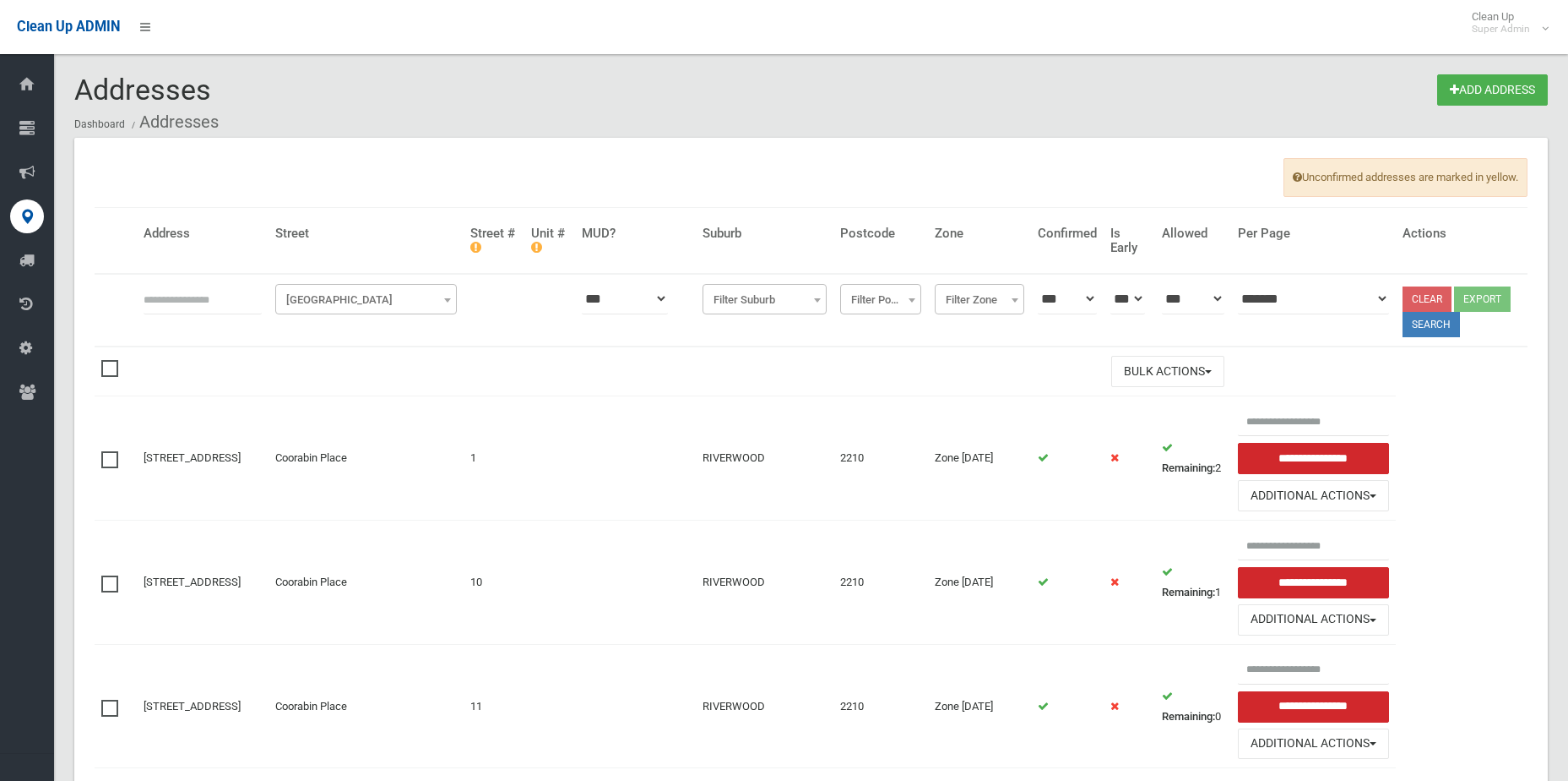
click at [177, 291] on input "text" at bounding box center [203, 299] width 118 height 31
type input "*********"
click button at bounding box center [0, 0] width 0 height 0
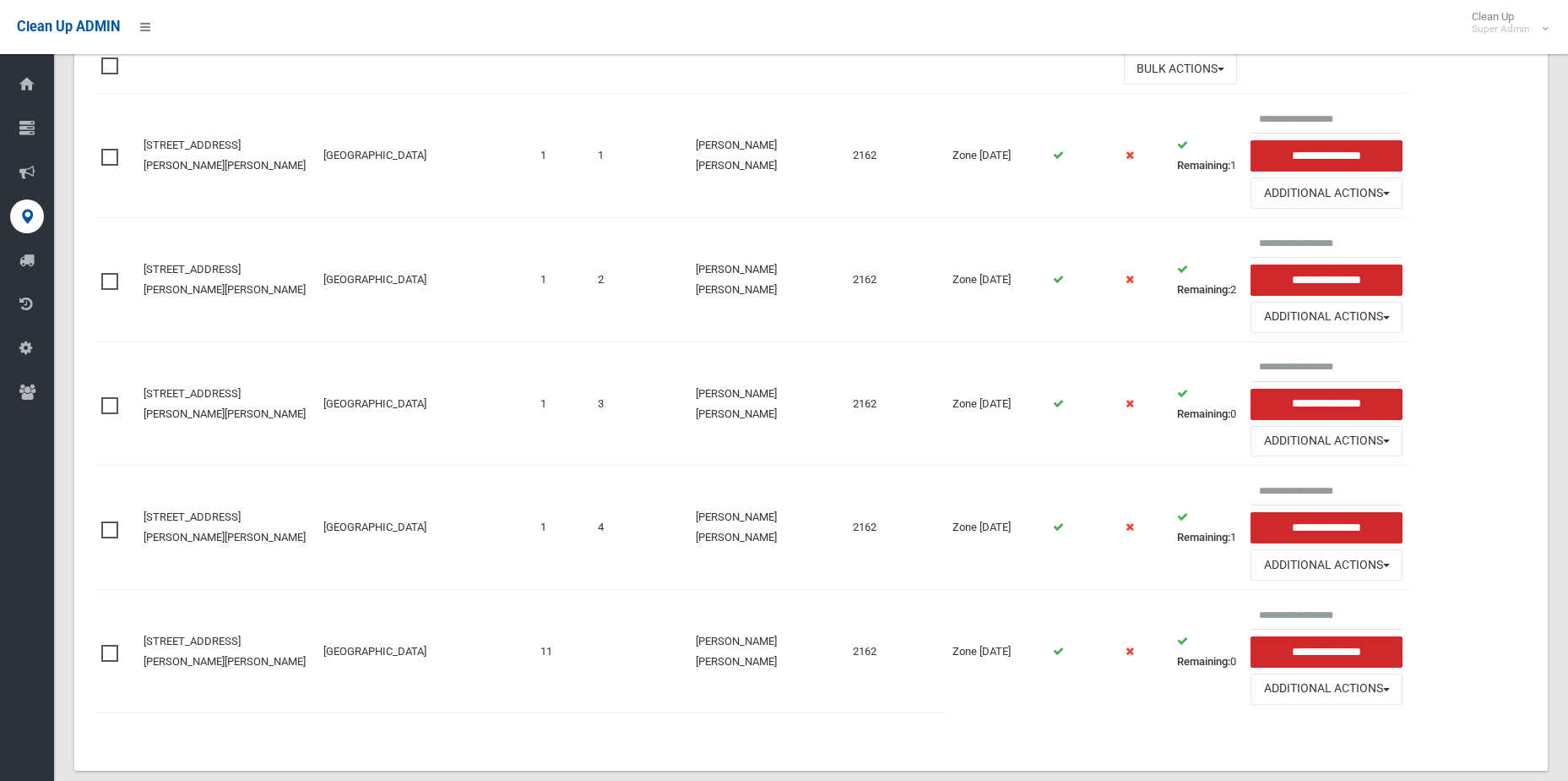
scroll to position [333, 0]
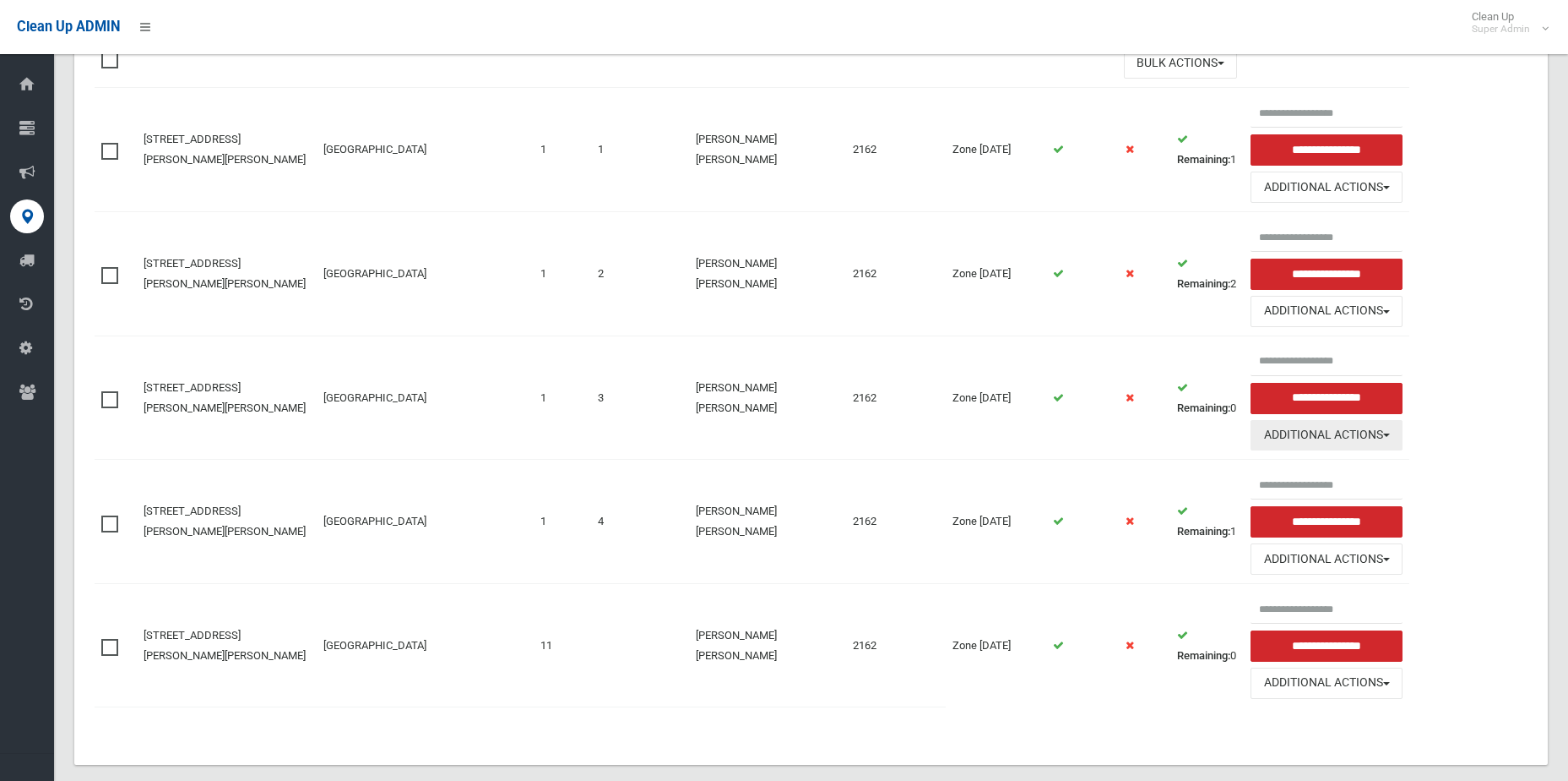
click at [1272, 420] on button "Additional Actions" at bounding box center [1326, 436] width 151 height 31
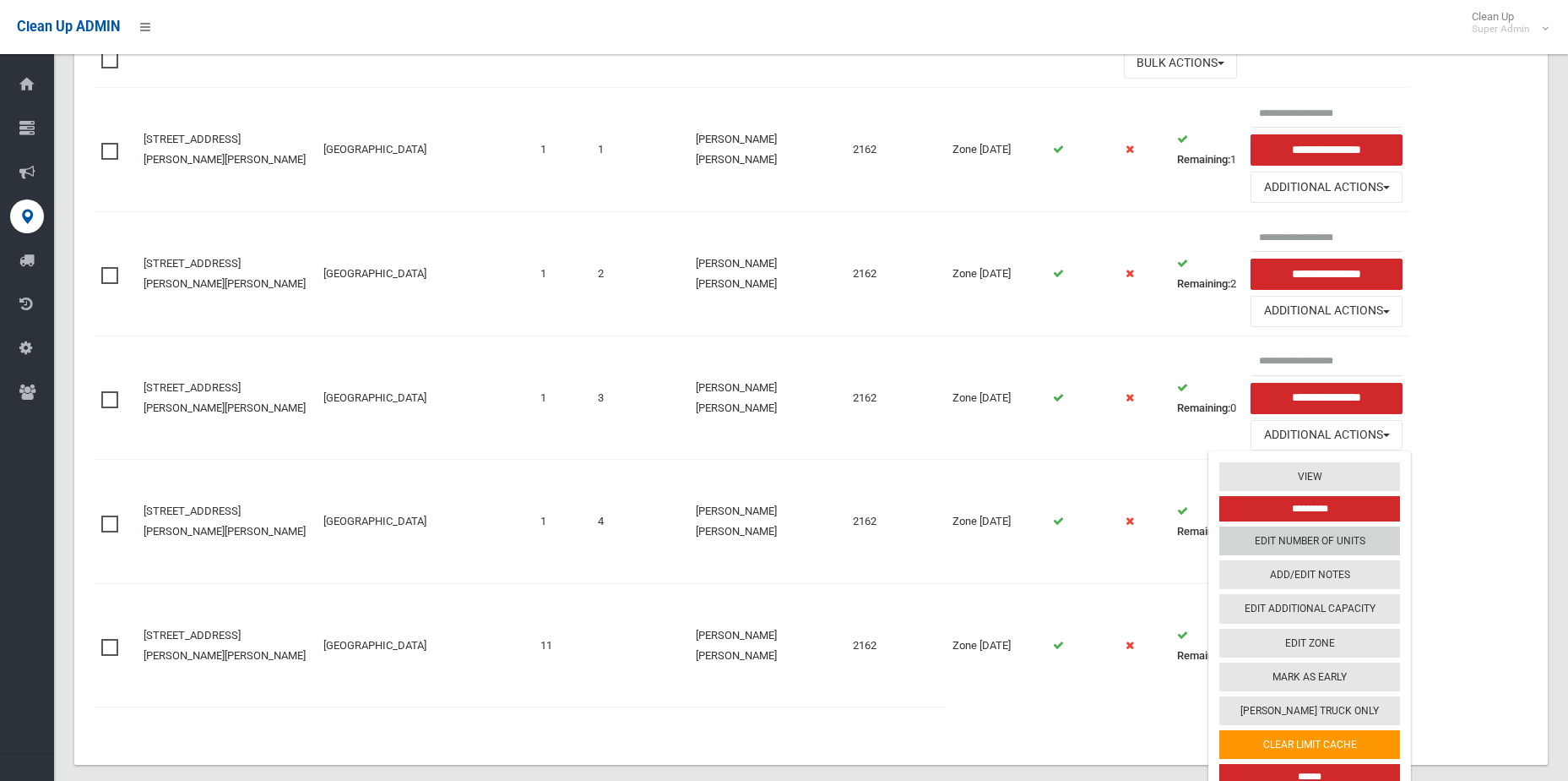
click at [1287, 526] on link "Edit Number of Units" at bounding box center [1310, 540] width 181 height 29
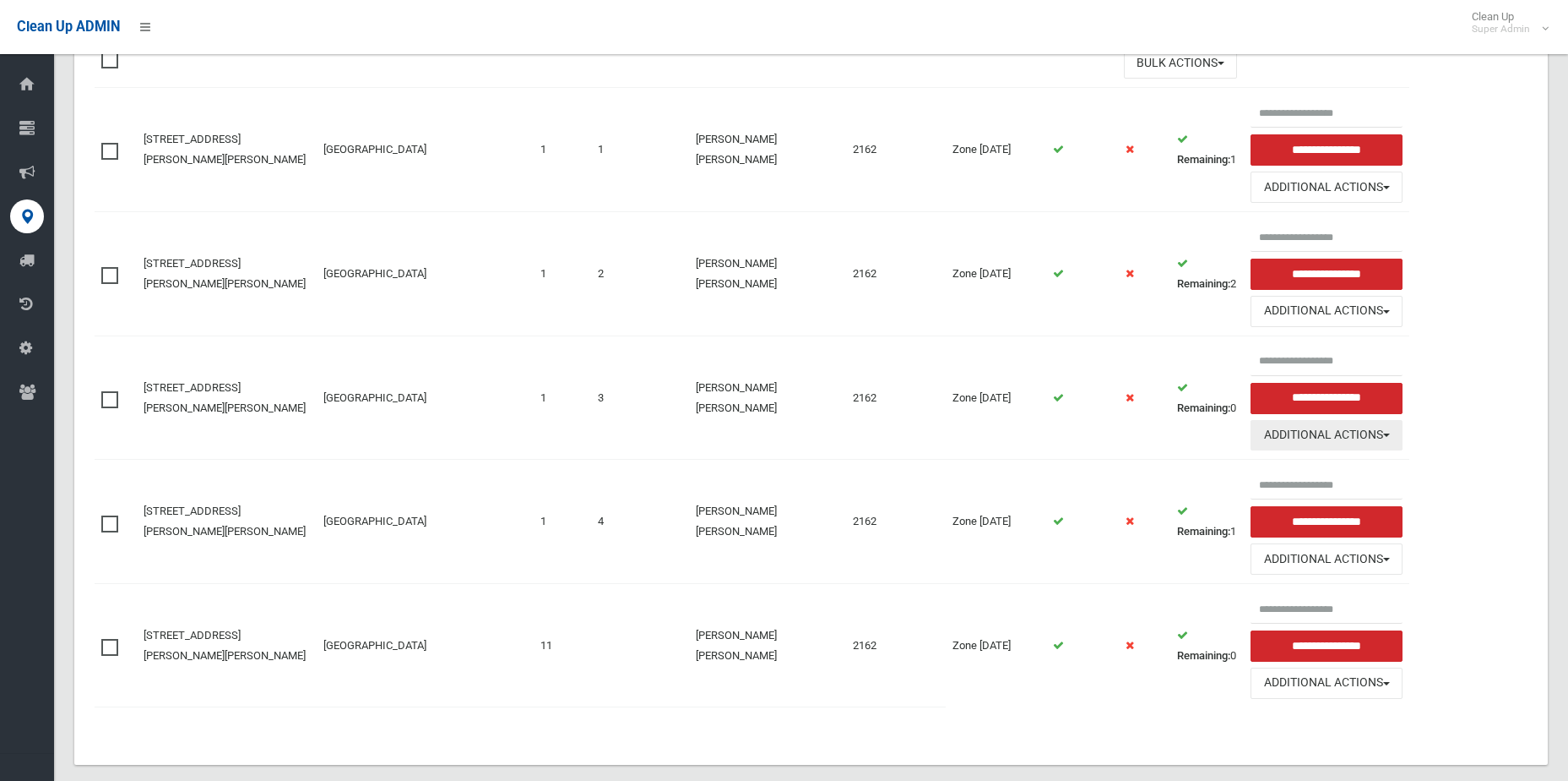
click at [1329, 422] on button "Additional Actions" at bounding box center [1326, 436] width 151 height 31
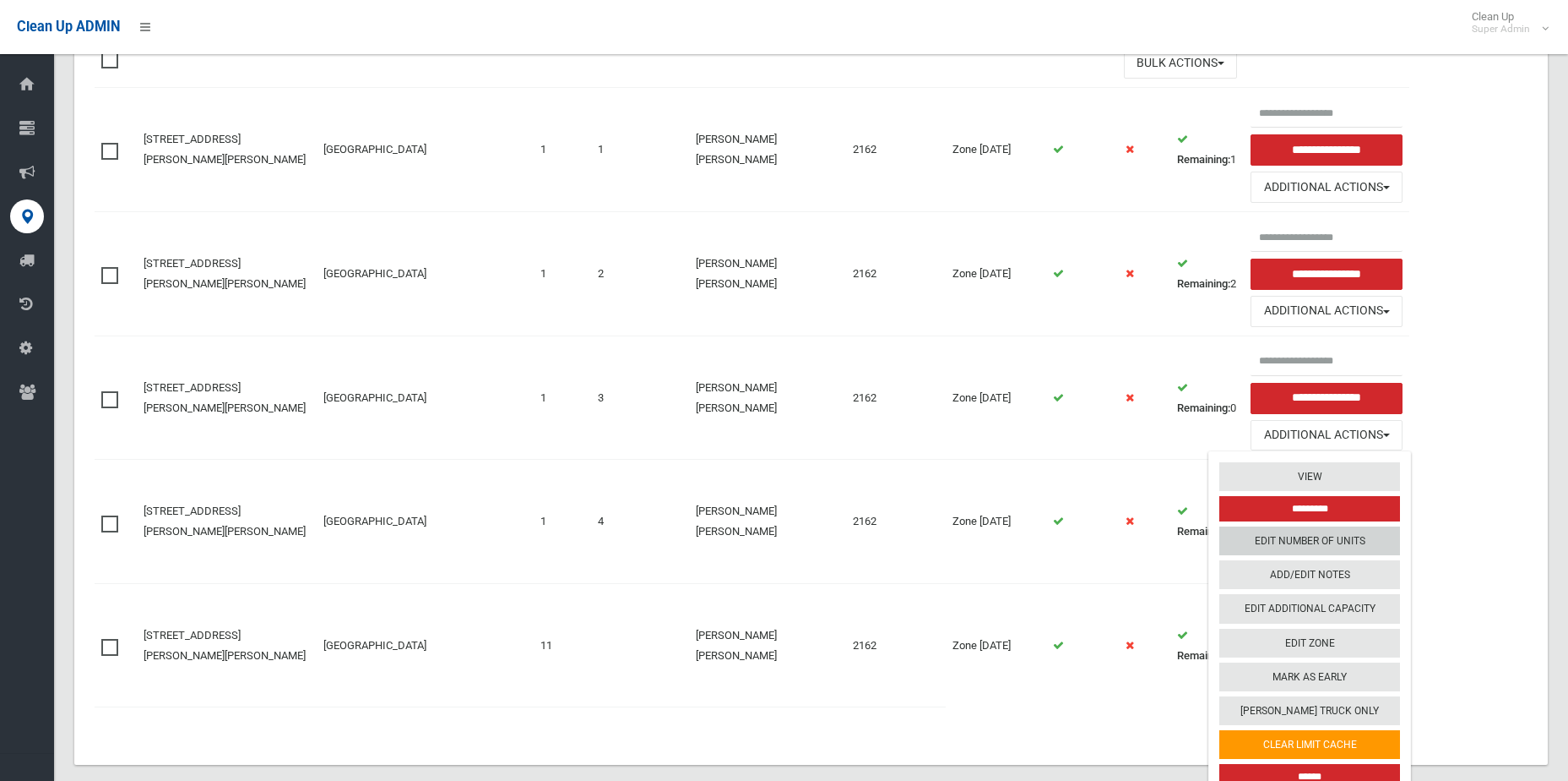
click at [1311, 526] on link "Edit Number of Units" at bounding box center [1310, 540] width 181 height 29
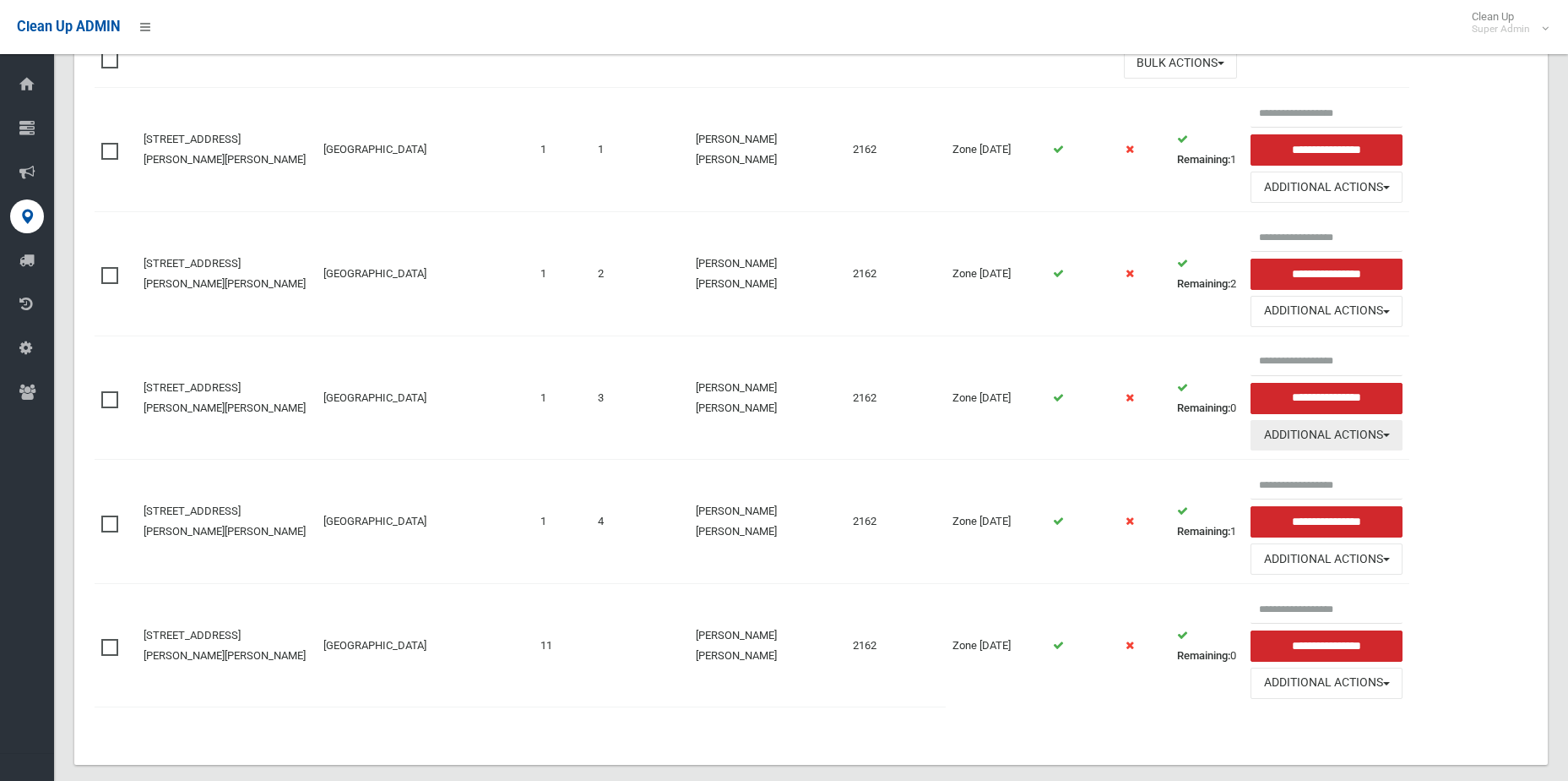
click at [1318, 420] on button "Additional Actions" at bounding box center [1326, 436] width 151 height 31
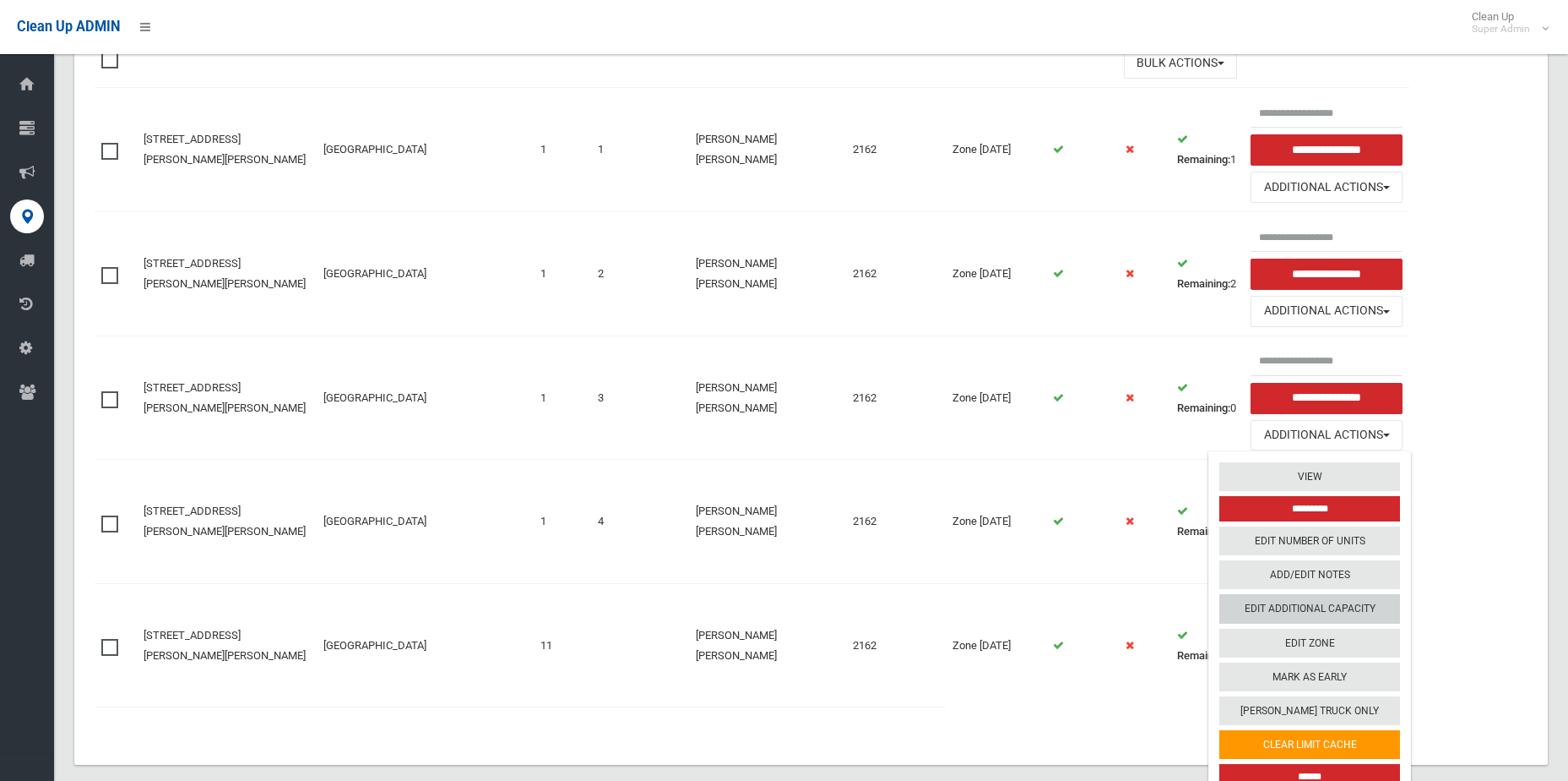
click at [1317, 594] on link "Edit Additional Capacity" at bounding box center [1310, 608] width 181 height 29
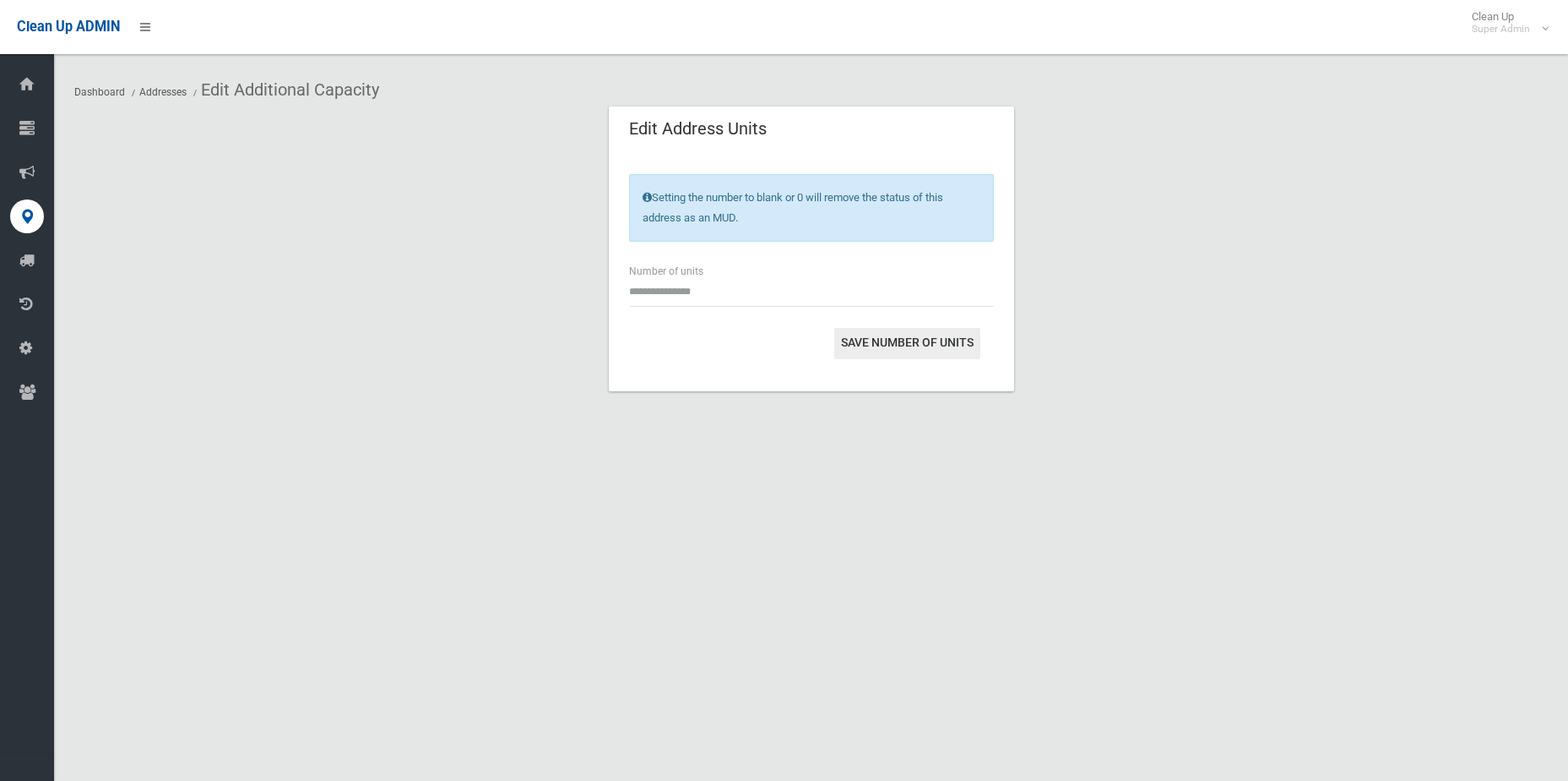
click at [906, 344] on button "Save Number of Units" at bounding box center [907, 343] width 146 height 31
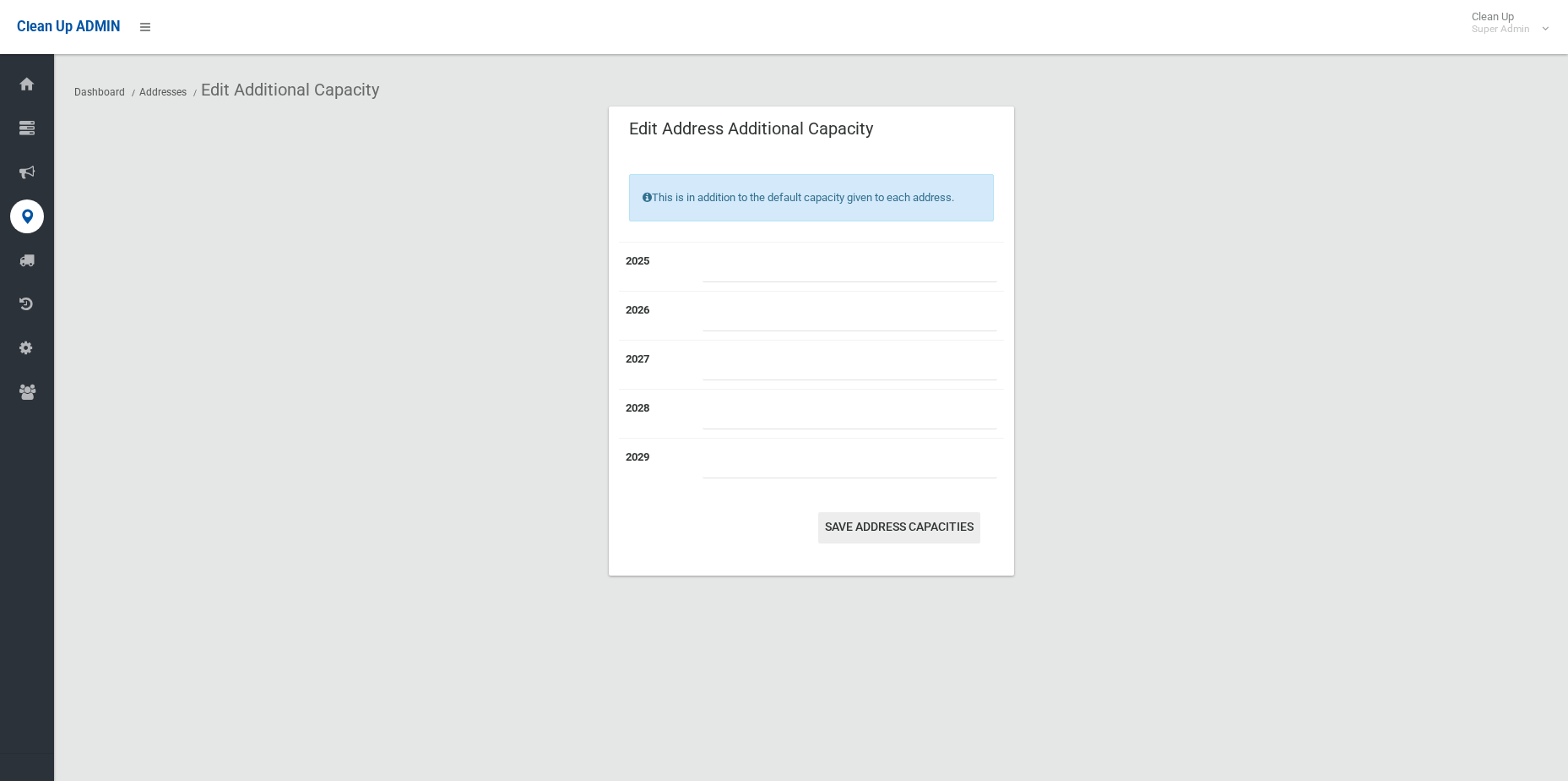
type input "*"
click at [886, 537] on button "Save Address capacities" at bounding box center [900, 528] width 162 height 31
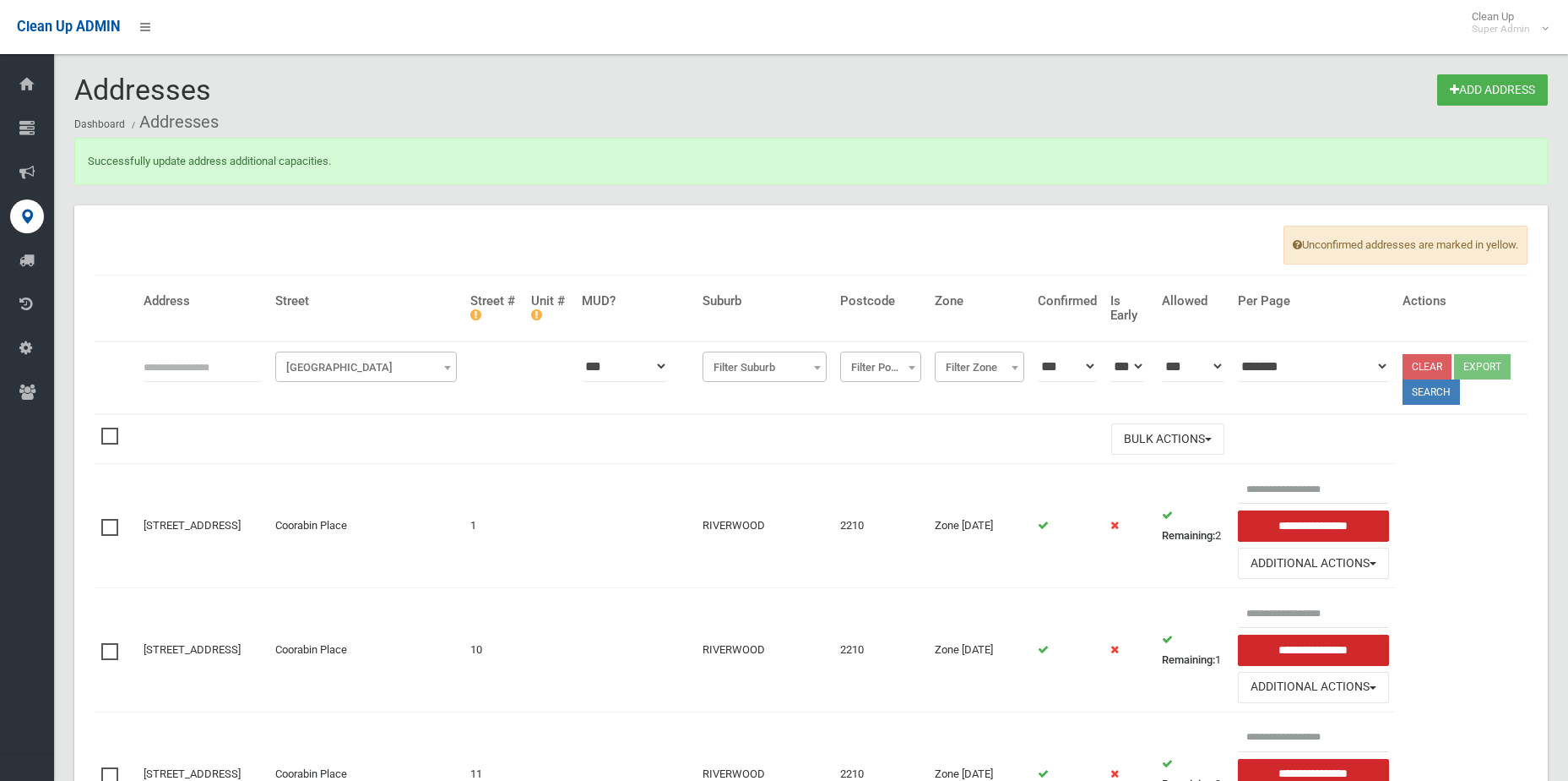
scroll to position [169, 0]
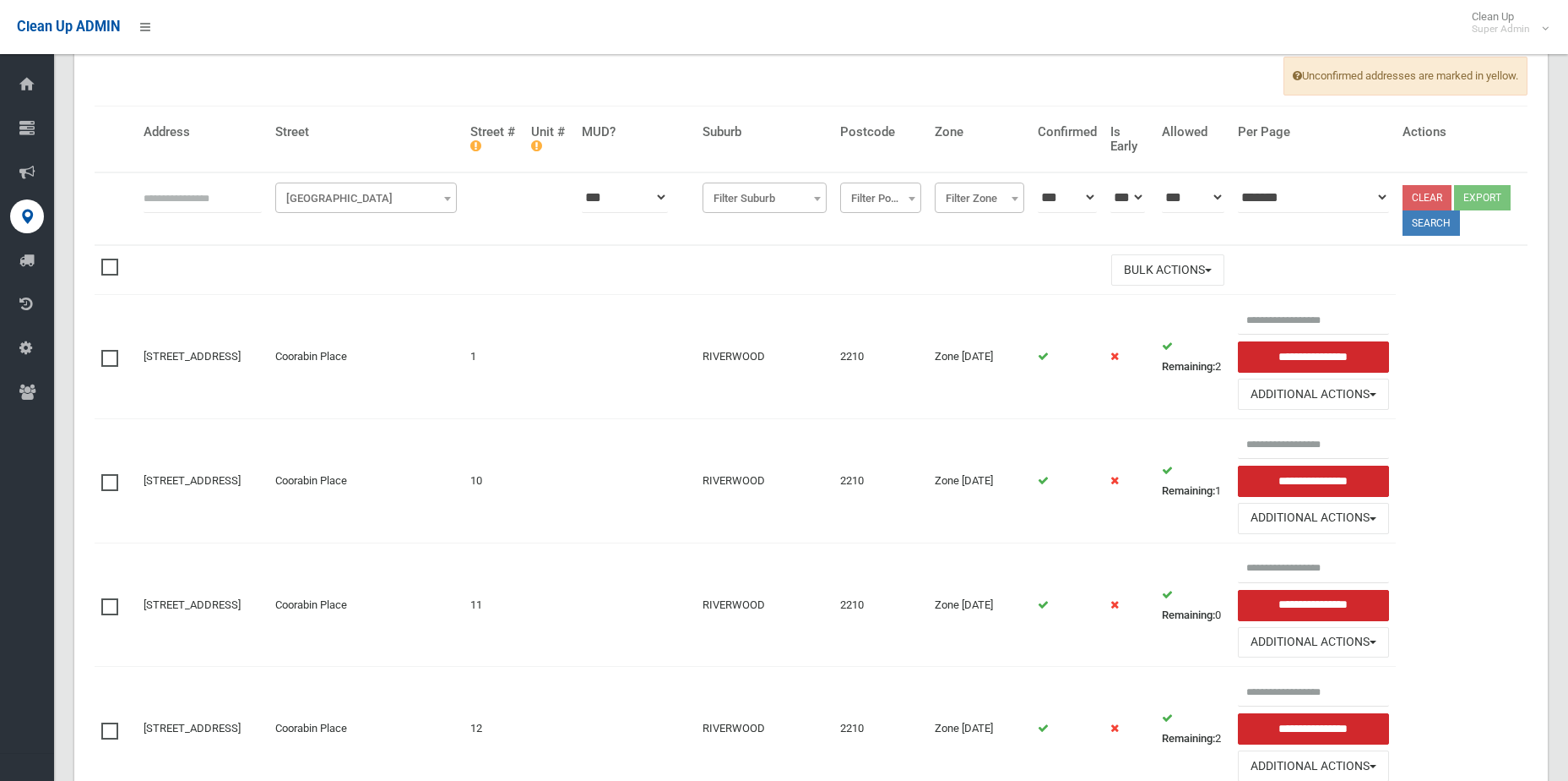
click at [153, 191] on input "text" at bounding box center [203, 198] width 118 height 31
type input "*********"
click button at bounding box center [0, 0] width 0 height 0
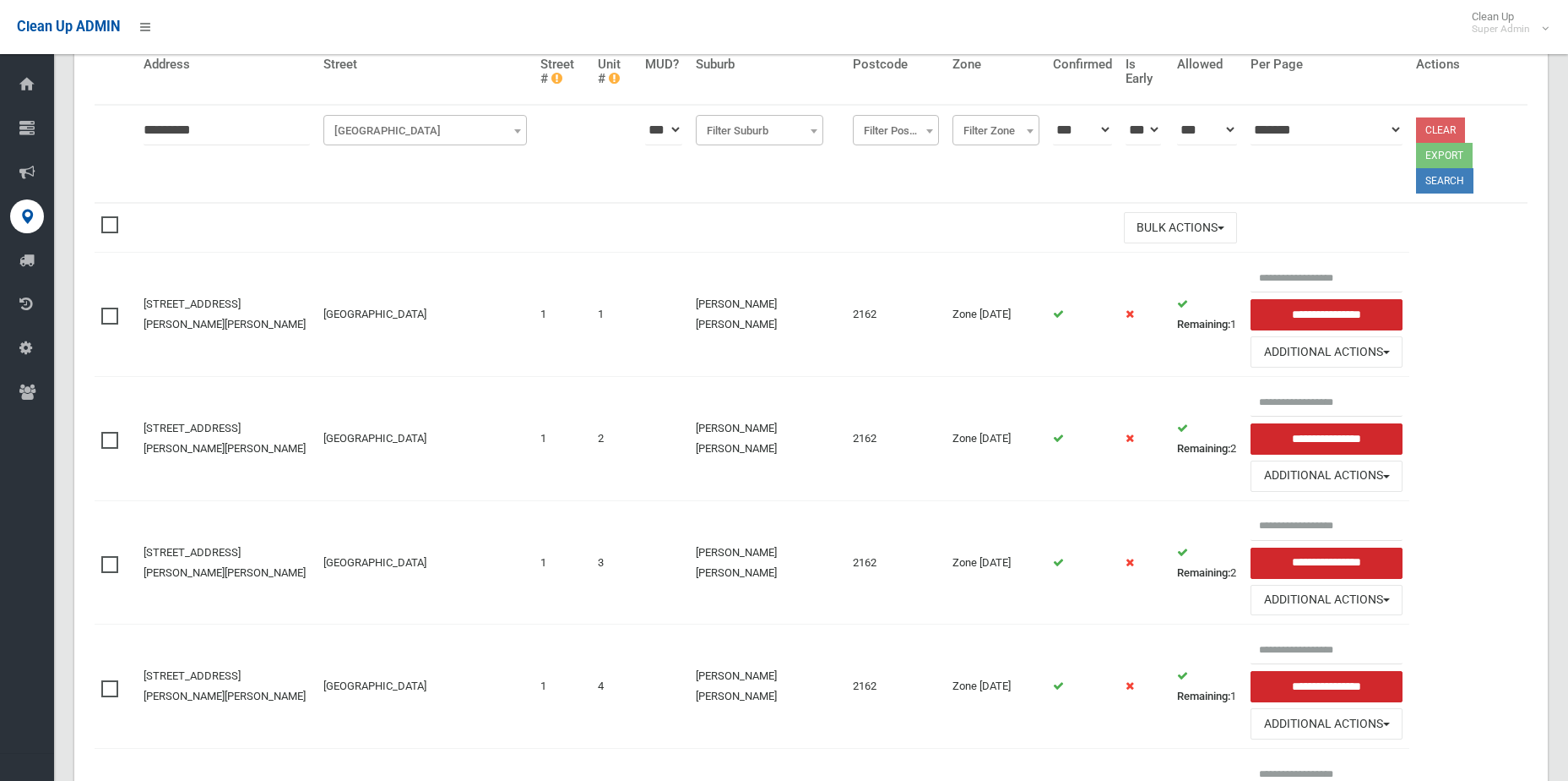
scroll to position [169, 0]
click at [1264, 588] on button "Additional Actions" at bounding box center [1326, 601] width 151 height 31
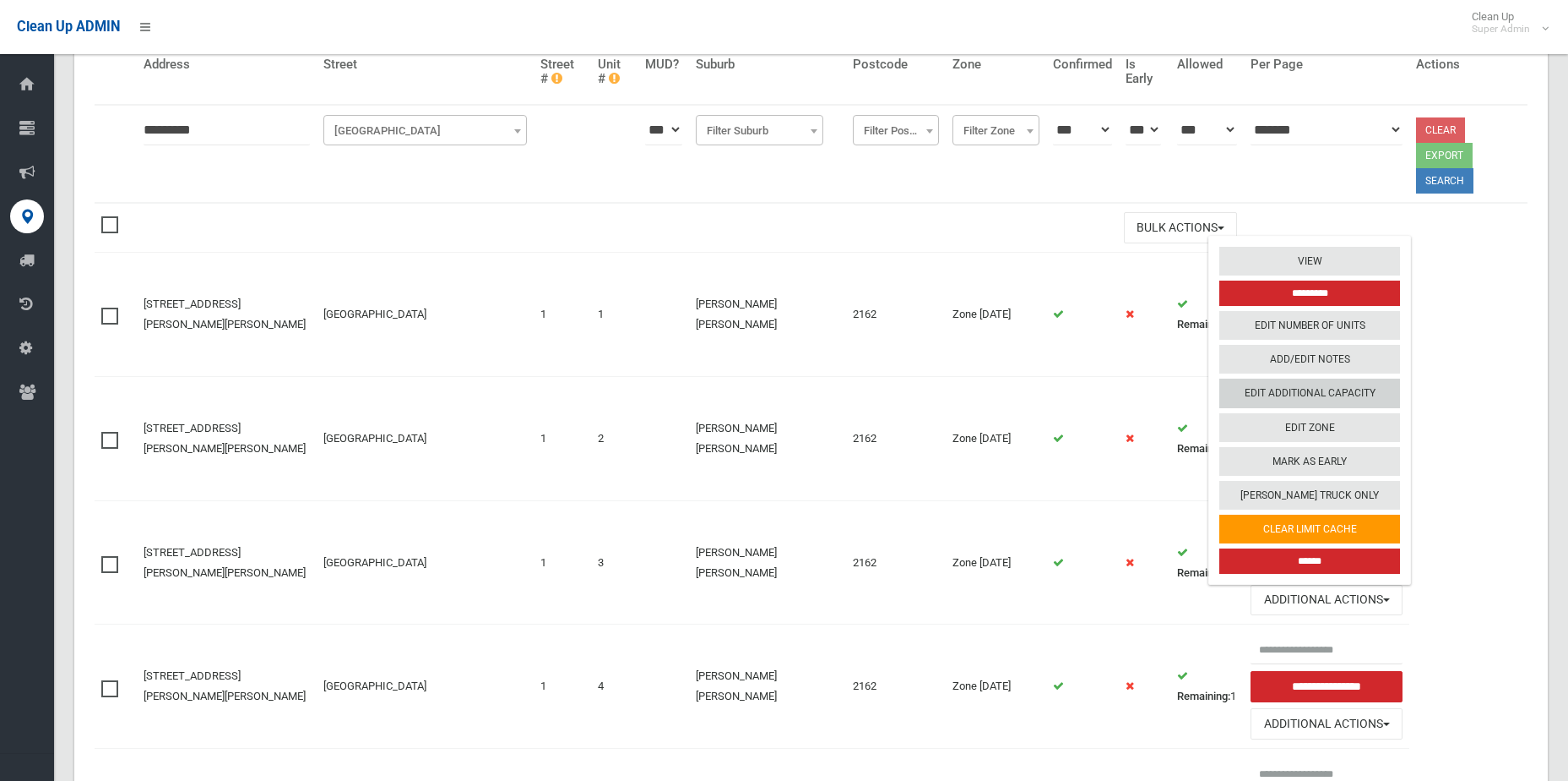
click at [1310, 379] on link "Edit Additional Capacity" at bounding box center [1310, 392] width 181 height 29
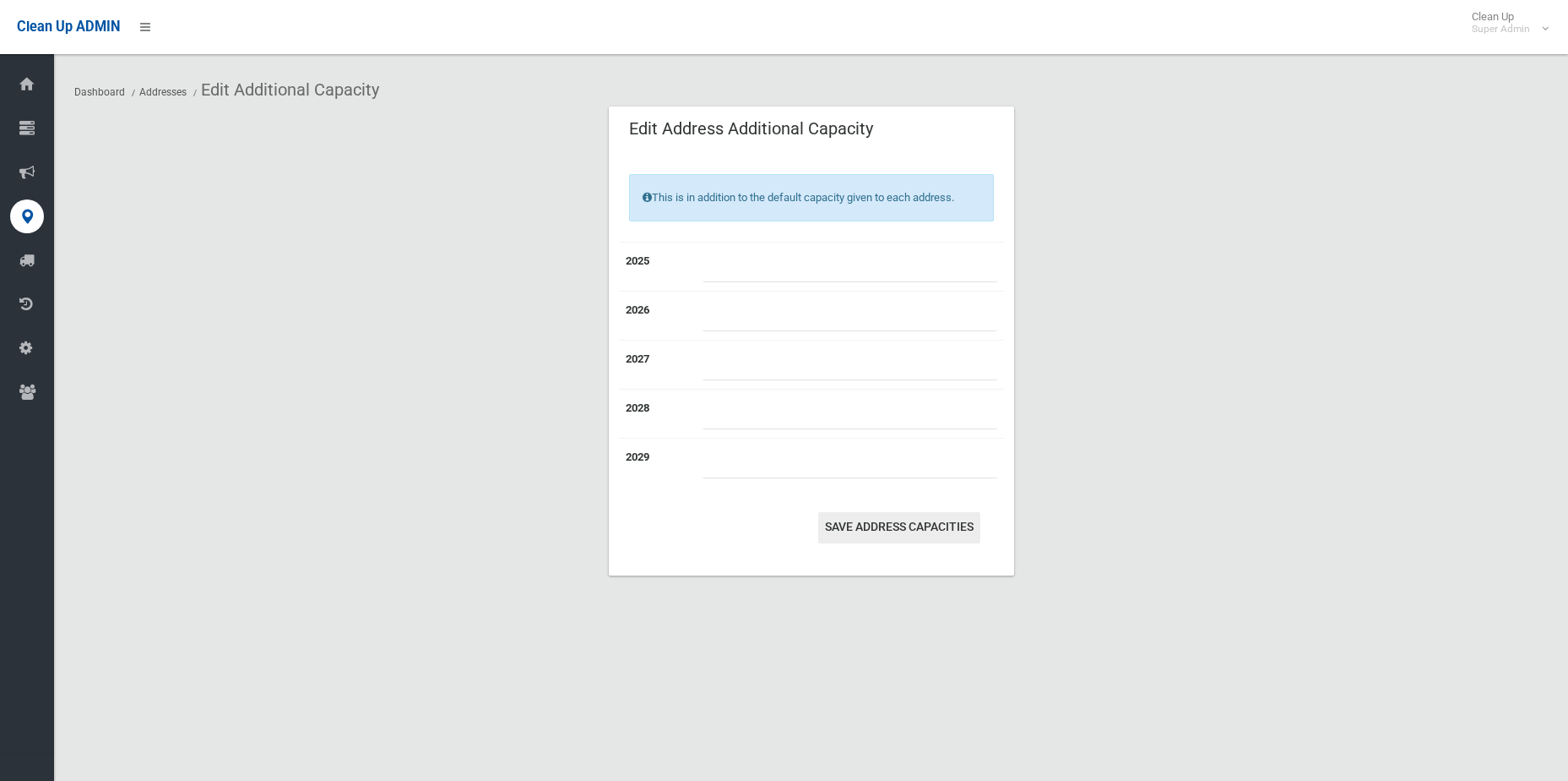
type input "*"
click at [879, 525] on button "Save Address capacities" at bounding box center [900, 528] width 162 height 31
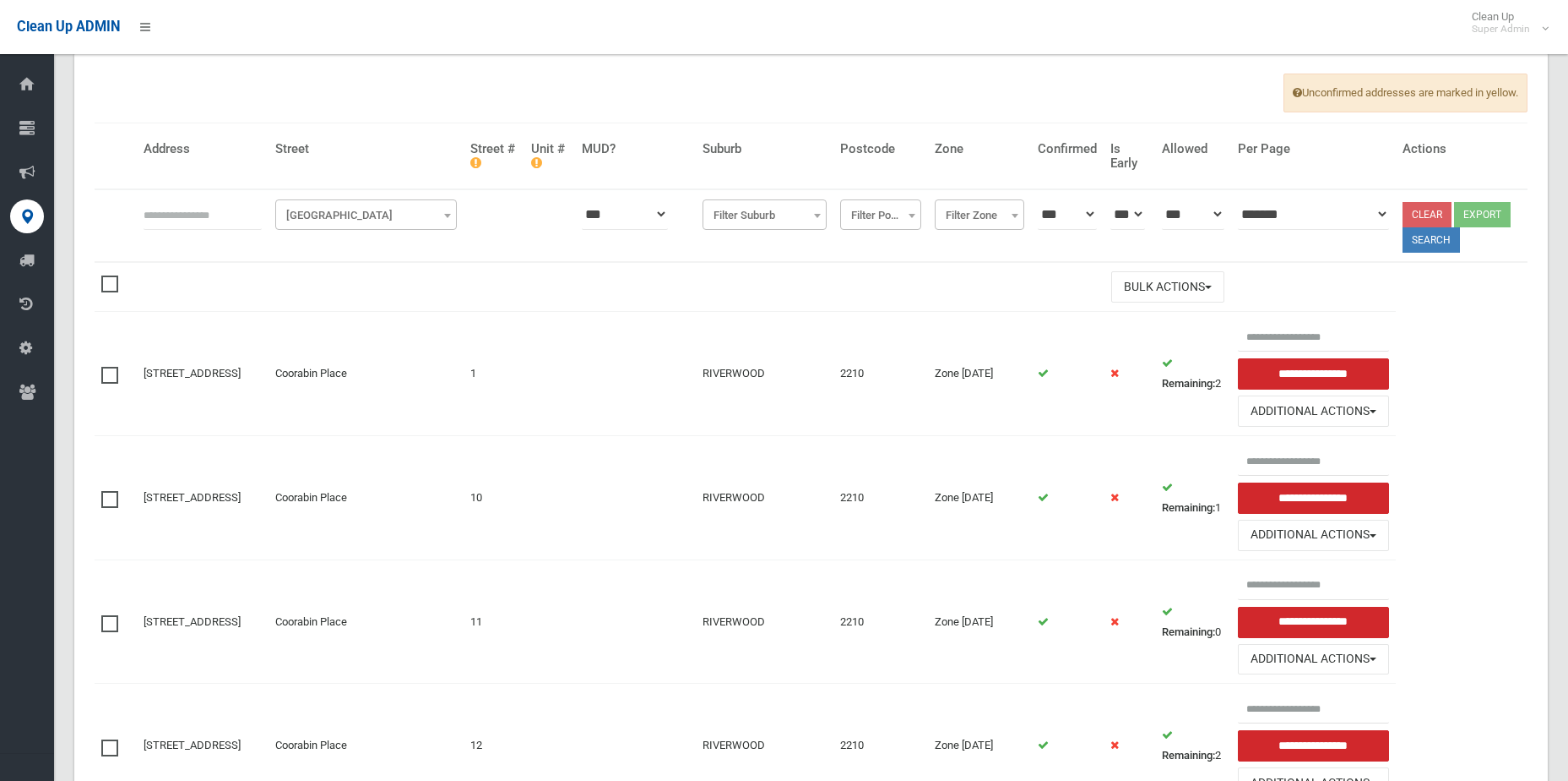
scroll to position [85, 0]
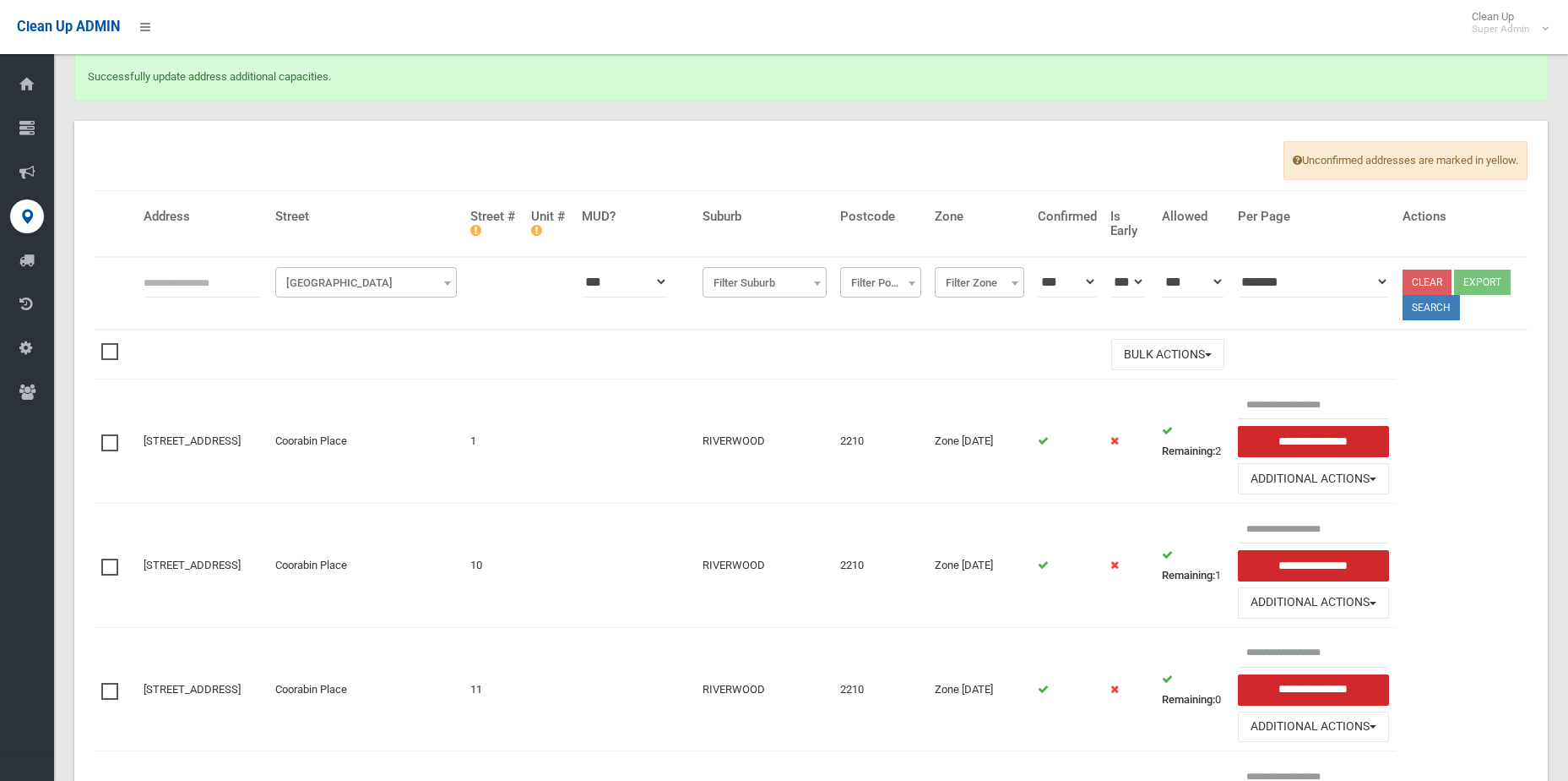
click at [141, 262] on th at bounding box center [203, 293] width 132 height 73
click at [146, 278] on input "text" at bounding box center [203, 282] width 118 height 31
type input "********"
click button at bounding box center [0, 0] width 0 height 0
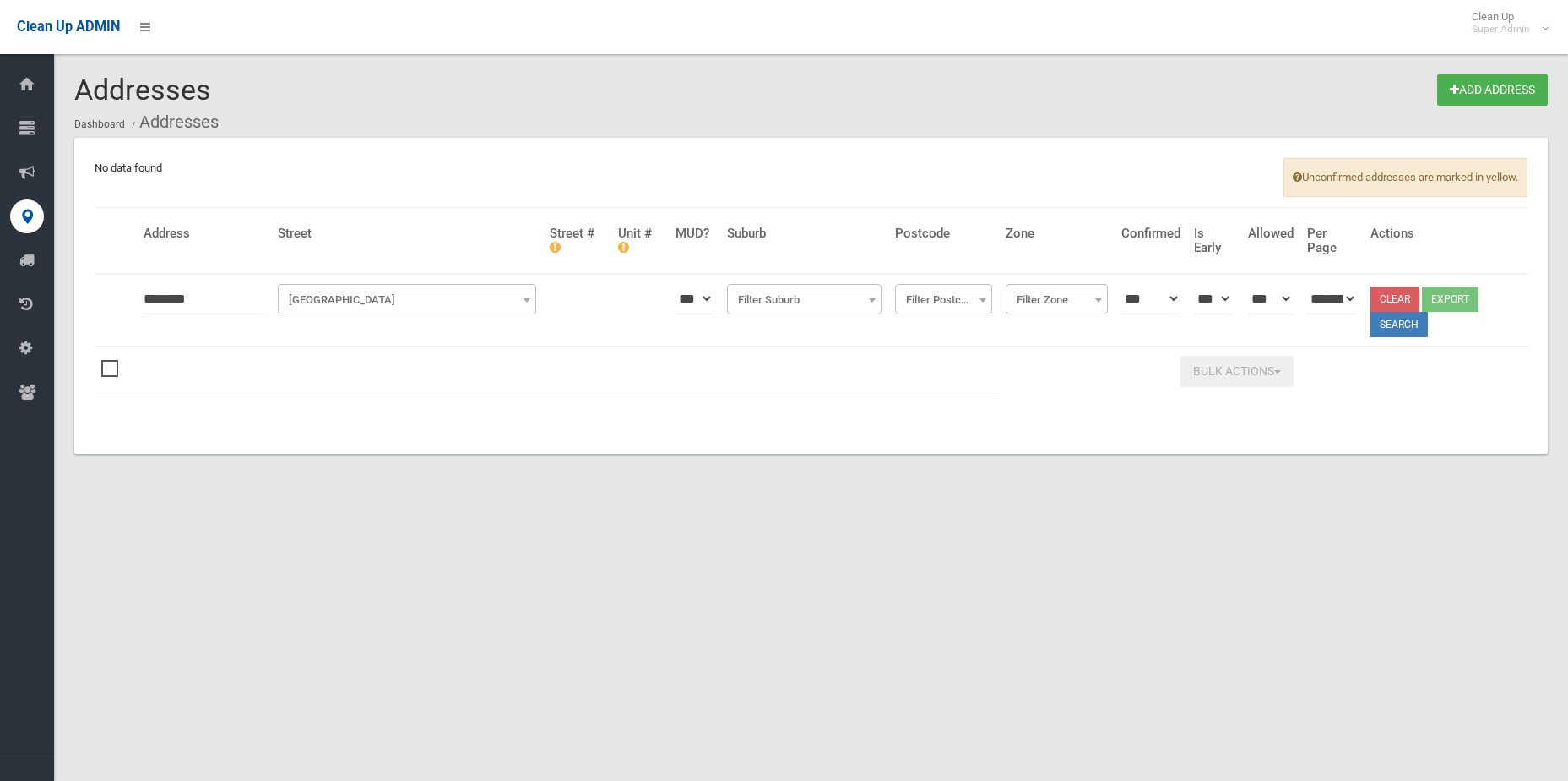
click at [231, 291] on input "********" at bounding box center [203, 299] width 121 height 31
type input "*********"
click button at bounding box center [0, 0] width 0 height 0
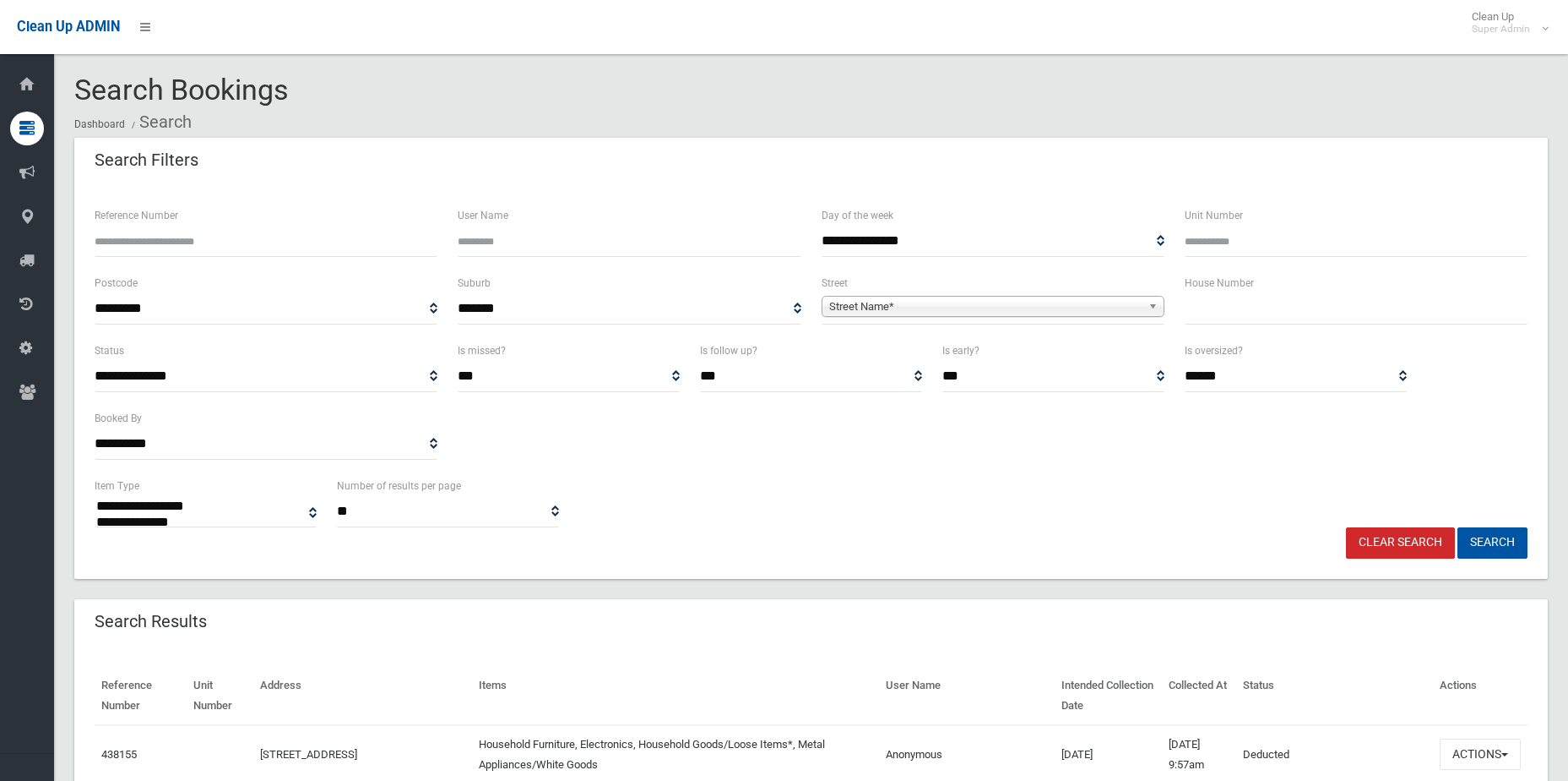
select select
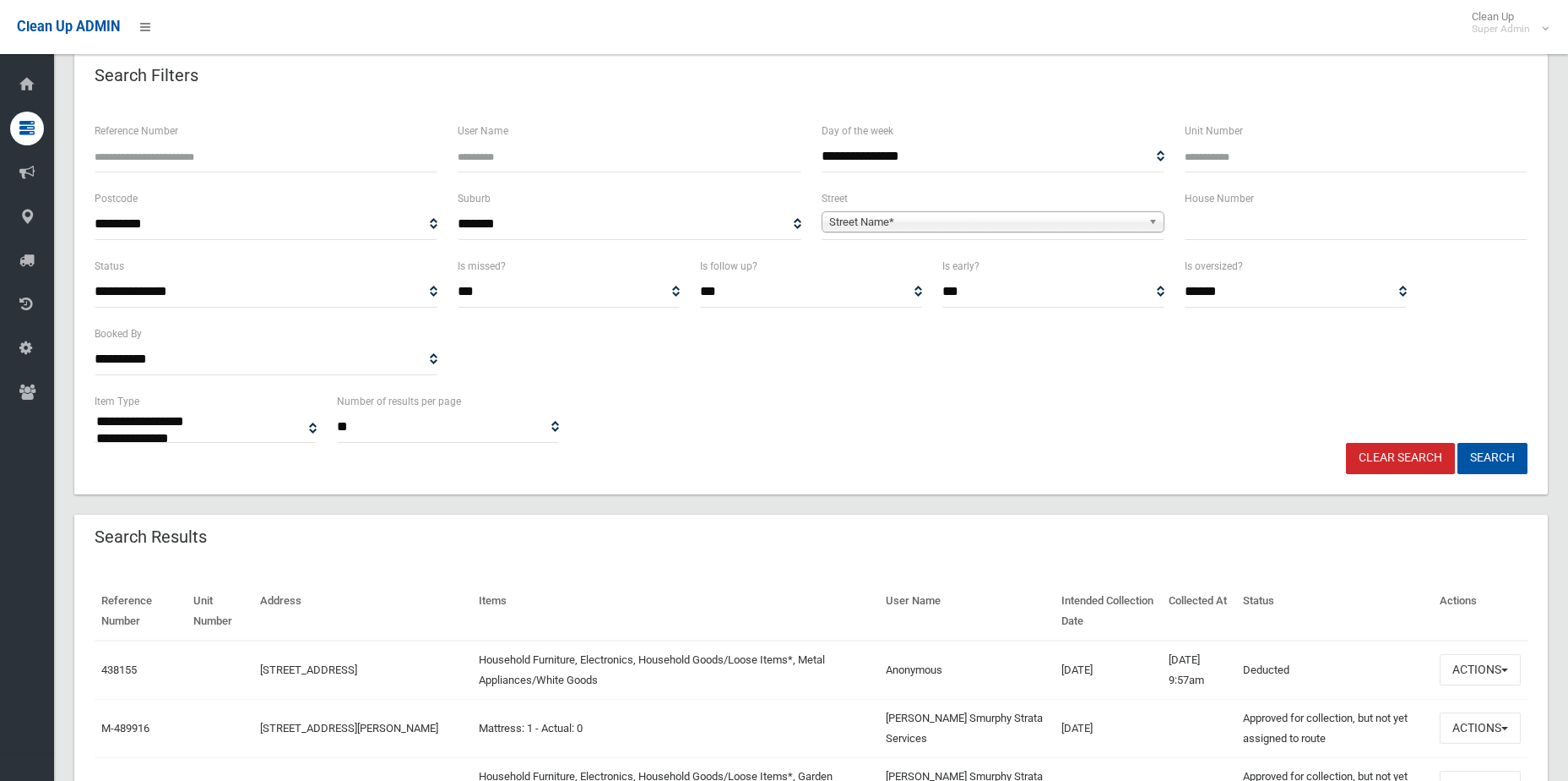
click at [1009, 214] on span "Street Name*" at bounding box center [986, 222] width 313 height 21
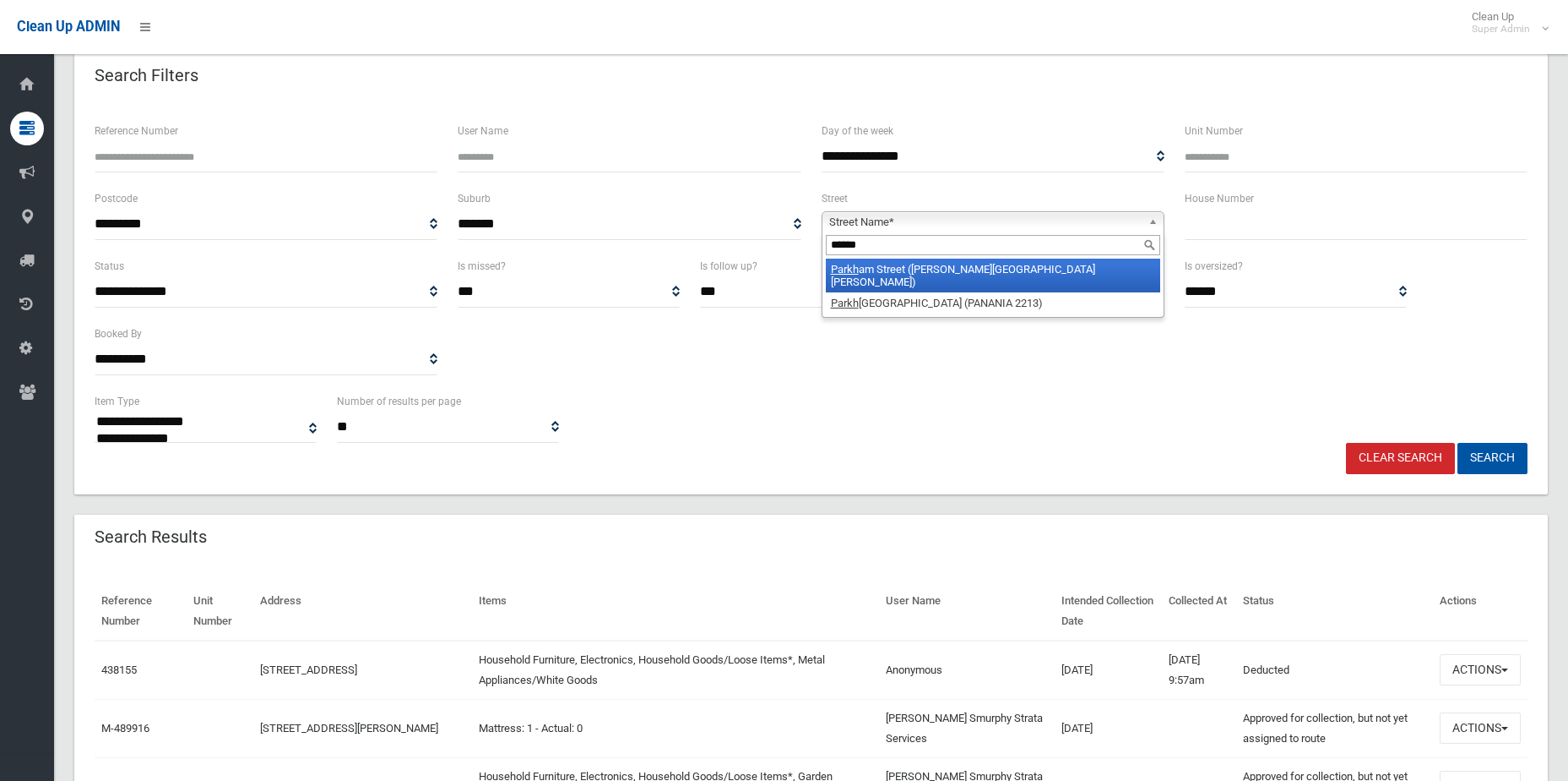
type input "*******"
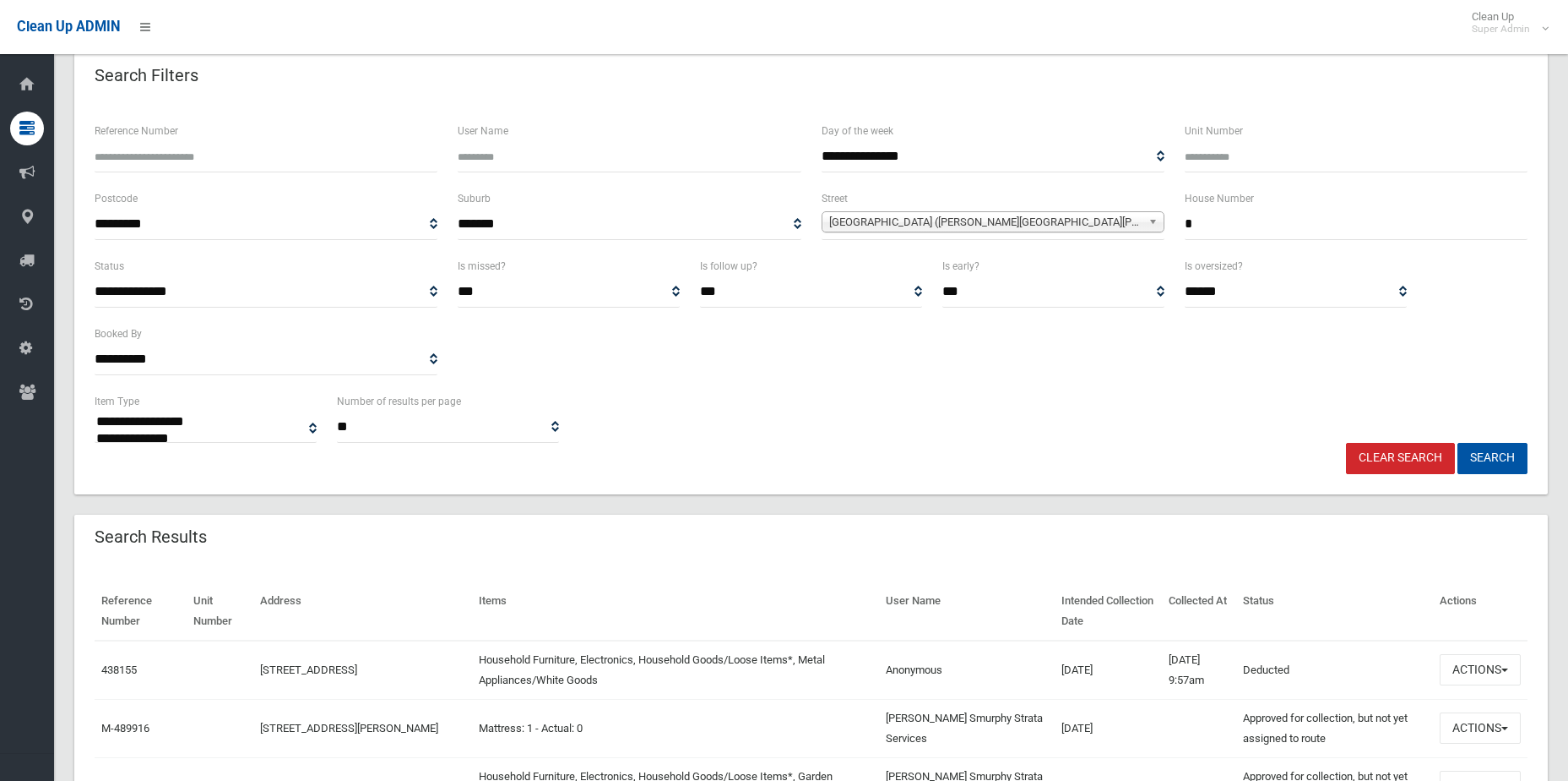
type input "*"
click at [1458, 443] on button "Search" at bounding box center [1492, 458] width 70 height 31
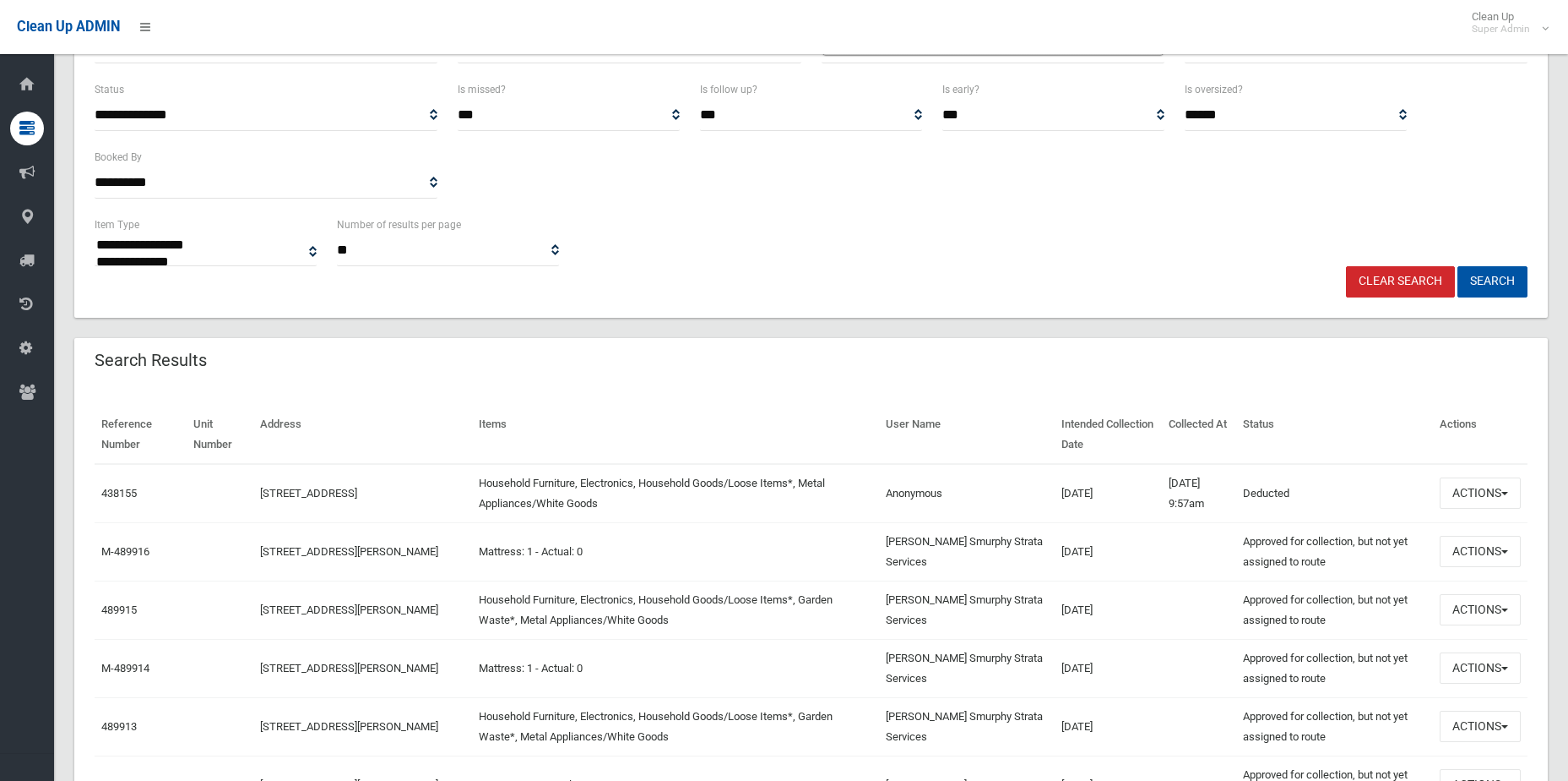
scroll to position [591, 0]
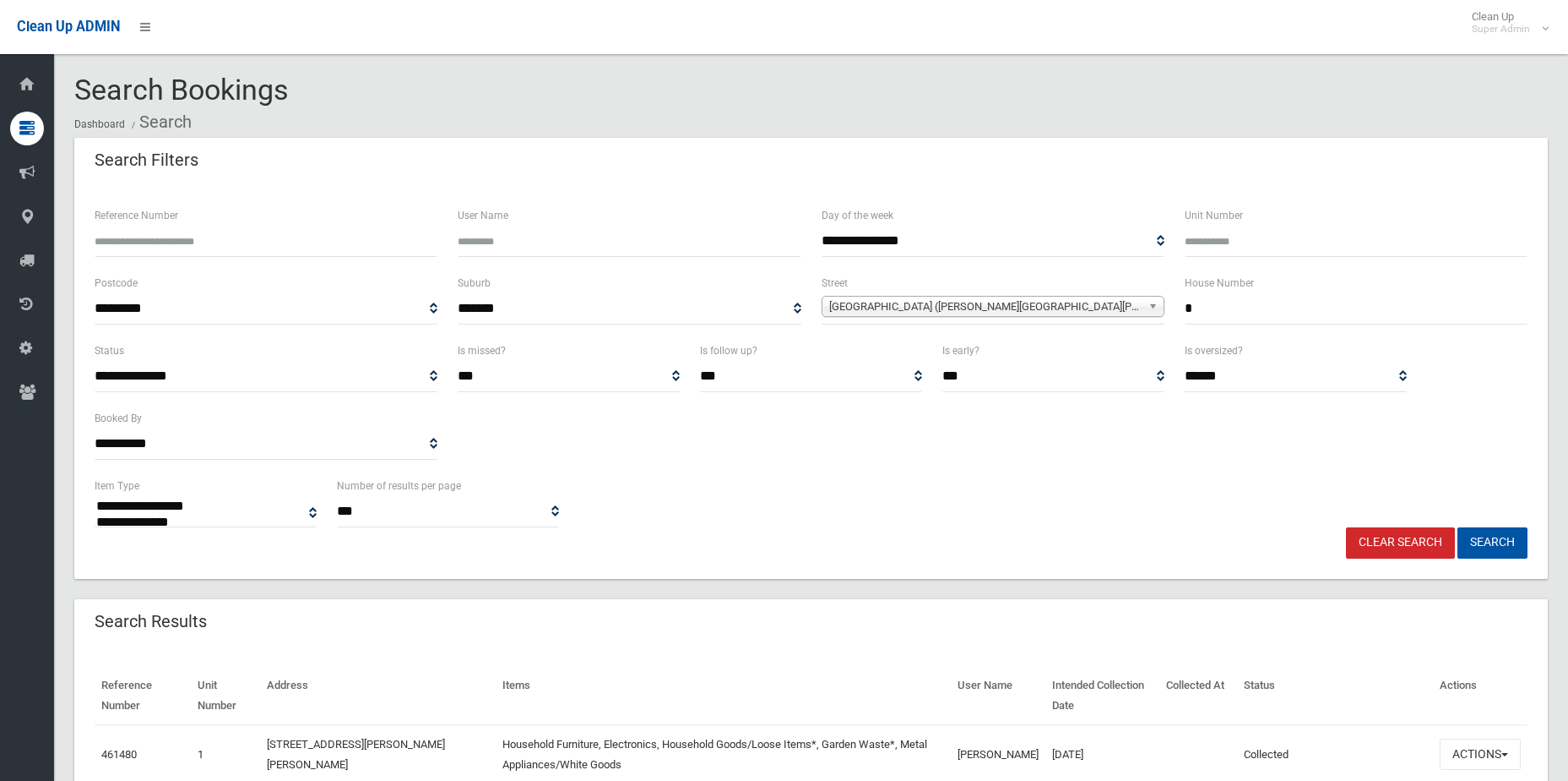
select select
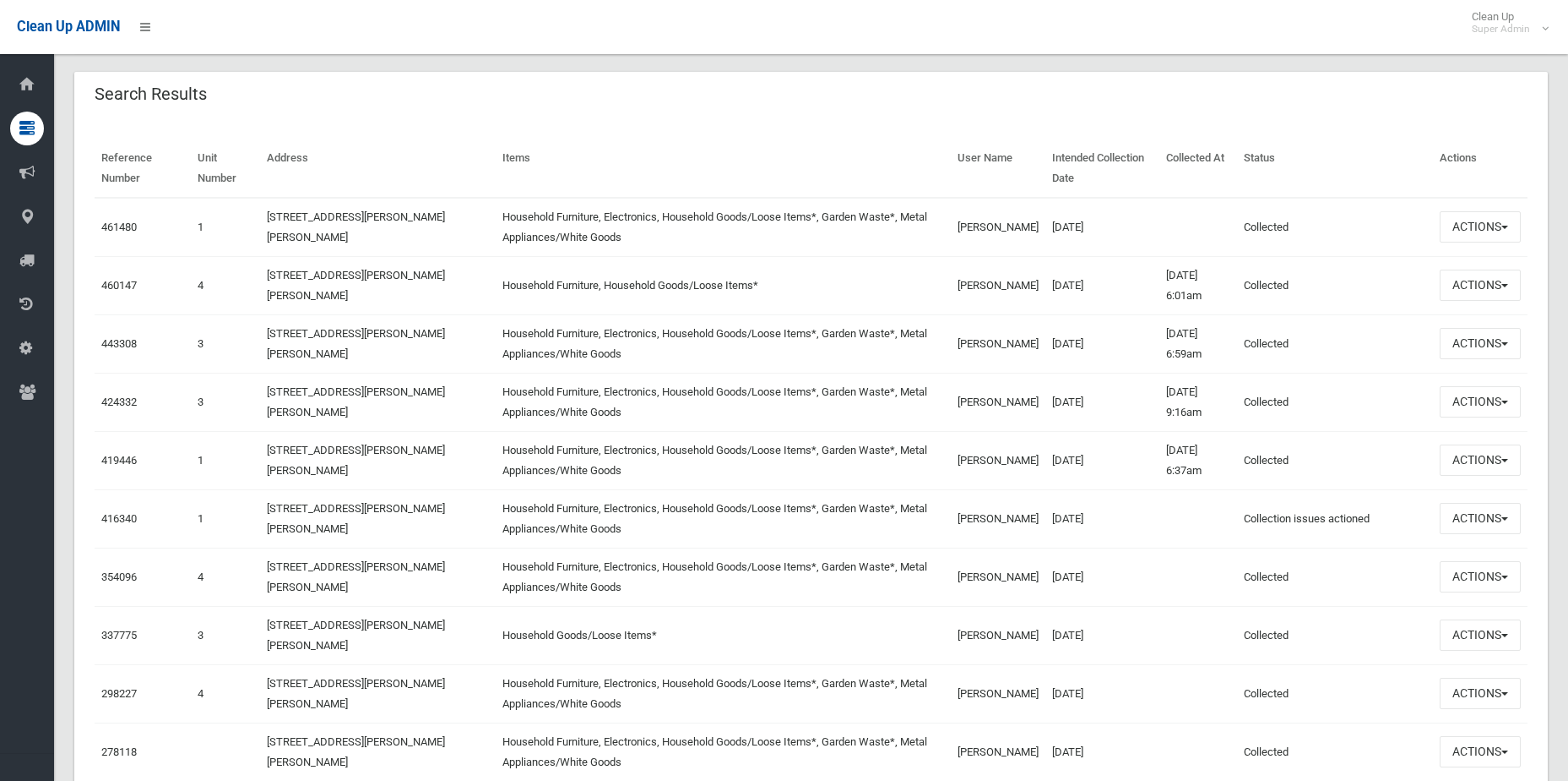
scroll to position [517, 0]
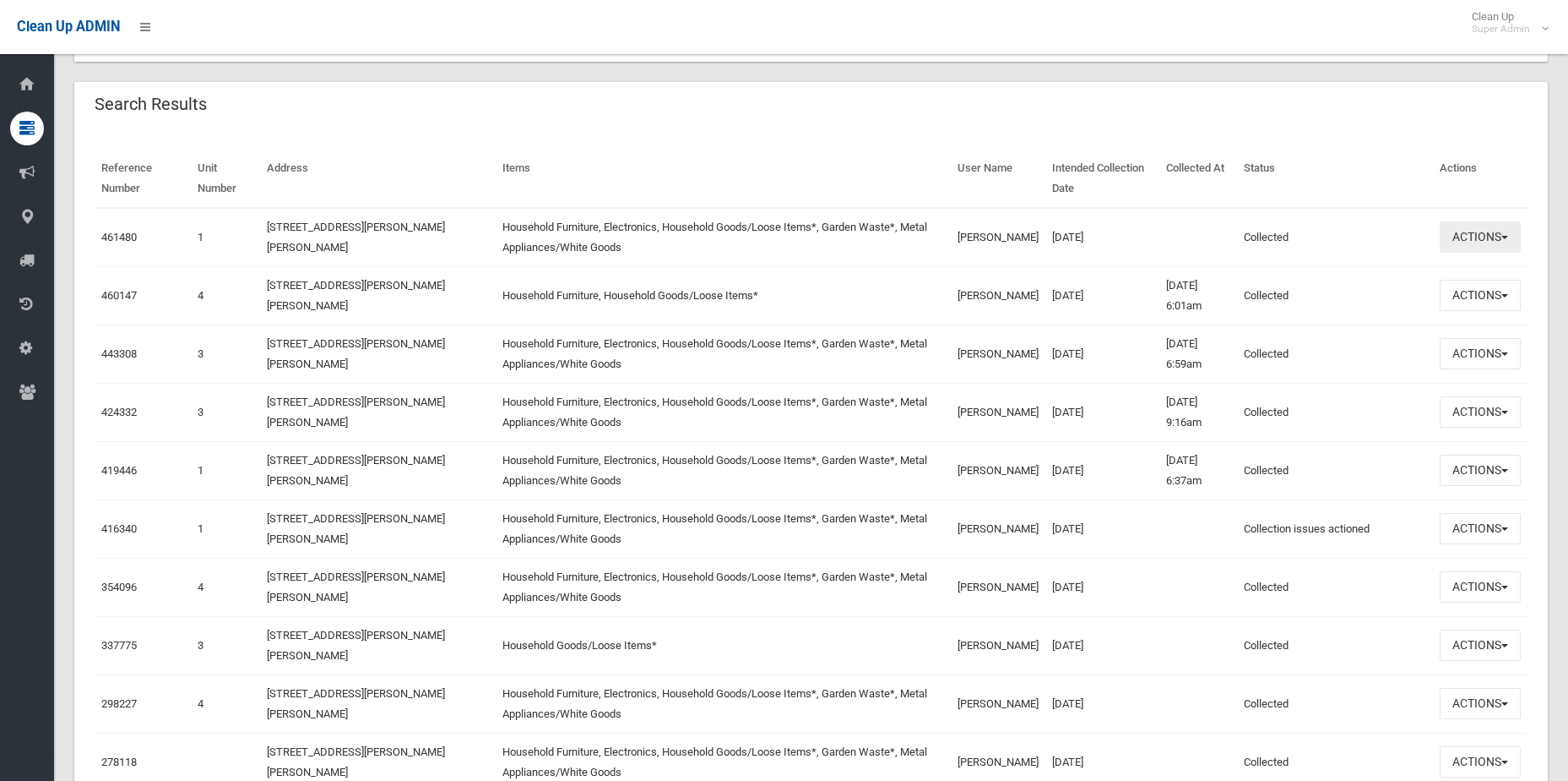
click at [1481, 233] on button "Actions" at bounding box center [1481, 237] width 81 height 31
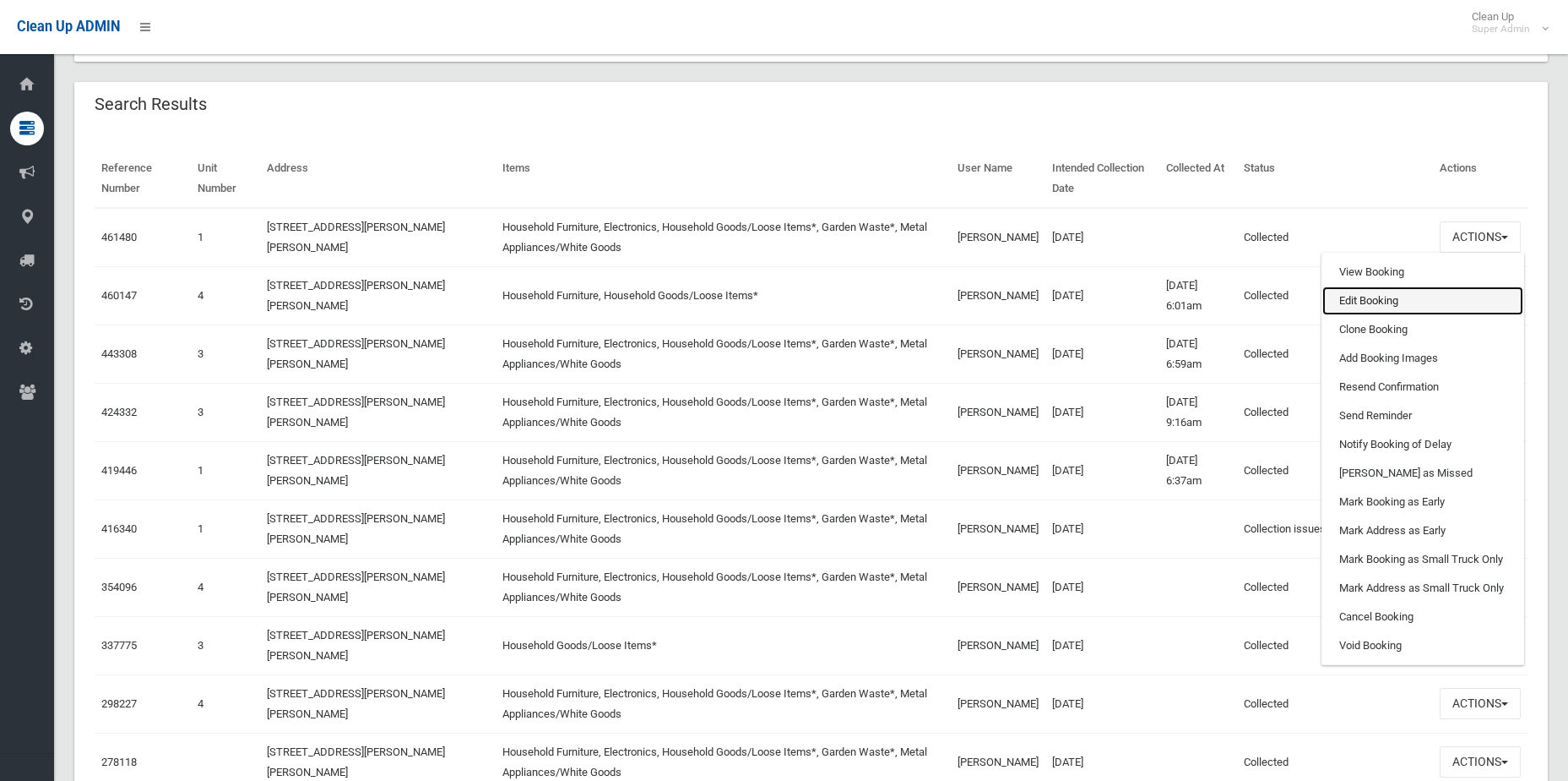
click at [1401, 296] on link "Edit Booking" at bounding box center [1423, 300] width 201 height 29
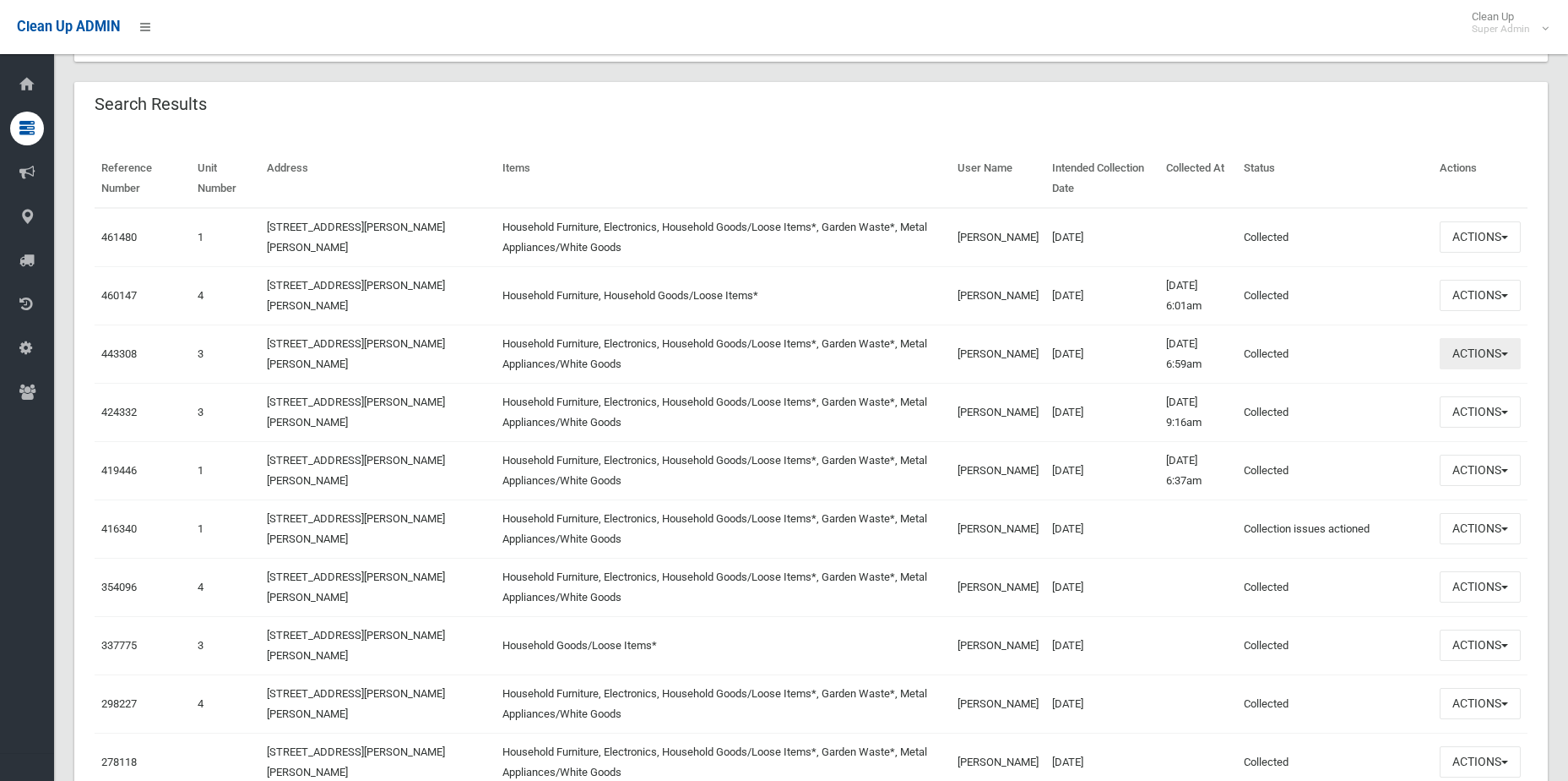
click at [1513, 357] on button "Actions" at bounding box center [1481, 354] width 81 height 31
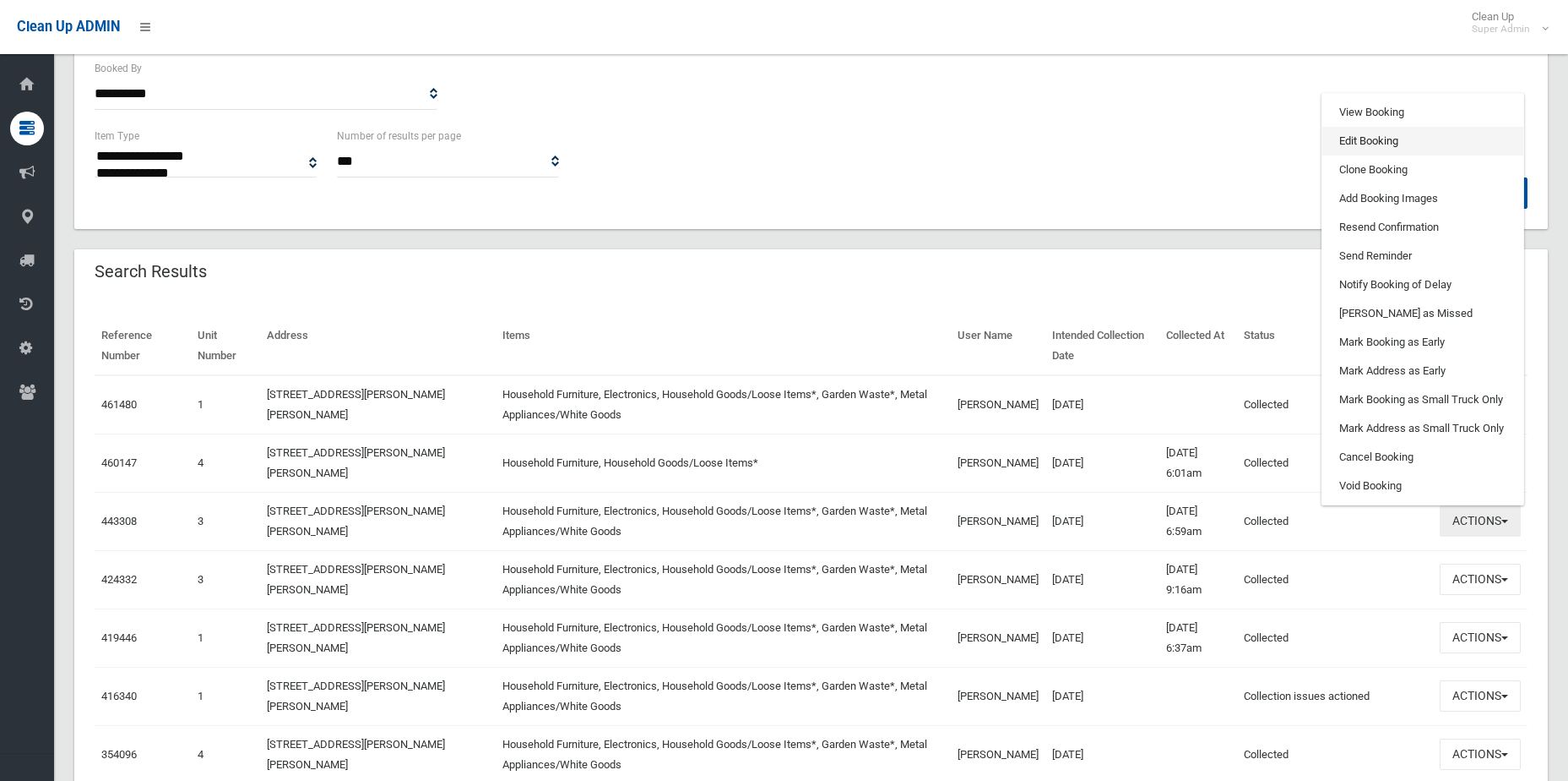
scroll to position [348, 0]
click at [1412, 175] on link "Clone Booking" at bounding box center [1423, 171] width 201 height 29
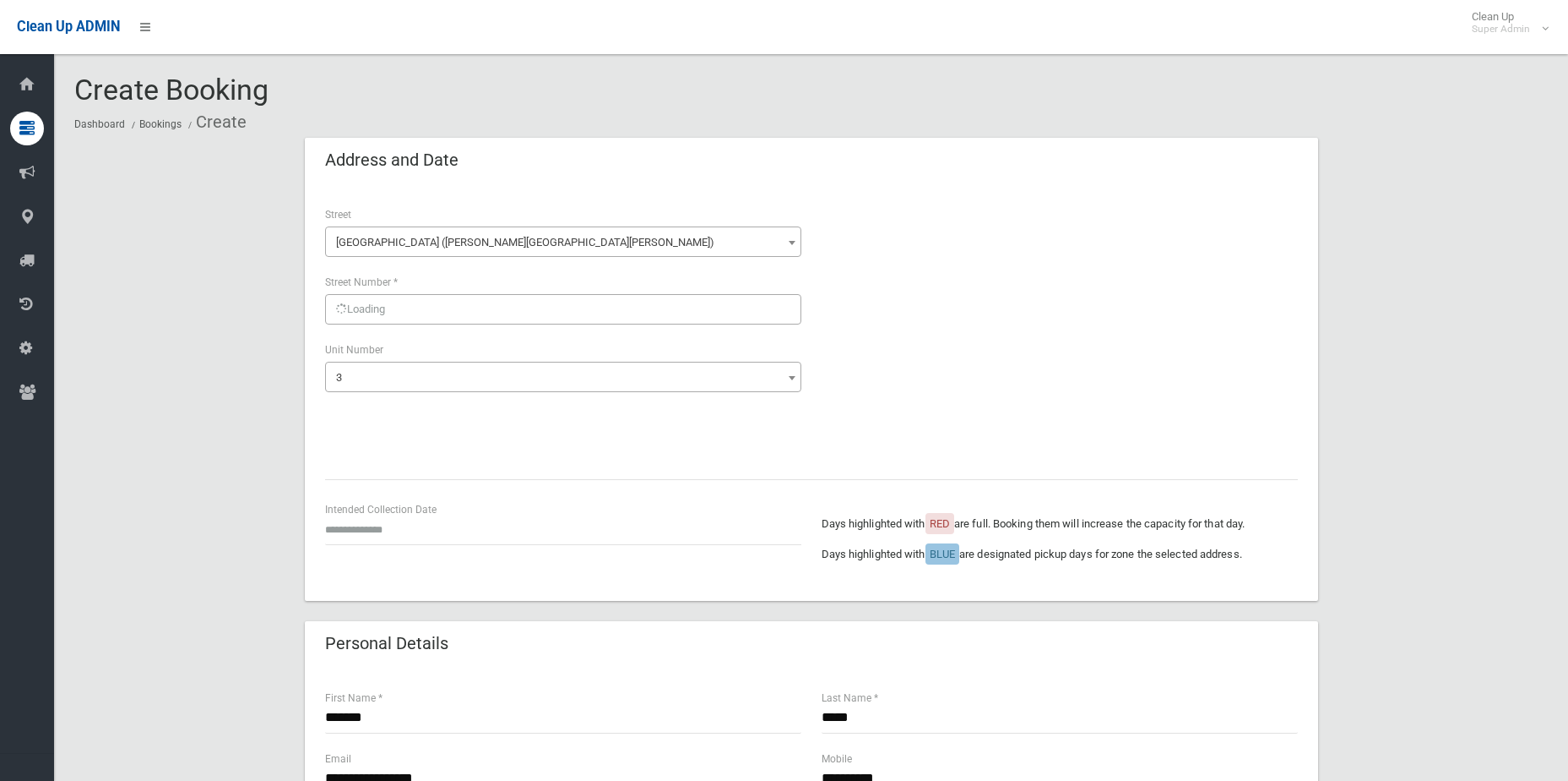
select select "*"
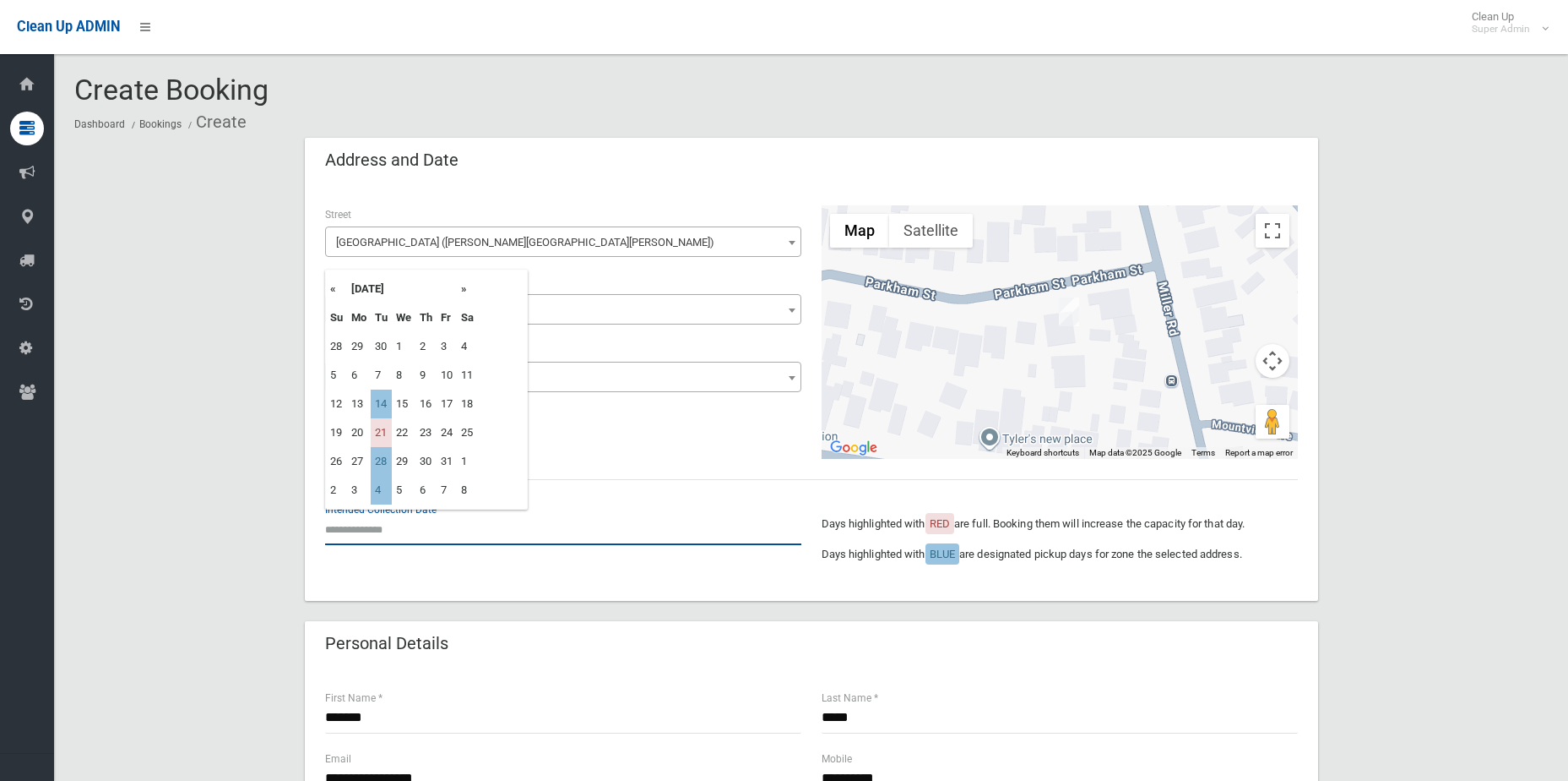
click at [380, 524] on input "text" at bounding box center [563, 529] width 477 height 31
click at [387, 462] on td "28" at bounding box center [380, 460] width 21 height 29
type input "**********"
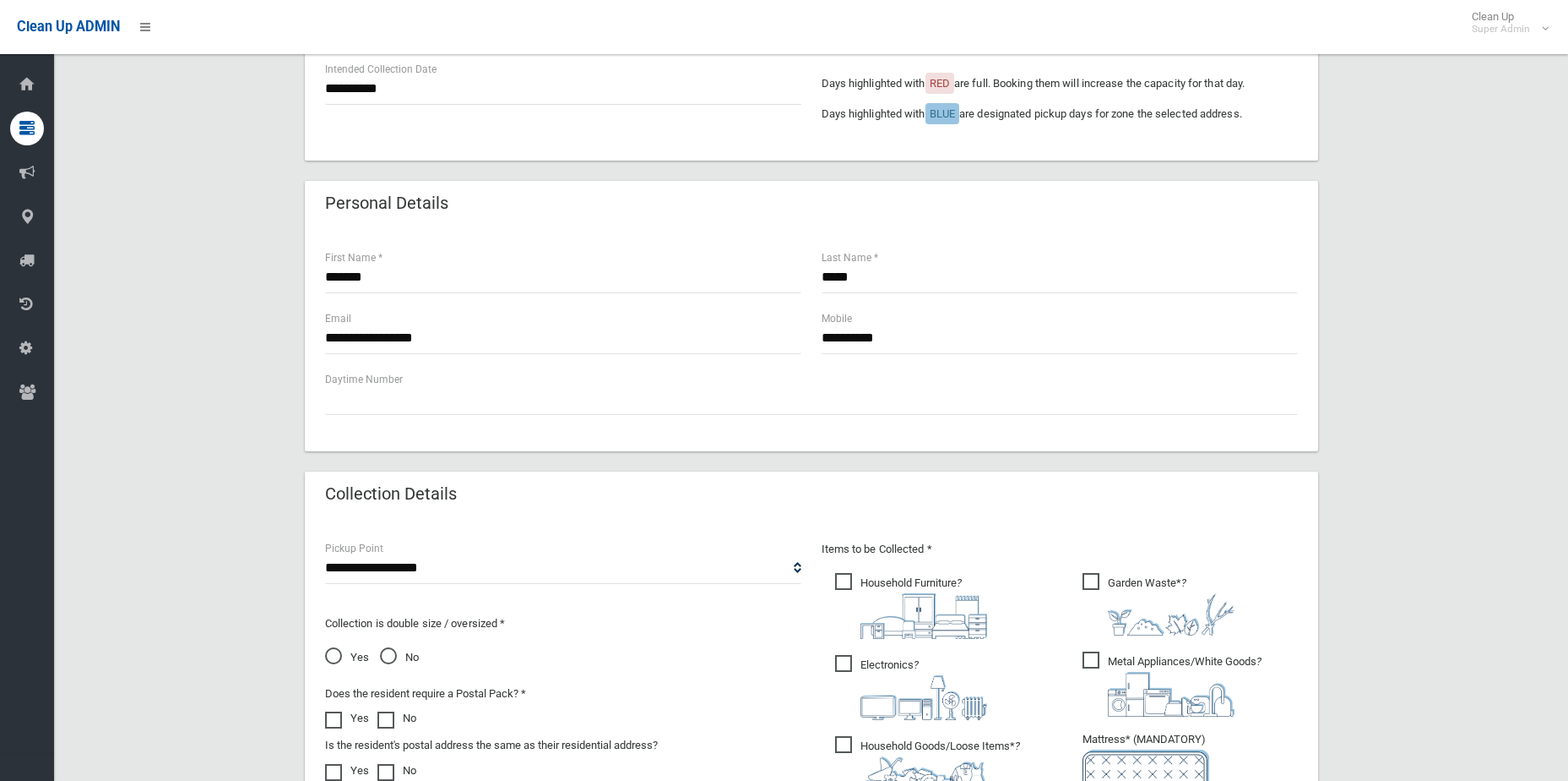
scroll to position [423, 0]
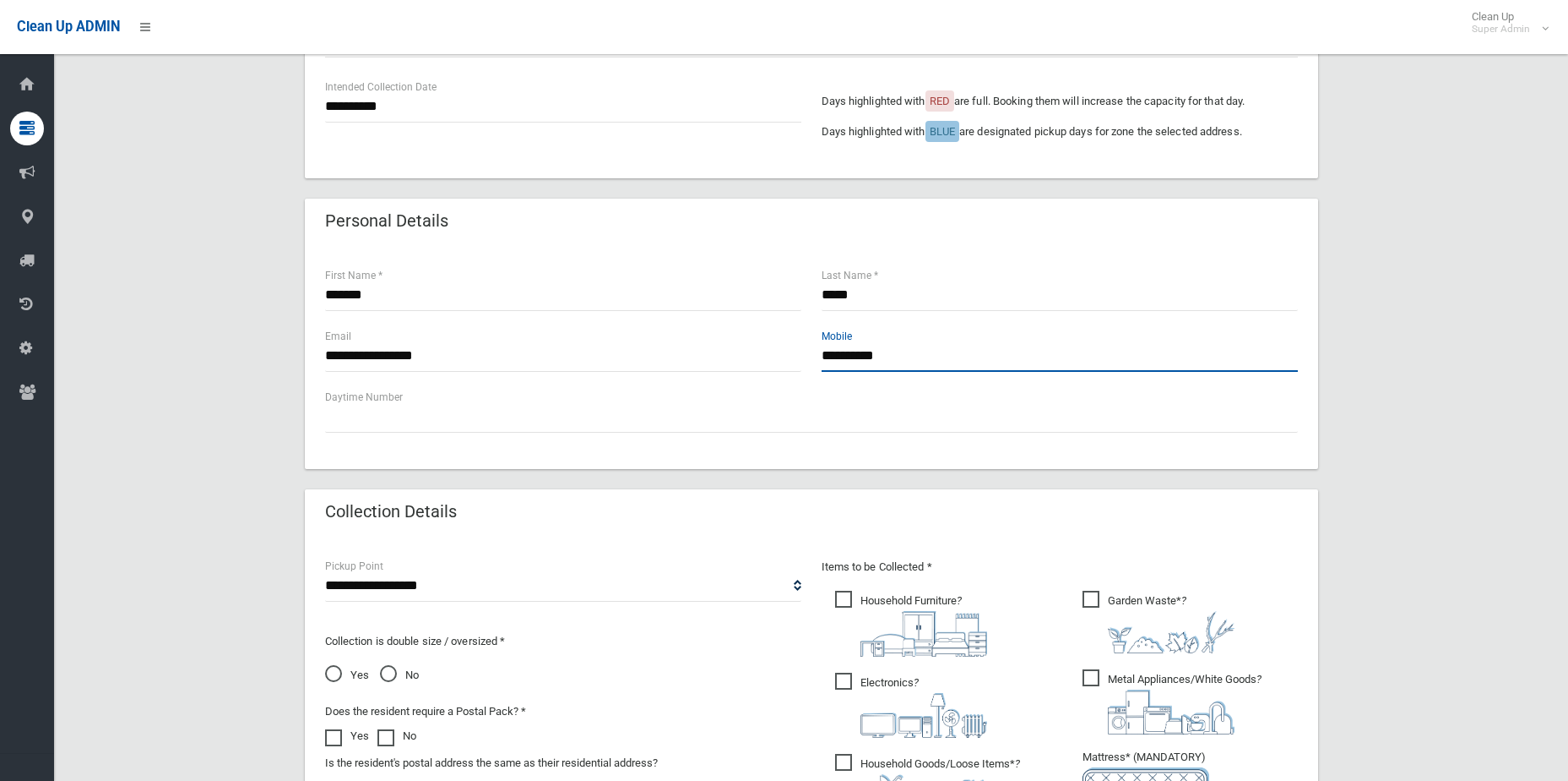
drag, startPoint x: 1065, startPoint y: 351, endPoint x: 750, endPoint y: 357, distance: 315.1
click at [750, 357] on div "**********" at bounding box center [811, 357] width 993 height 61
click at [1052, 335] on div "**********" at bounding box center [1060, 349] width 477 height 45
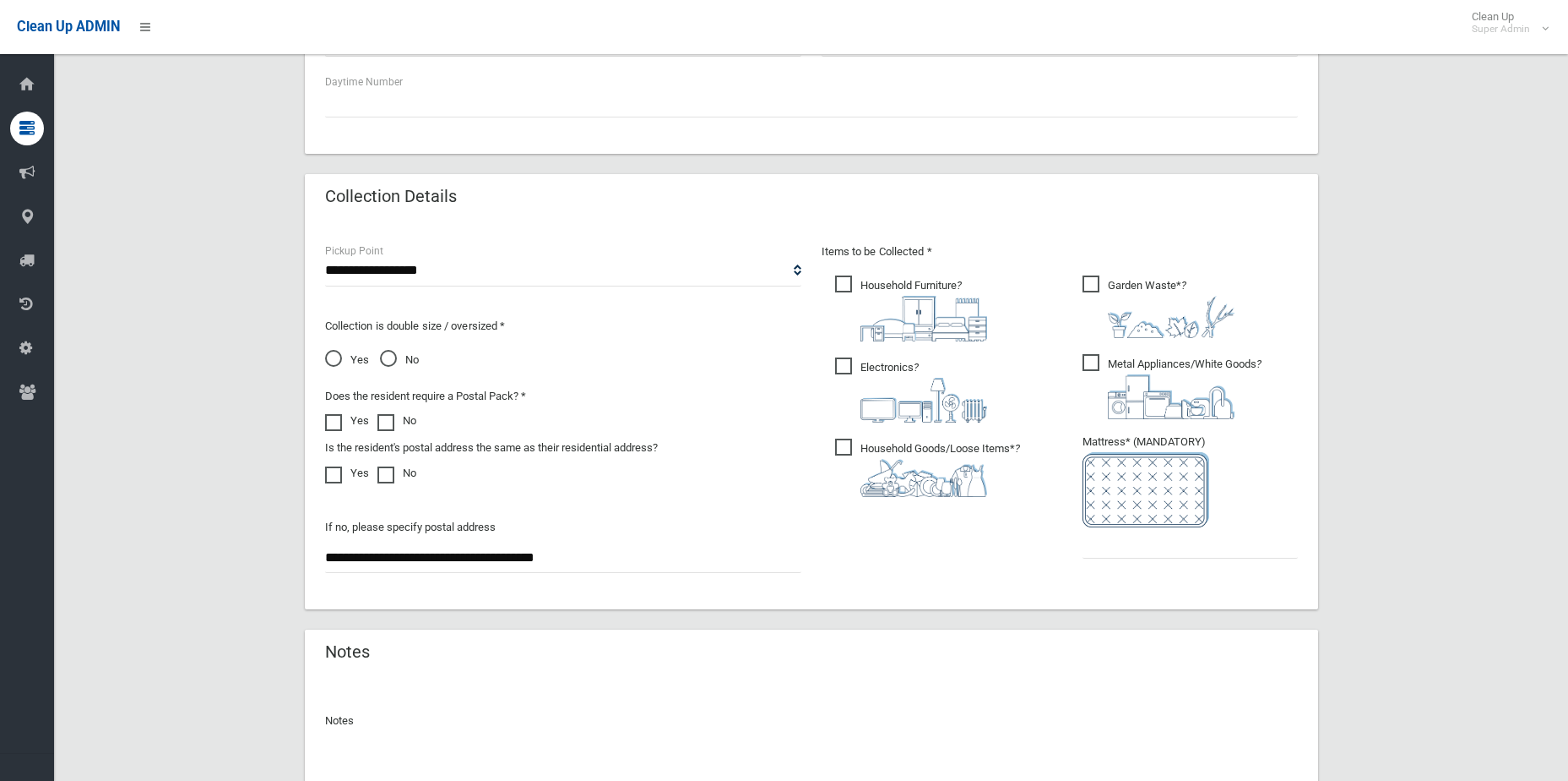
scroll to position [723, 0]
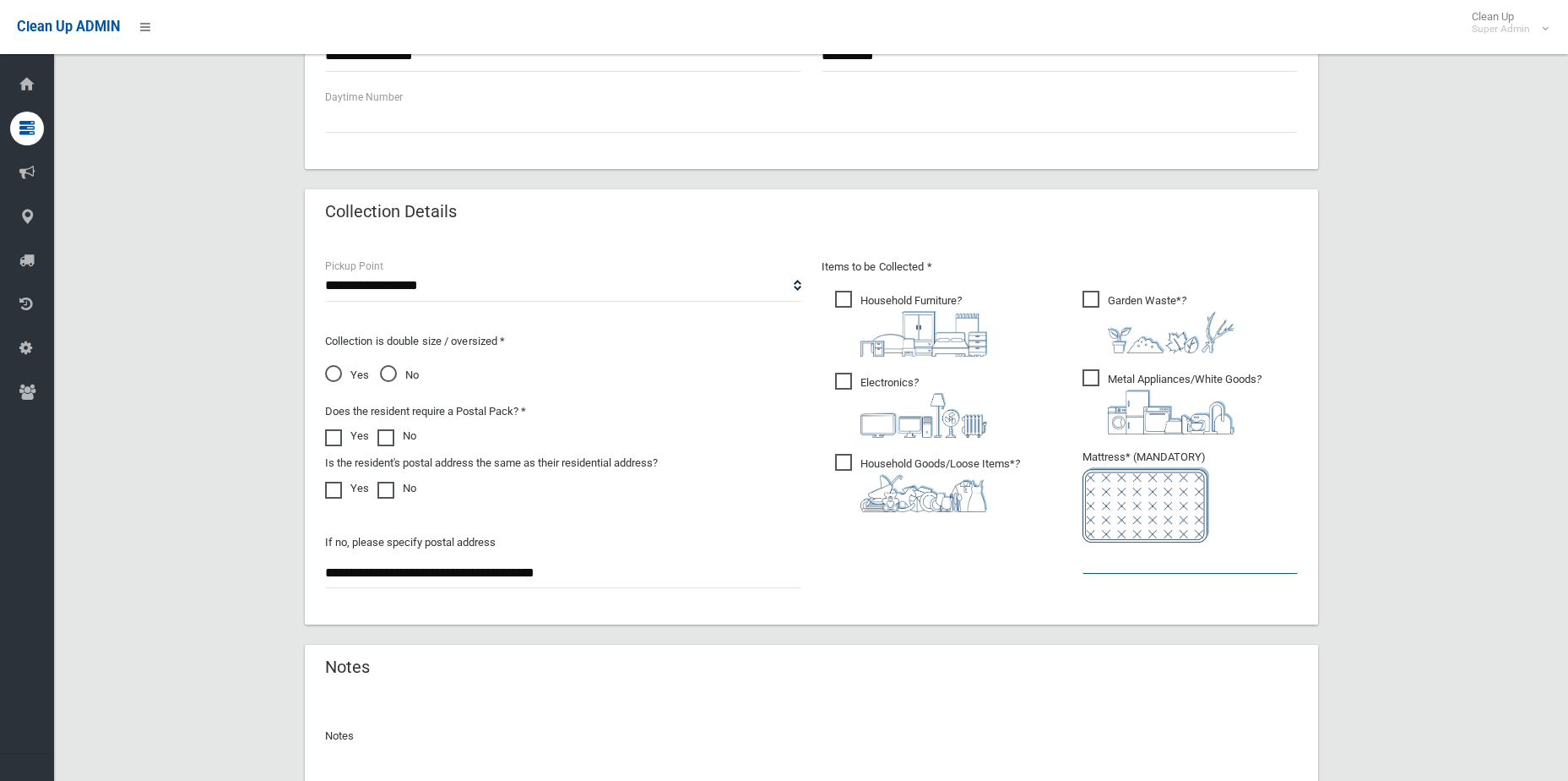
click at [1163, 570] on input "text" at bounding box center [1190, 559] width 215 height 31
type input "*"
click at [1086, 295] on span "Garden Waste* ?" at bounding box center [1158, 323] width 152 height 63
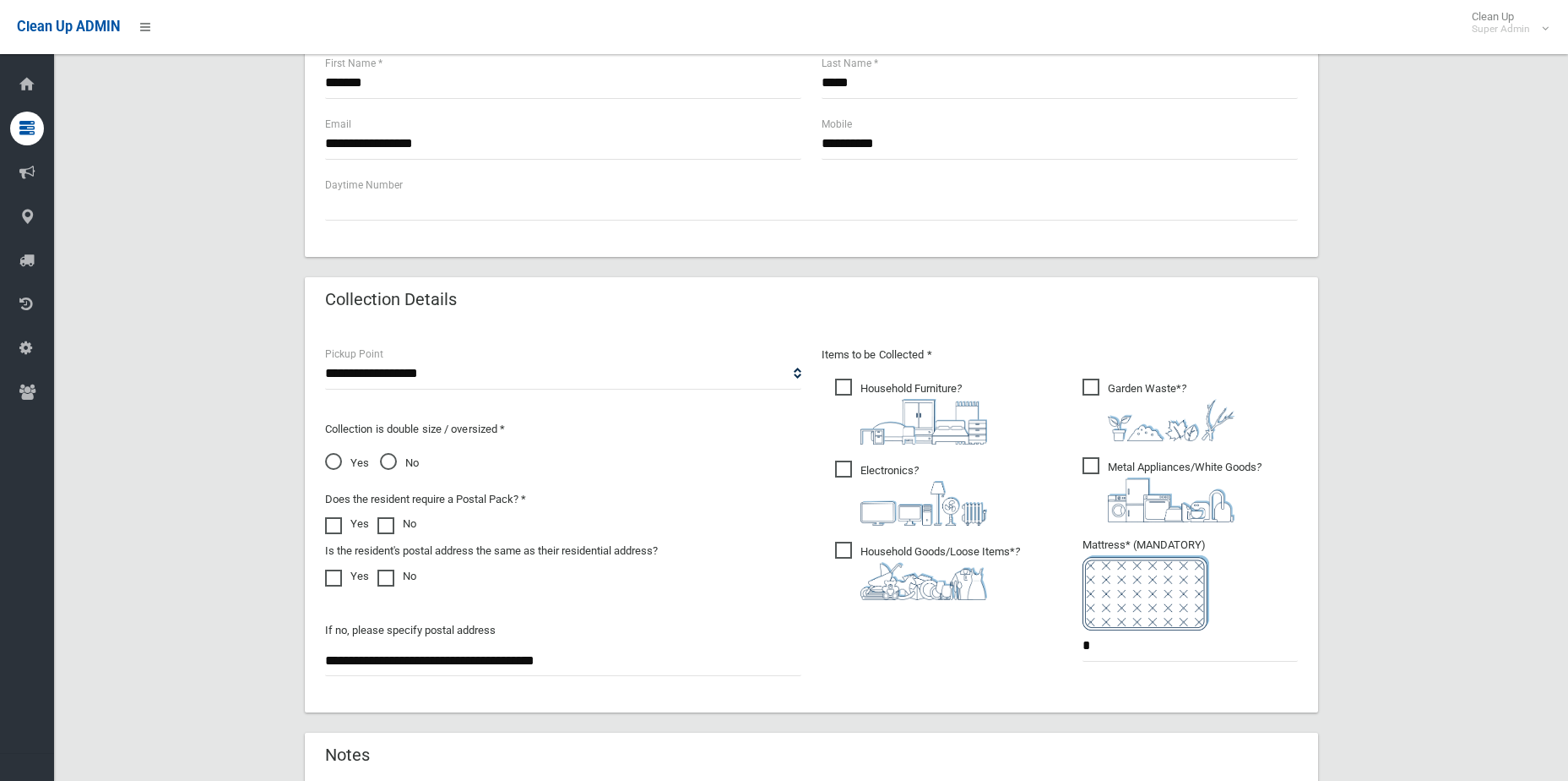
scroll to position [626, 0]
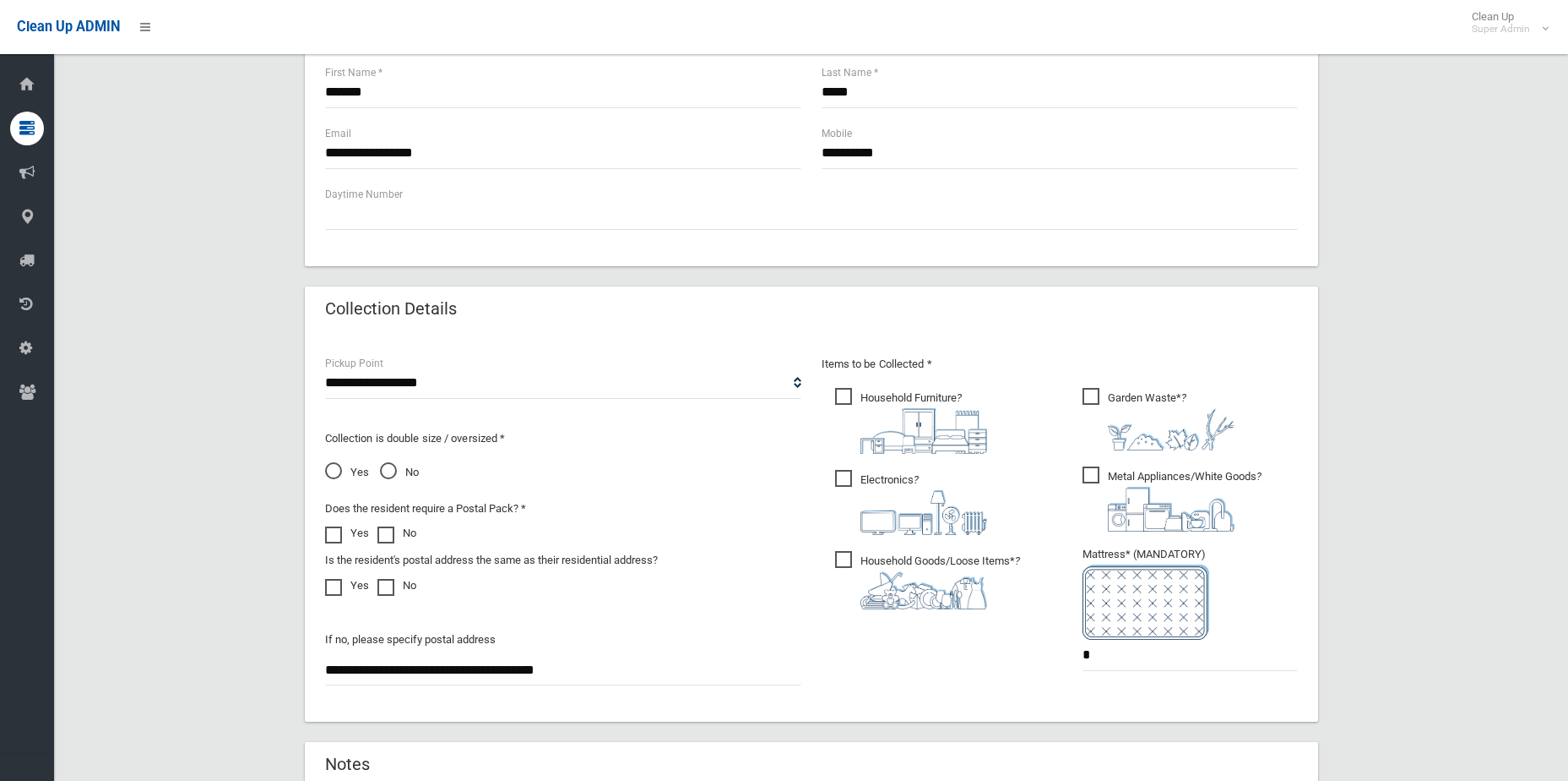
click at [844, 388] on span "Household Furniture ?" at bounding box center [911, 420] width 152 height 66
click at [845, 392] on span "Household Furniture ?" at bounding box center [911, 420] width 152 height 66
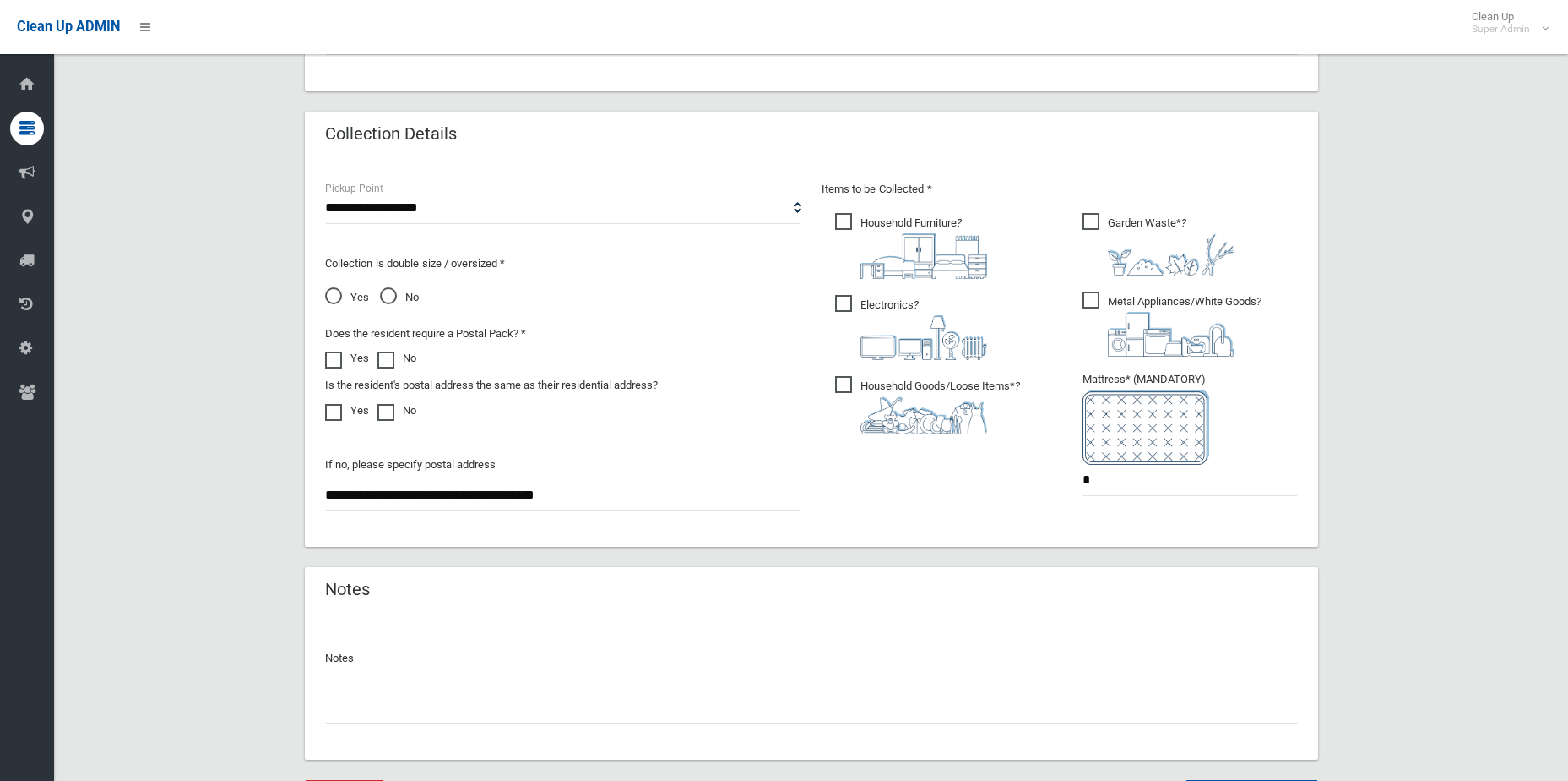
scroll to position [891, 0]
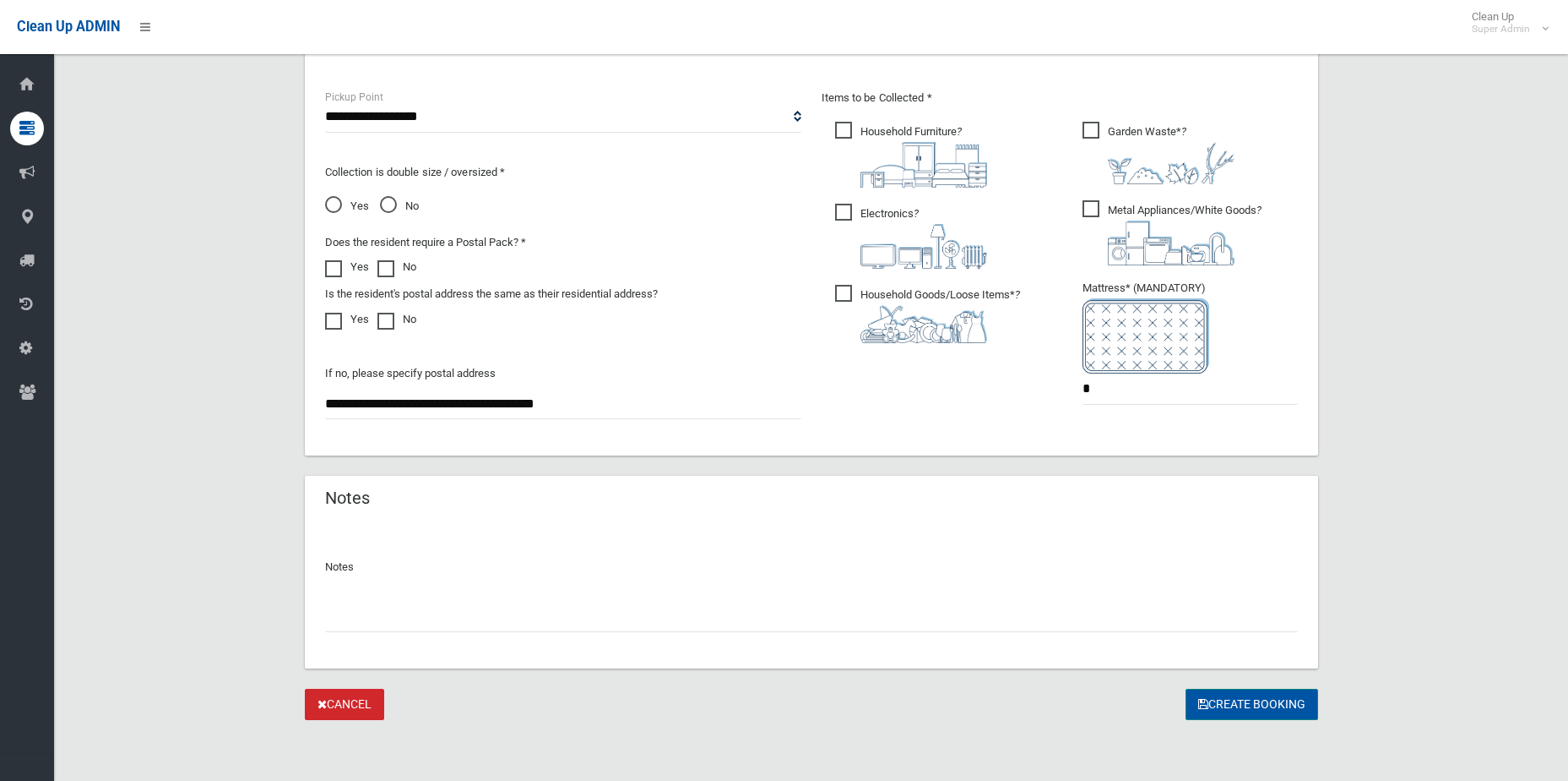
click at [1246, 707] on button "Create Booking" at bounding box center [1251, 704] width 133 height 31
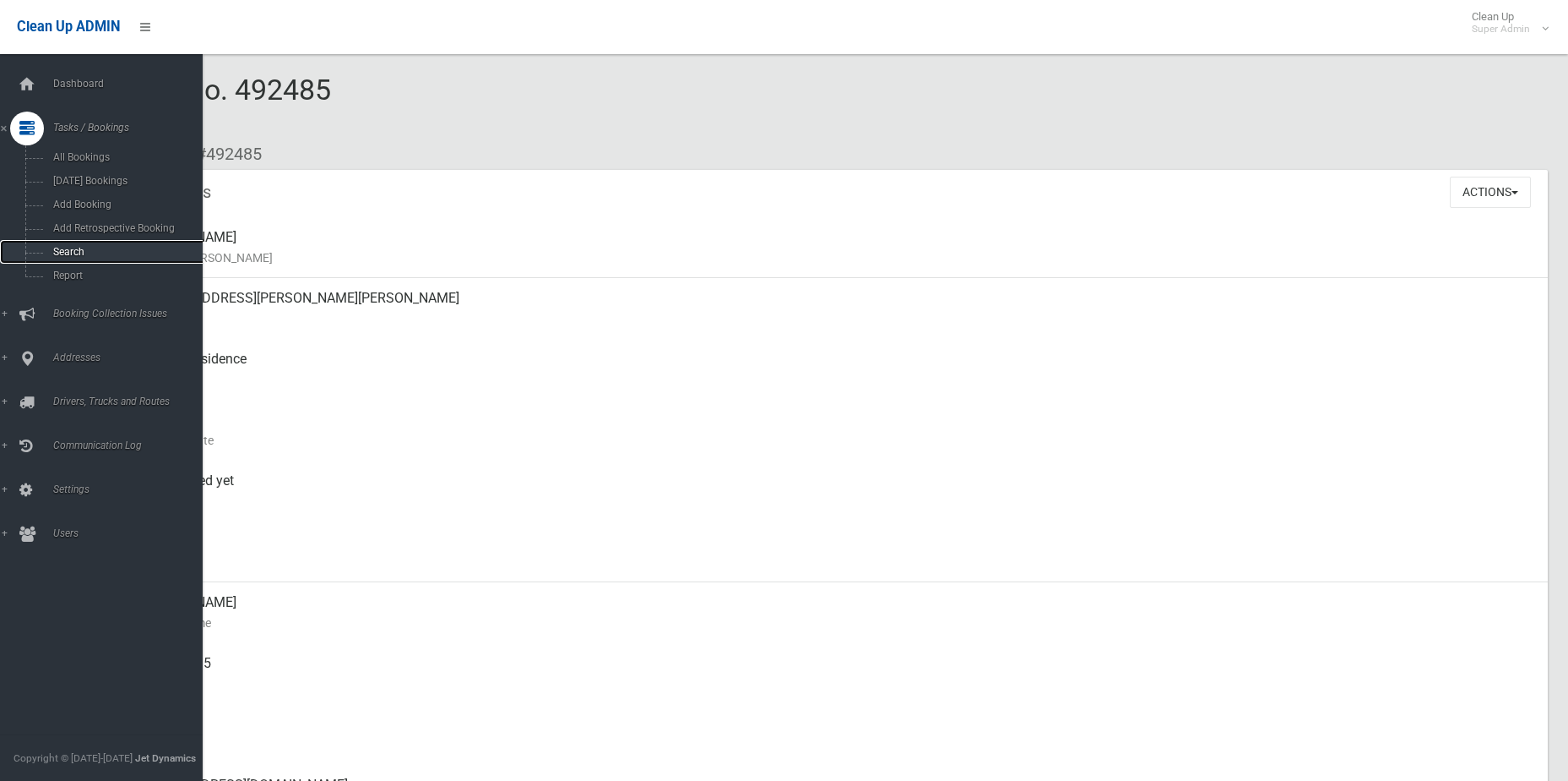
click at [99, 255] on span "Search" at bounding box center [125, 252] width 153 height 12
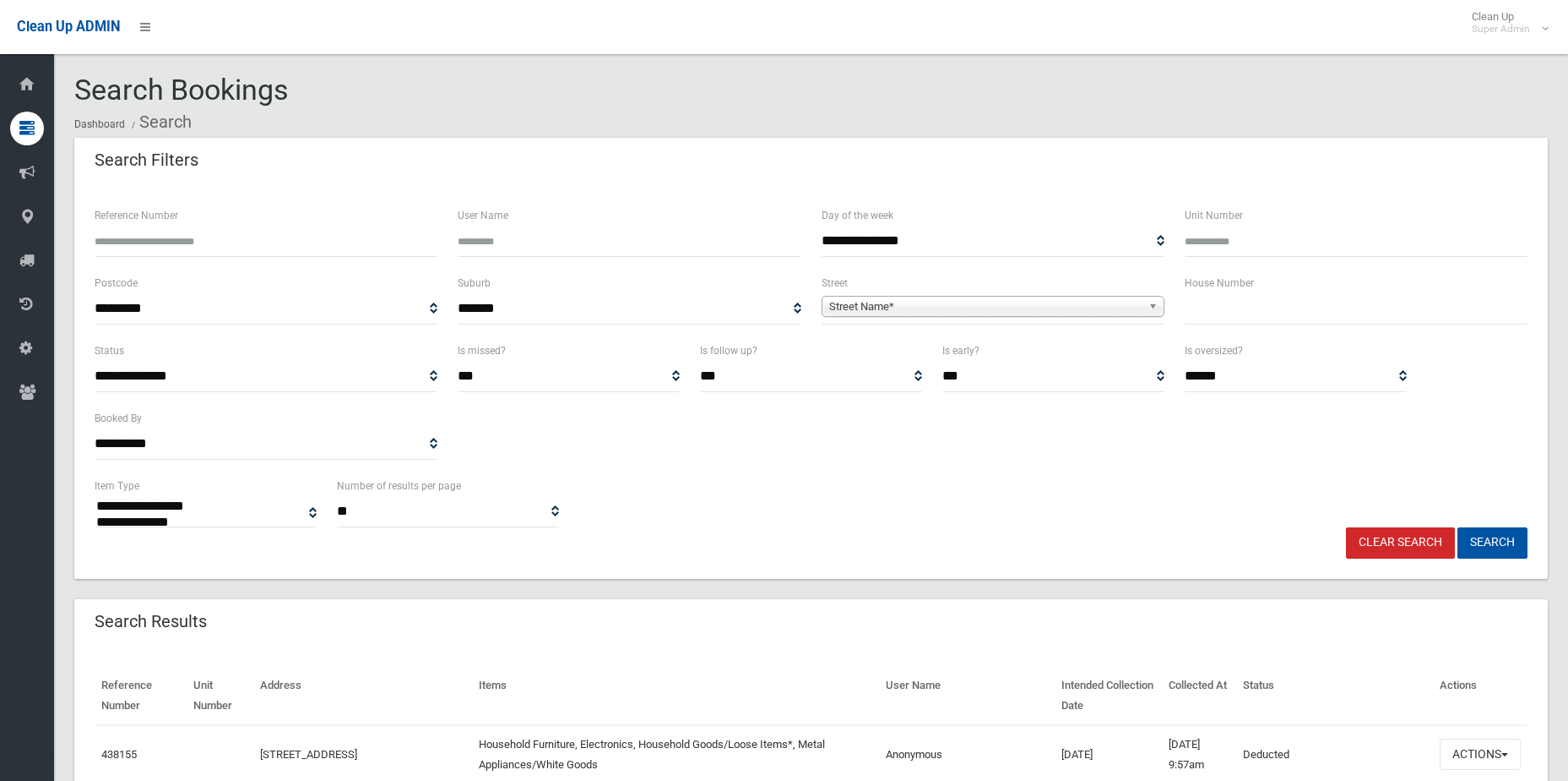
select select
click at [835, 315] on span "Street Name*" at bounding box center [986, 307] width 313 height 21
type input "******"
type input "***"
click at [1458, 527] on button "Search" at bounding box center [1492, 543] width 70 height 31
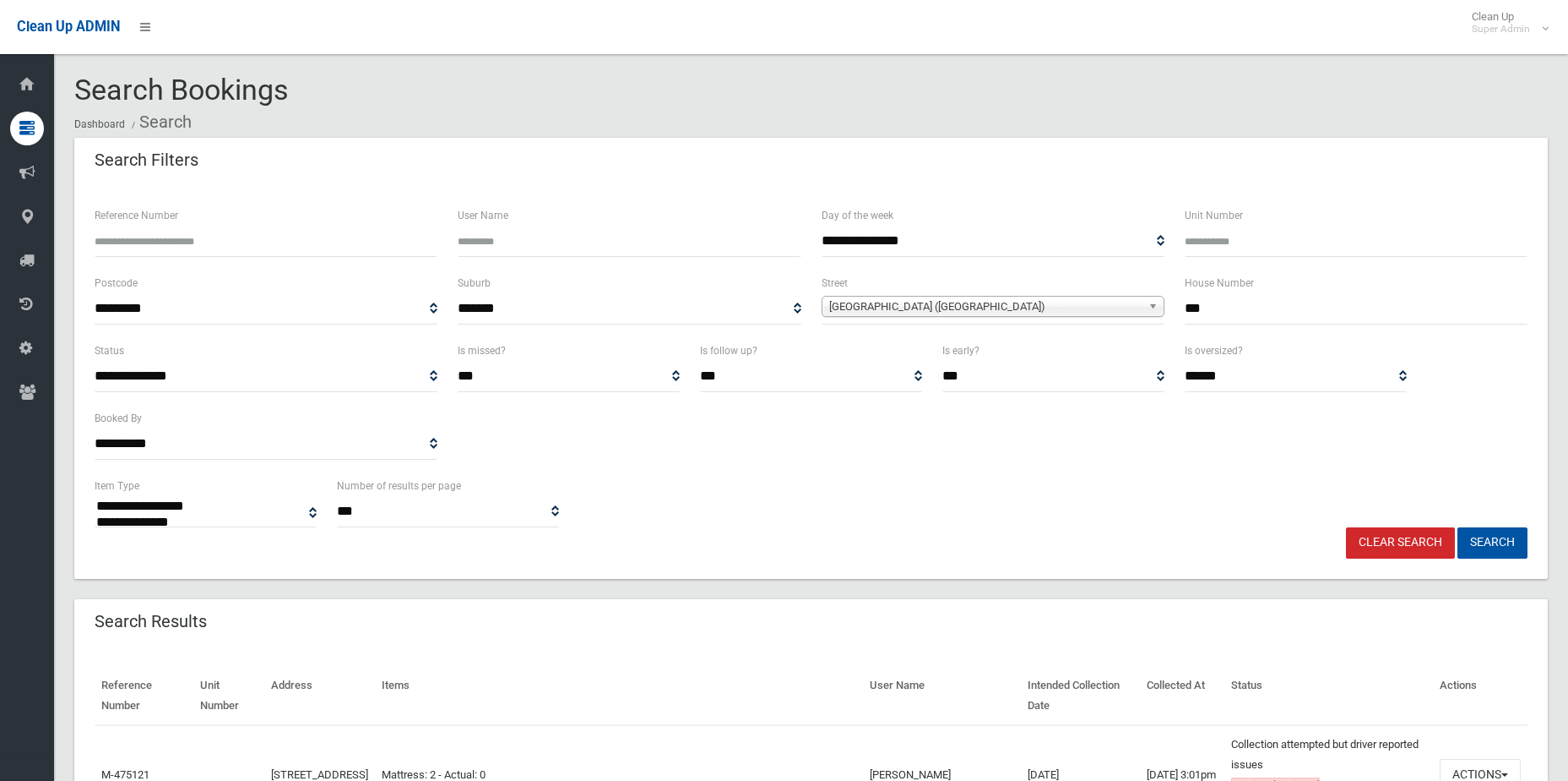
select select
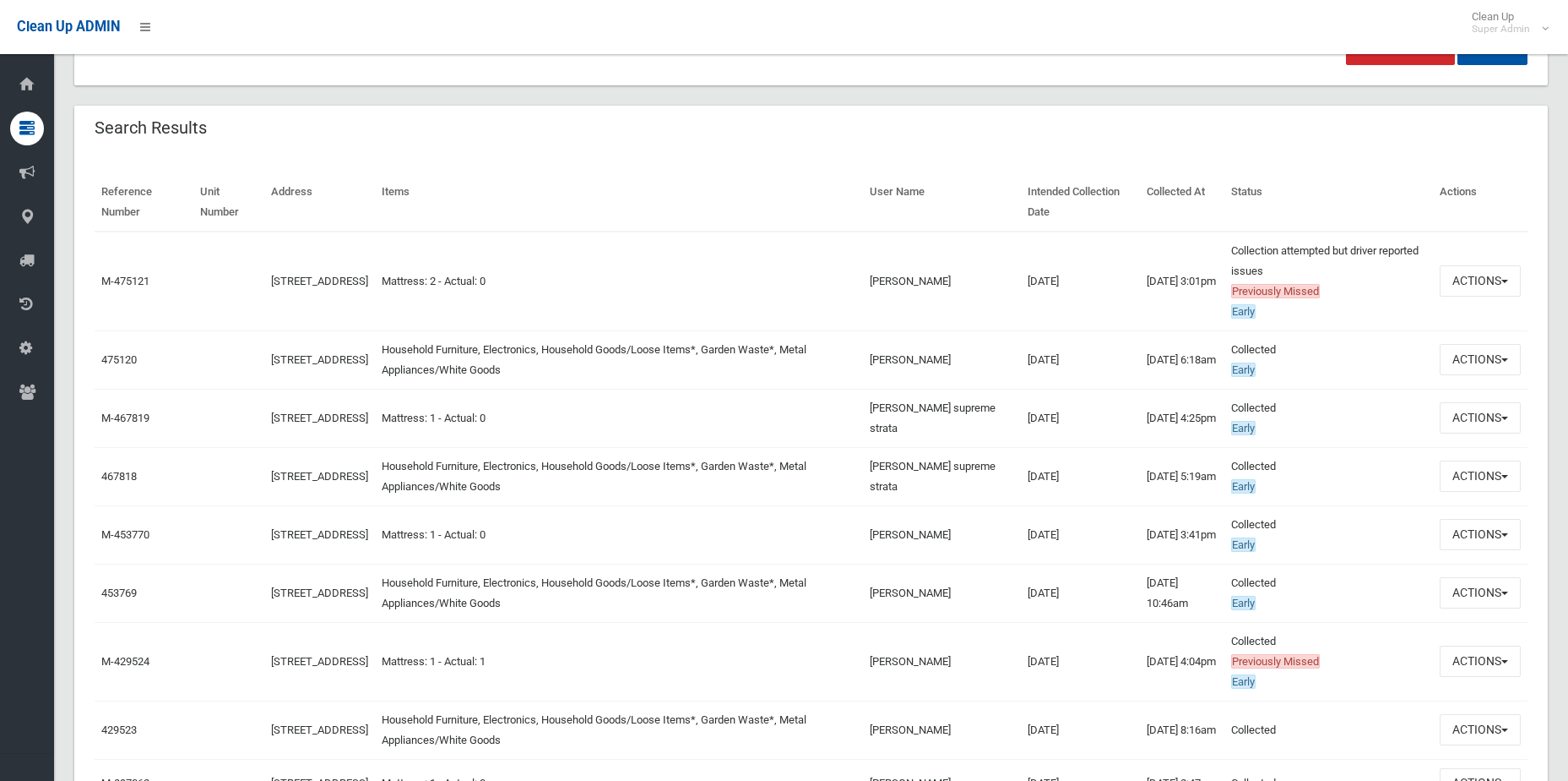
scroll to position [591, 0]
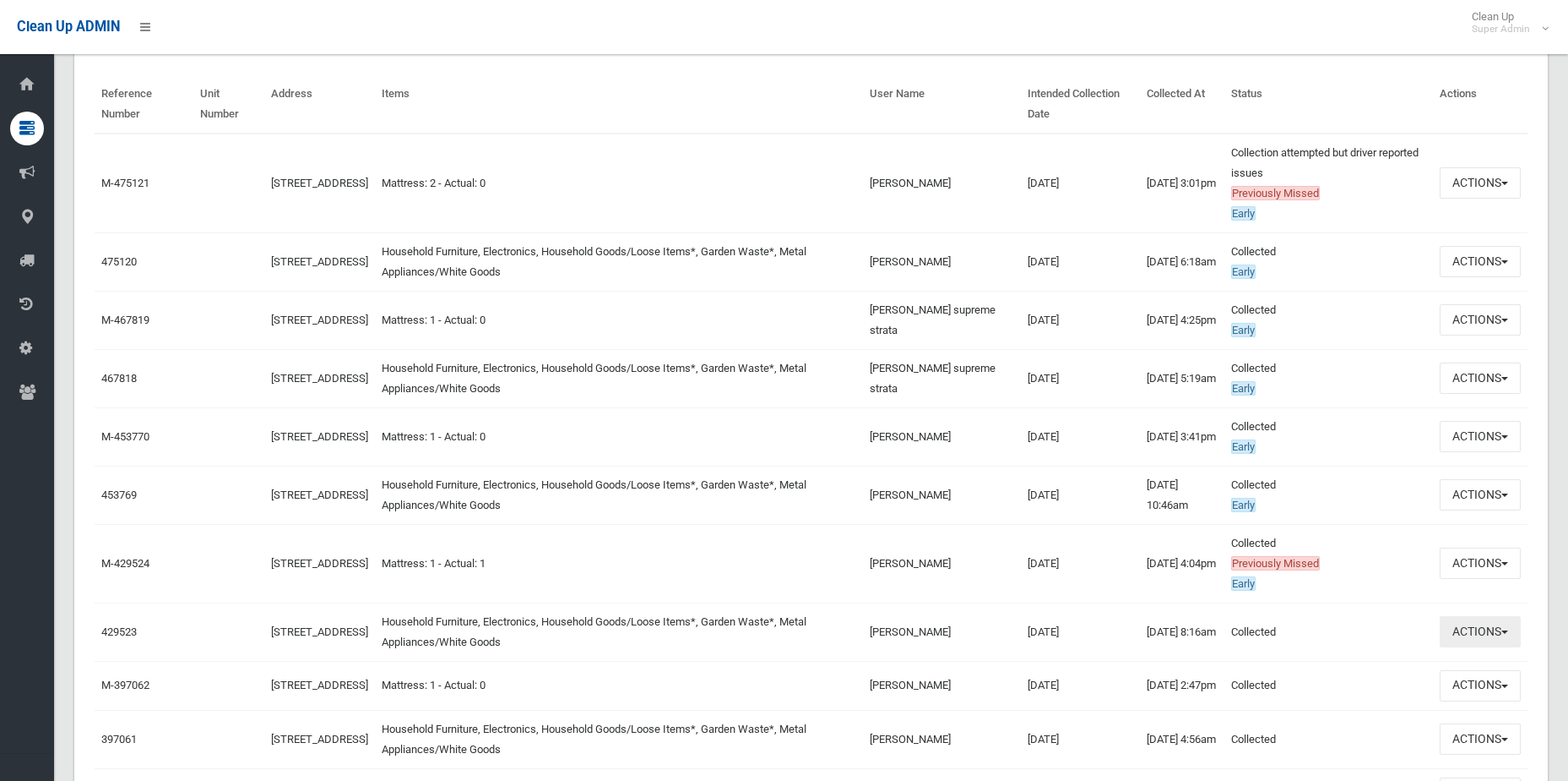
click at [1469, 639] on button "Actions" at bounding box center [1481, 631] width 81 height 31
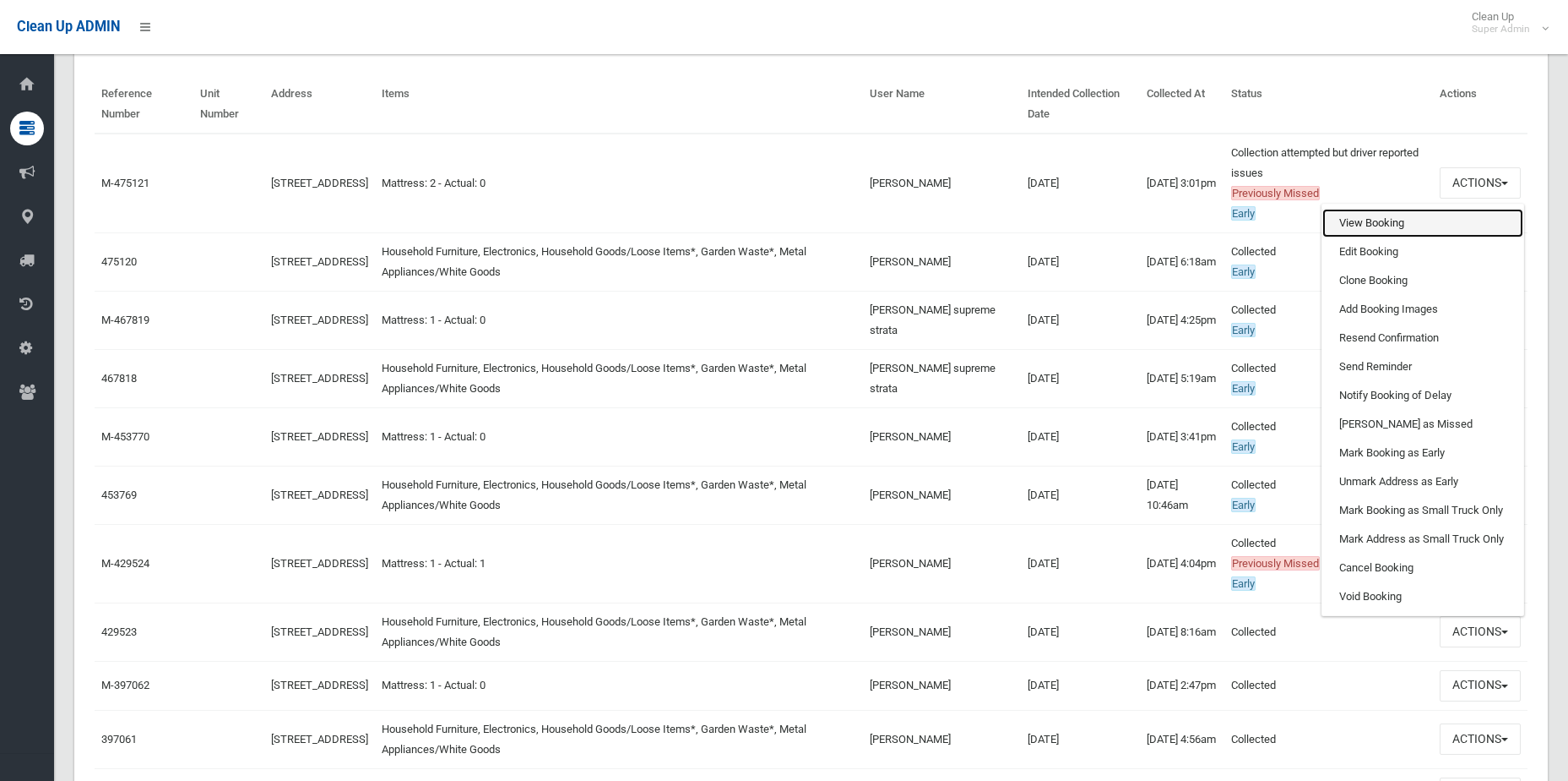
click at [1387, 227] on link "View Booking" at bounding box center [1423, 222] width 201 height 29
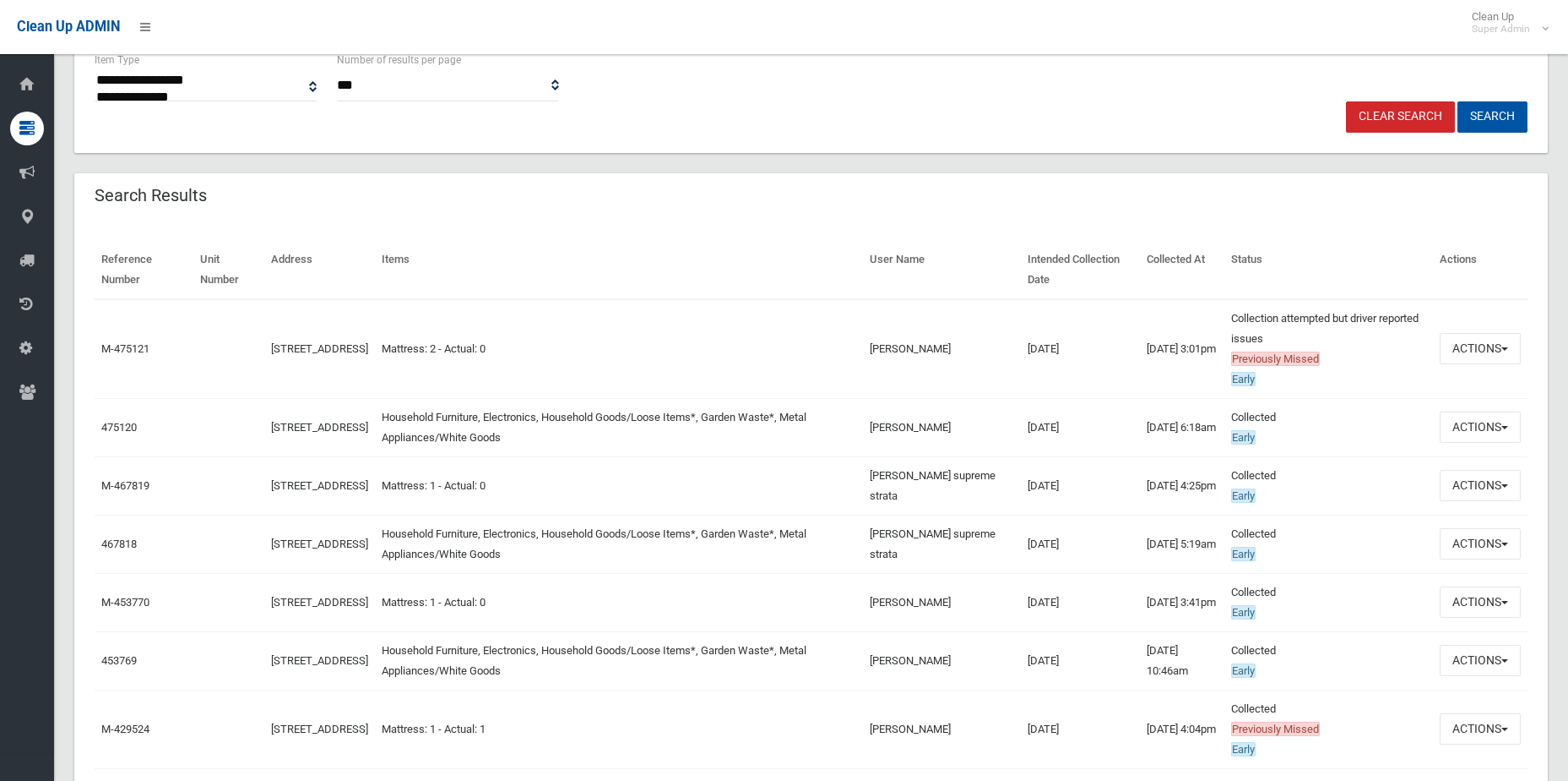
scroll to position [507, 0]
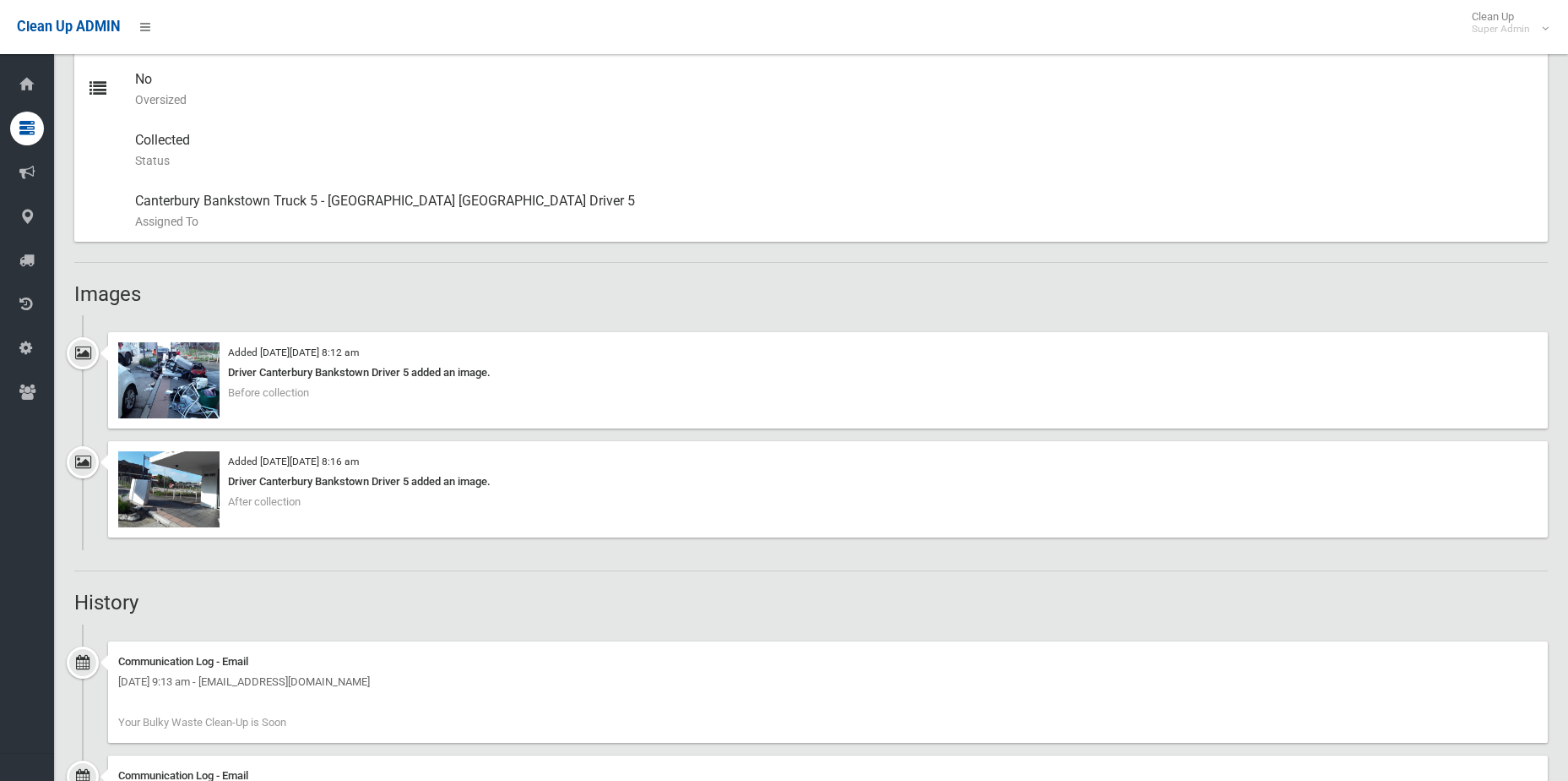
scroll to position [930, 0]
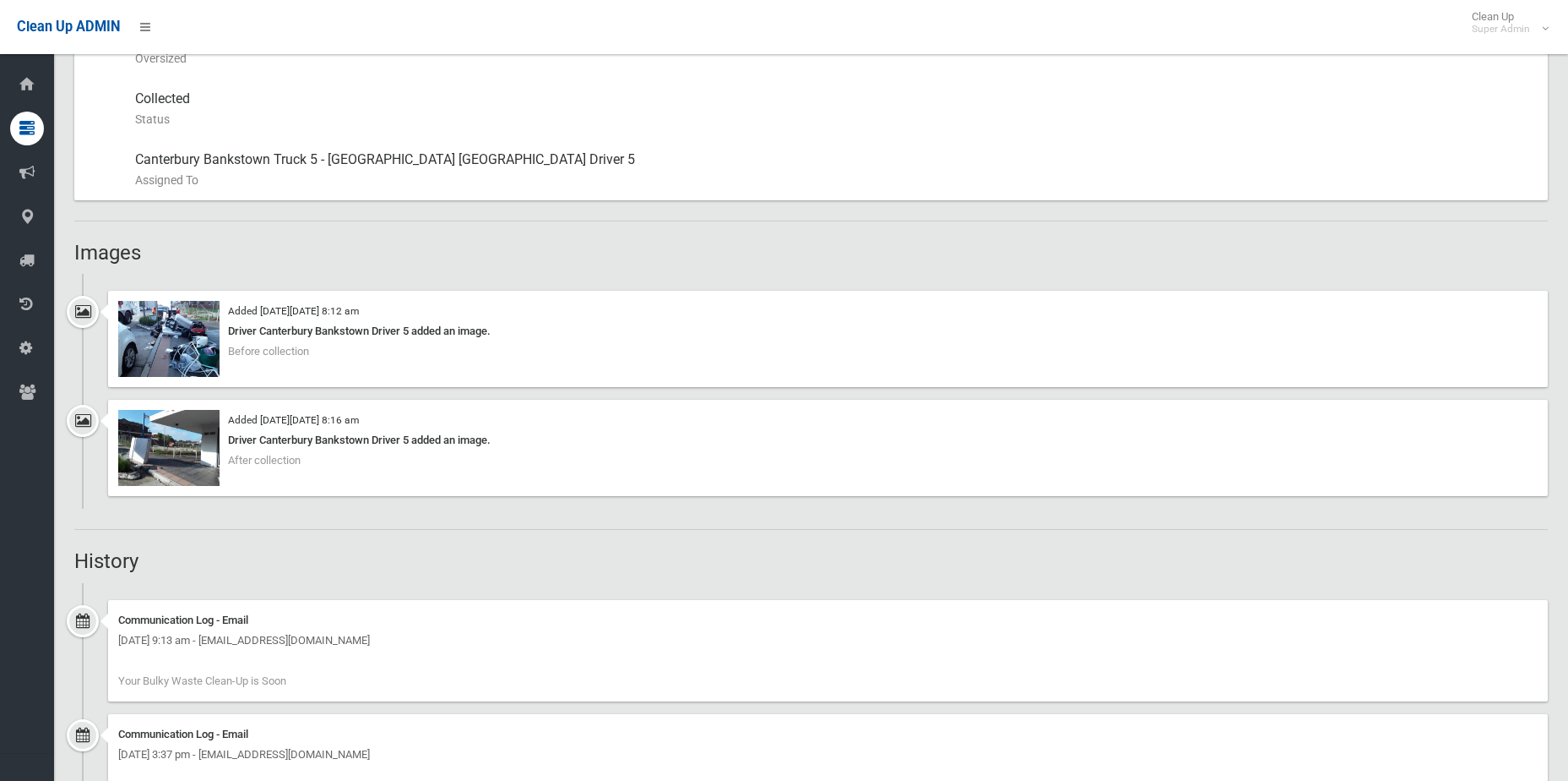
click at [362, 230] on div "Booking Details Actions View Booking Edit Booking Clone Booking Add Booking Ima…" at bounding box center [811, 263] width 1474 height 2044
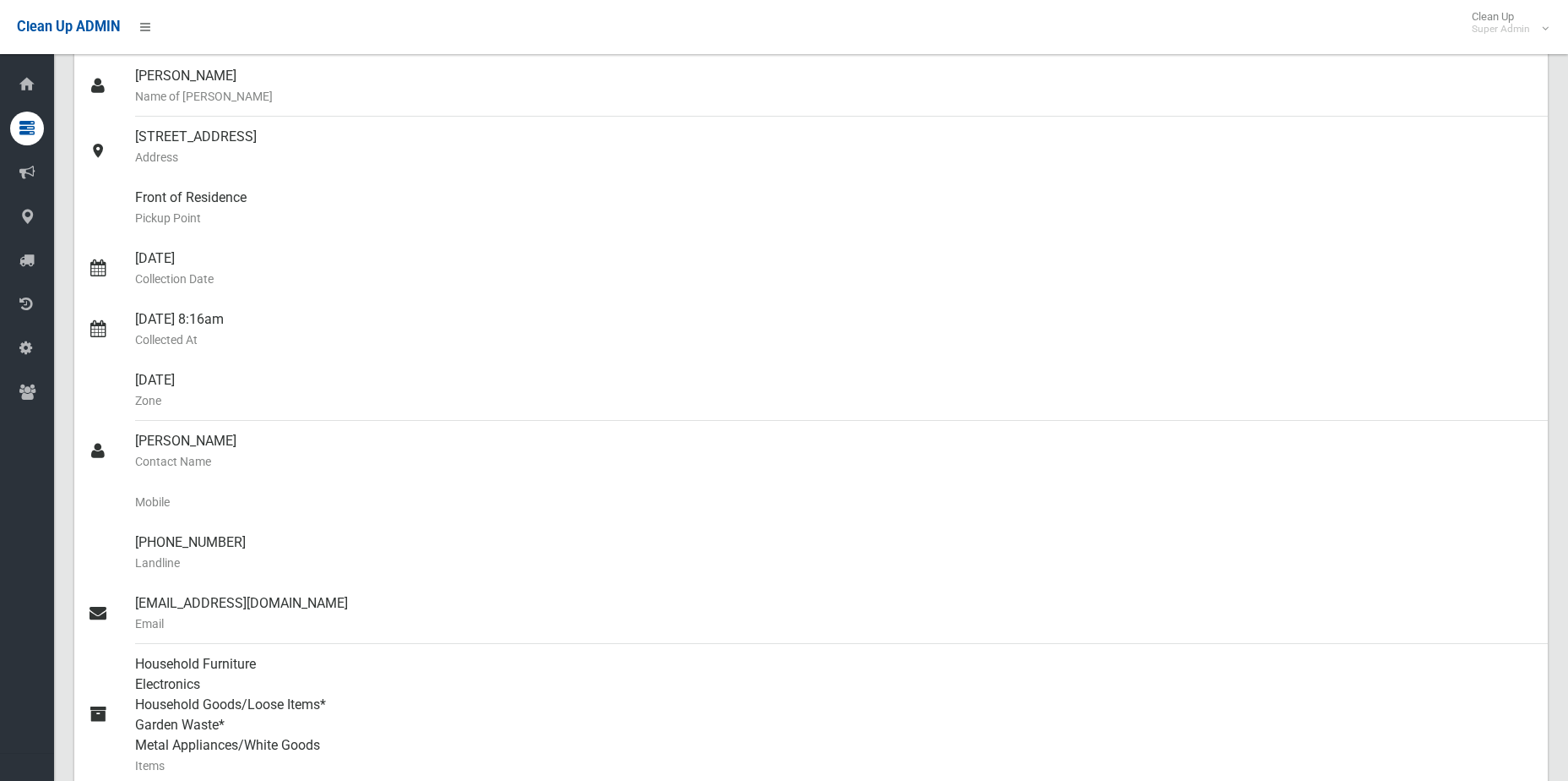
scroll to position [0, 0]
